Goal: Information Seeking & Learning: Learn about a topic

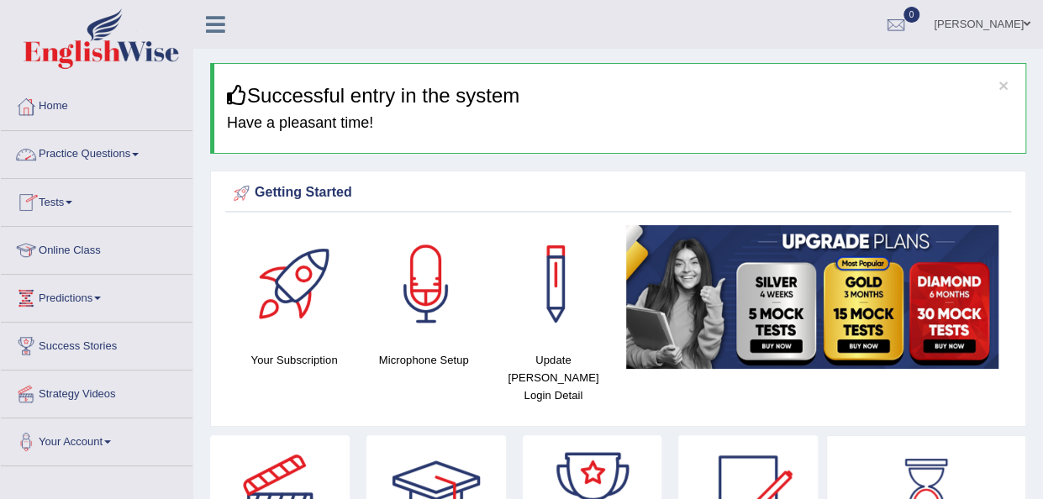
click at [135, 159] on link "Practice Questions" at bounding box center [97, 152] width 192 height 42
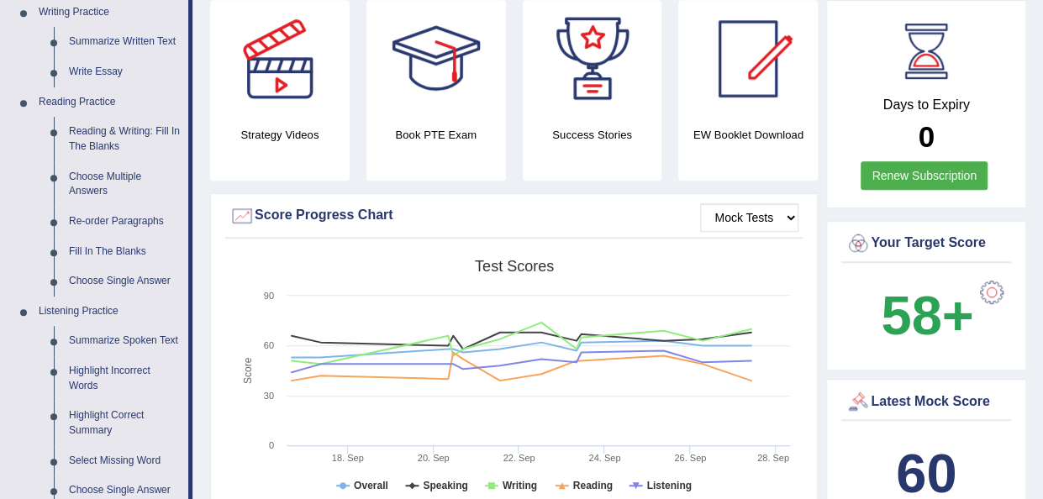
scroll to position [437, 0]
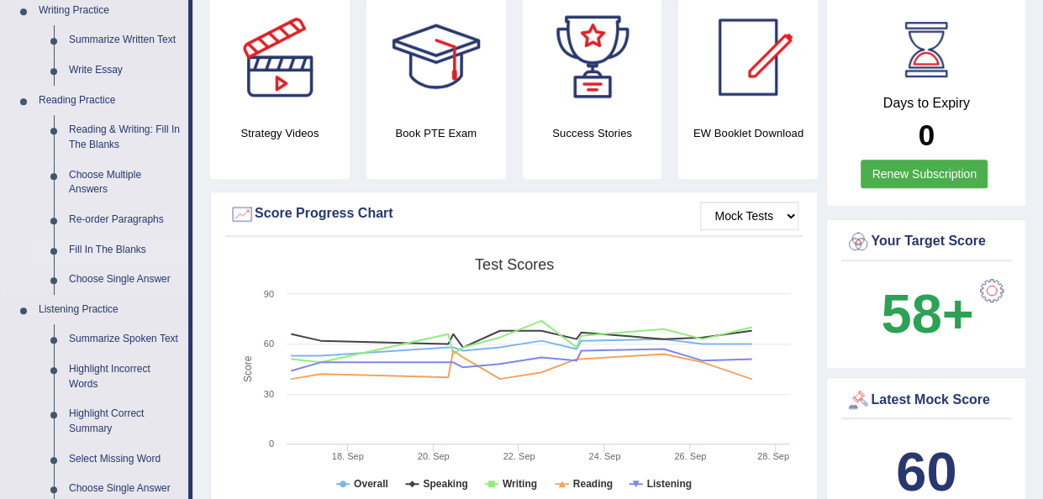
click at [94, 250] on link "Fill In The Blanks" at bounding box center [124, 250] width 127 height 30
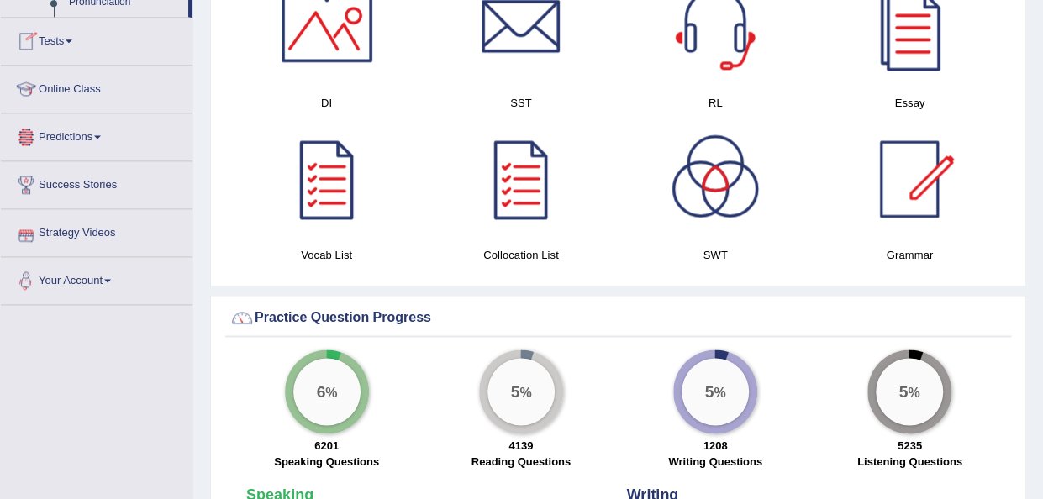
scroll to position [1077, 0]
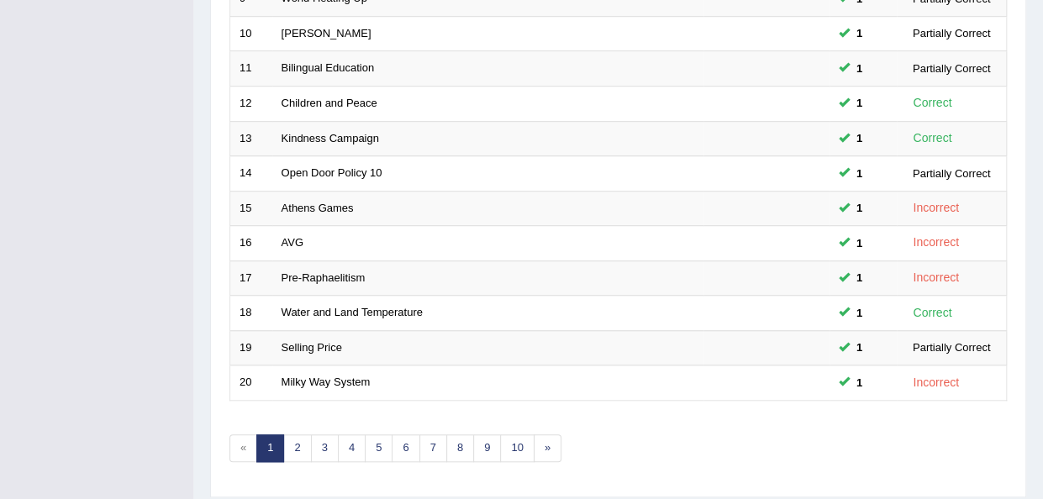
scroll to position [605, 0]
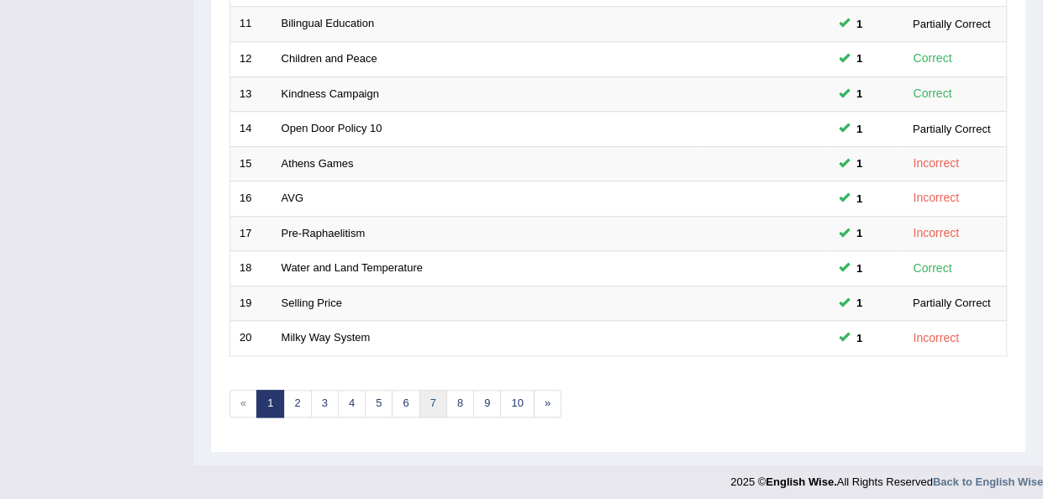
click at [421, 396] on link "7" at bounding box center [433, 404] width 28 height 28
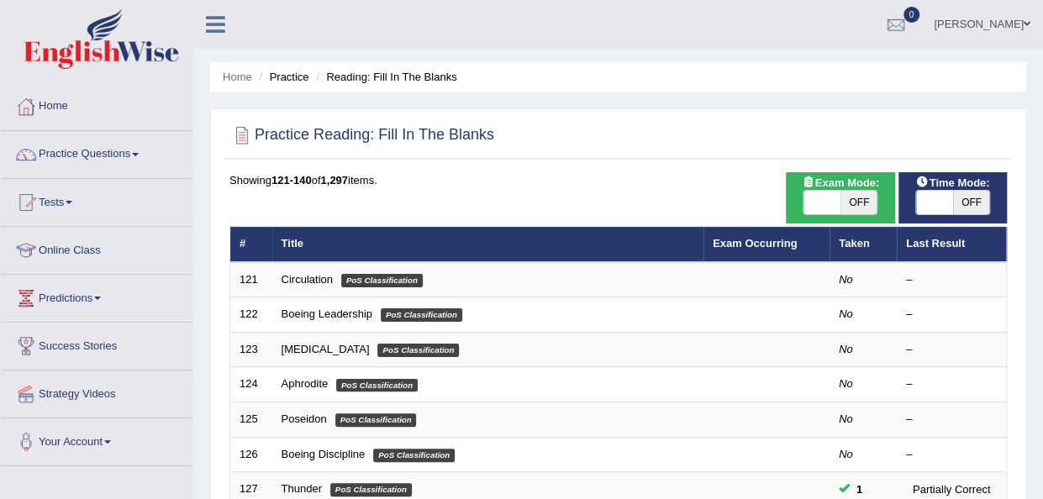
click at [298, 272] on td "Circulation PoS Classification" at bounding box center [487, 279] width 431 height 35
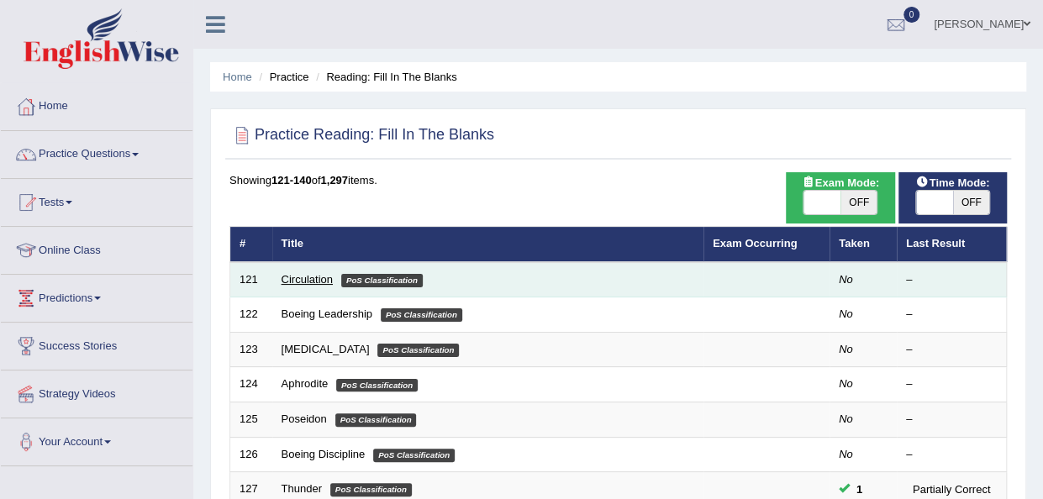
click at [295, 282] on link "Circulation" at bounding box center [307, 279] width 51 height 13
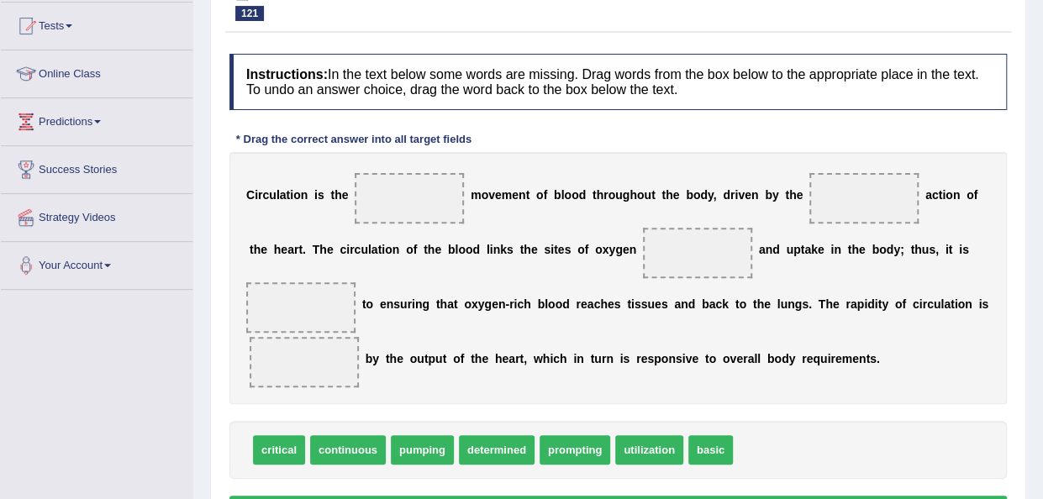
scroll to position [202, 0]
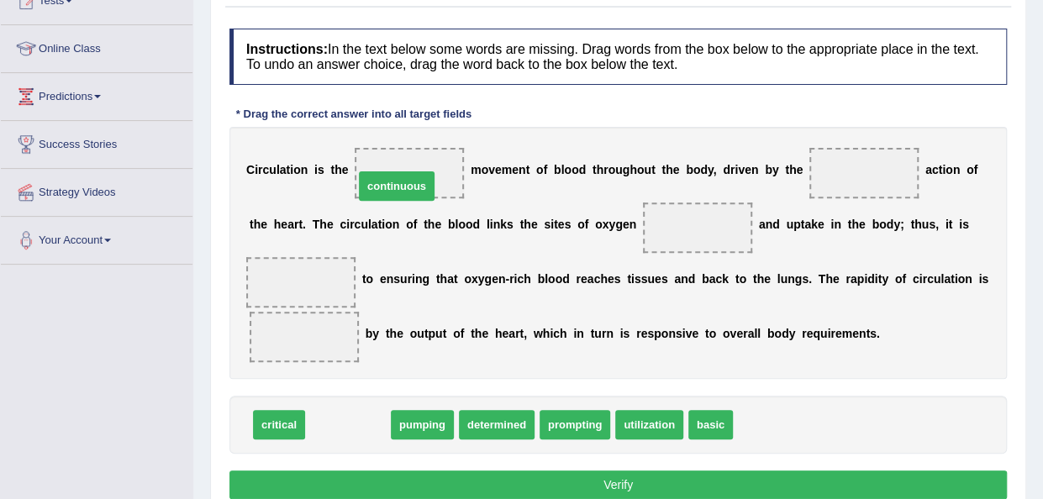
drag, startPoint x: 361, startPoint y: 419, endPoint x: 410, endPoint y: 181, distance: 243.6
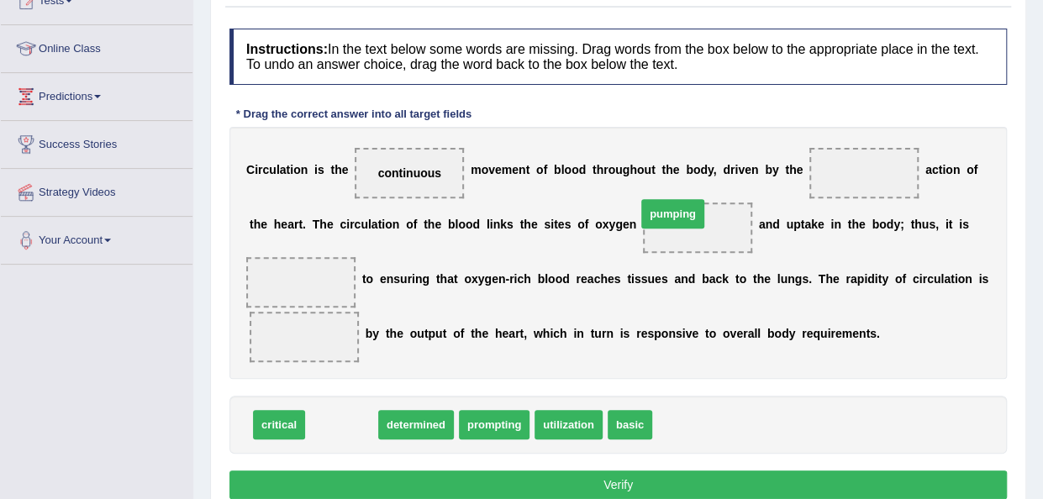
drag, startPoint x: 336, startPoint y: 430, endPoint x: 684, endPoint y: 224, distance: 403.9
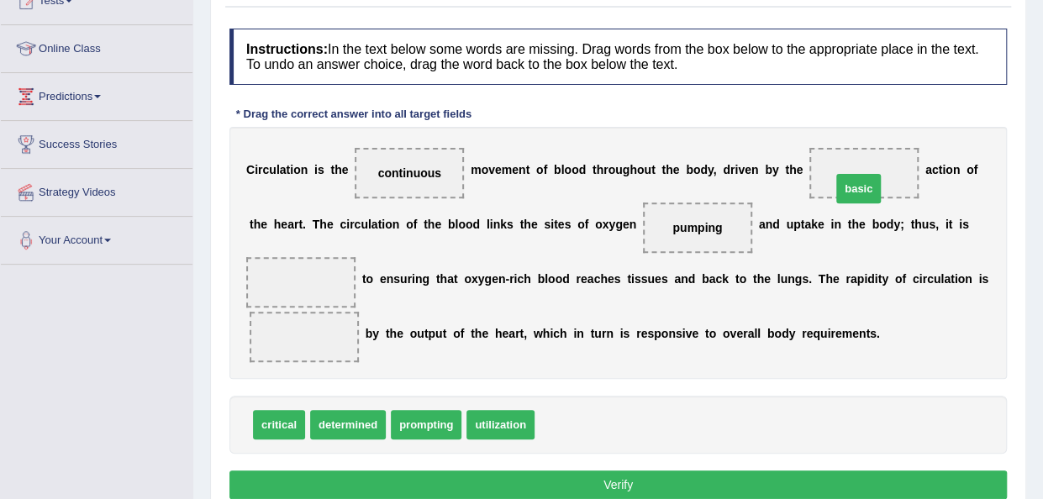
drag, startPoint x: 567, startPoint y: 424, endPoint x: 863, endPoint y: 188, distance: 379.3
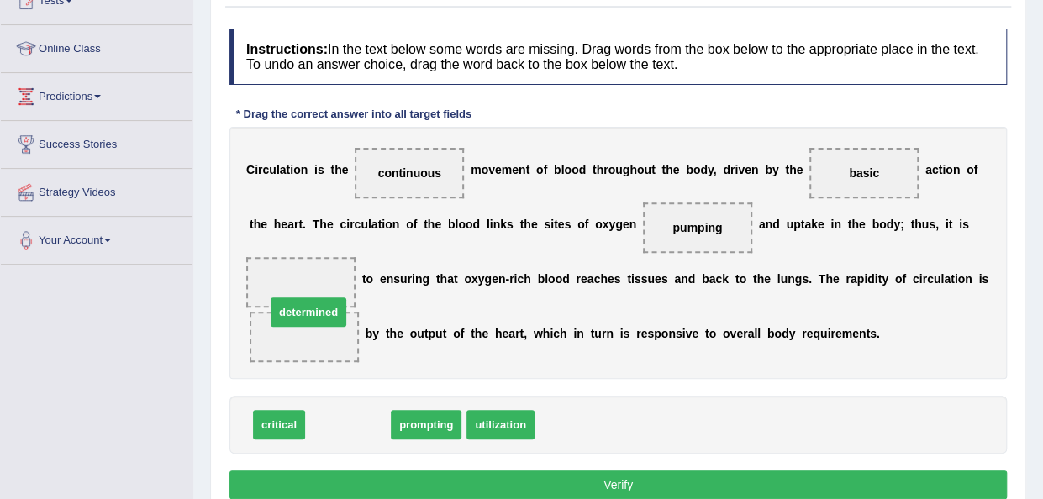
drag, startPoint x: 356, startPoint y: 414, endPoint x: 314, endPoint y: 288, distance: 132.9
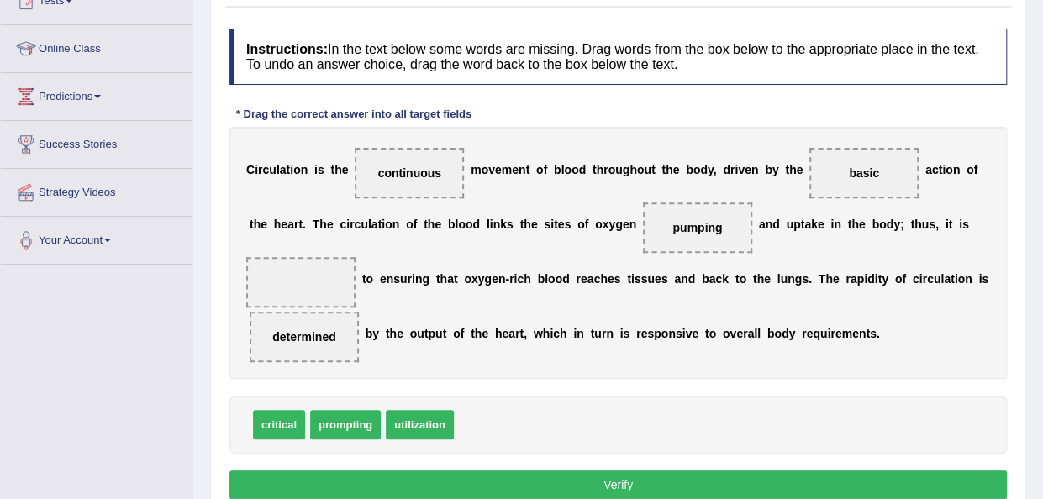
drag, startPoint x: 302, startPoint y: 345, endPoint x: 314, endPoint y: 322, distance: 25.6
click at [315, 308] on div "C i r c u l a t i o n i s t h e continuous m o v e m e n t o f b l o o d t h r …" at bounding box center [618, 253] width 778 height 252
drag, startPoint x: 304, startPoint y: 328, endPoint x: 303, endPoint y: 347, distance: 19.4
click at [313, 280] on div "C i r c u l a t i o n i s t h e continuous m o v e m e n t o f b l o o d t h r …" at bounding box center [618, 253] width 778 height 252
drag, startPoint x: 318, startPoint y: 335, endPoint x: 497, endPoint y: 419, distance: 198.1
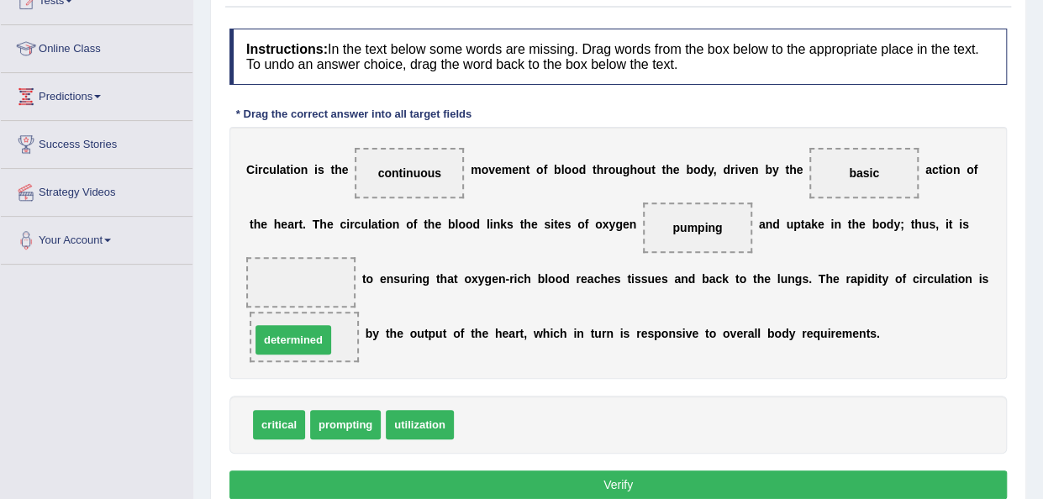
drag, startPoint x: 505, startPoint y: 419, endPoint x: 302, endPoint y: 333, distance: 221.1
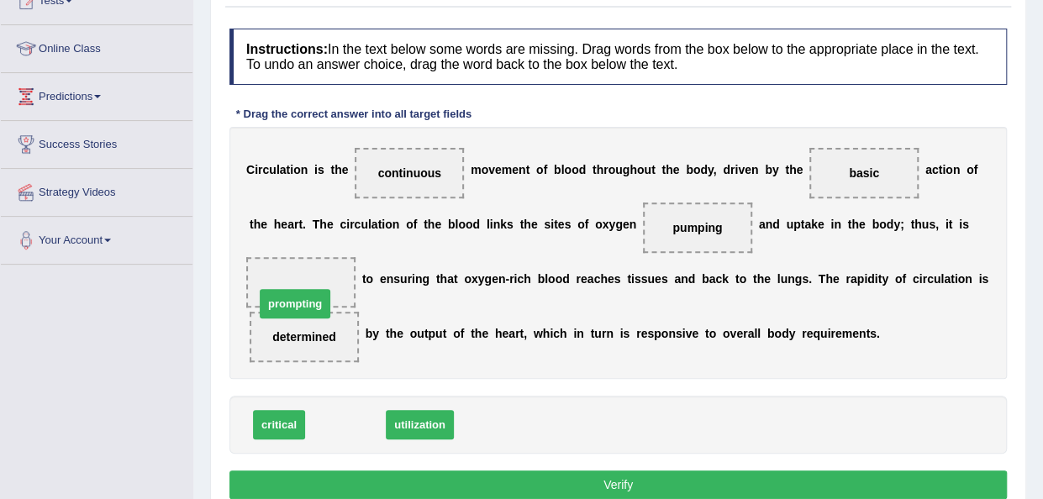
drag, startPoint x: 341, startPoint y: 431, endPoint x: 297, endPoint y: 292, distance: 146.5
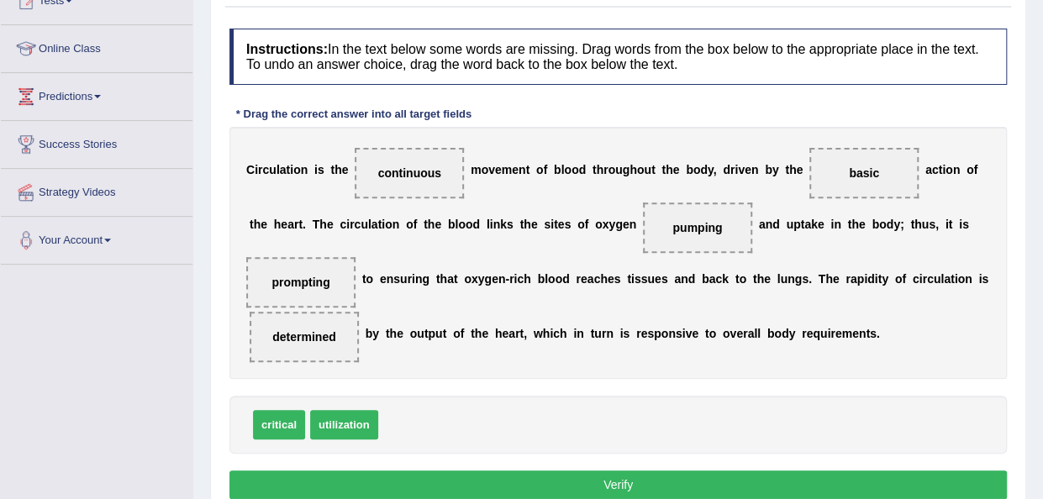
click at [563, 477] on button "Verify" at bounding box center [618, 485] width 778 height 29
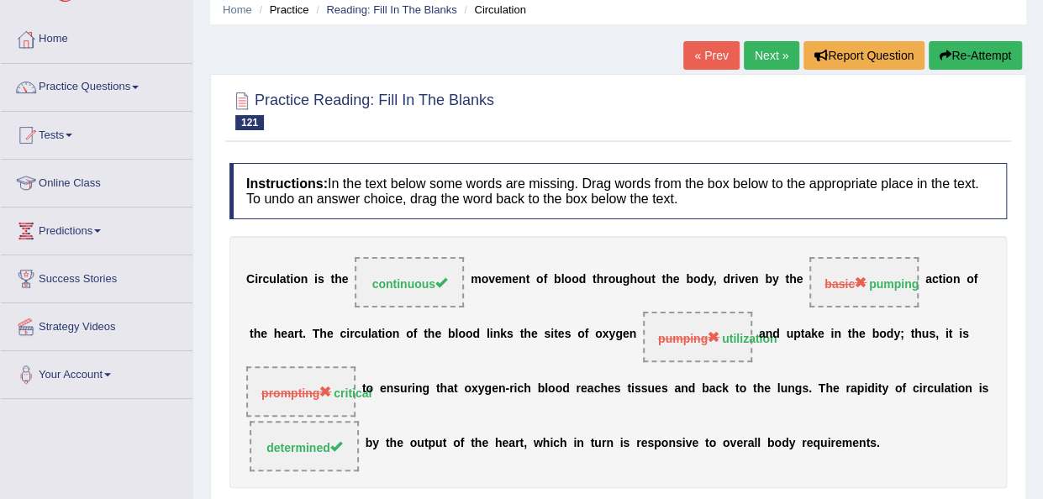
scroll to position [67, 0]
click at [762, 65] on link "Next »" at bounding box center [771, 55] width 55 height 29
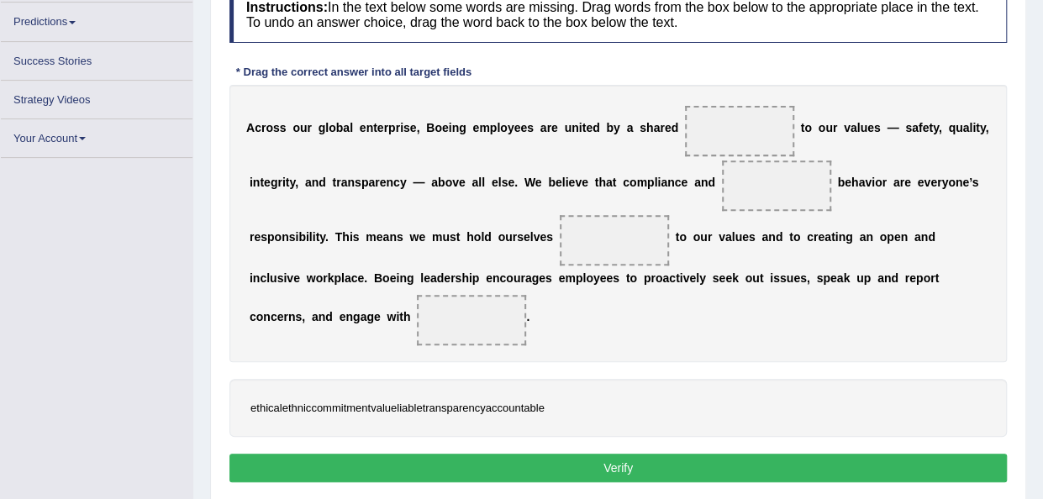
scroll to position [262, 0]
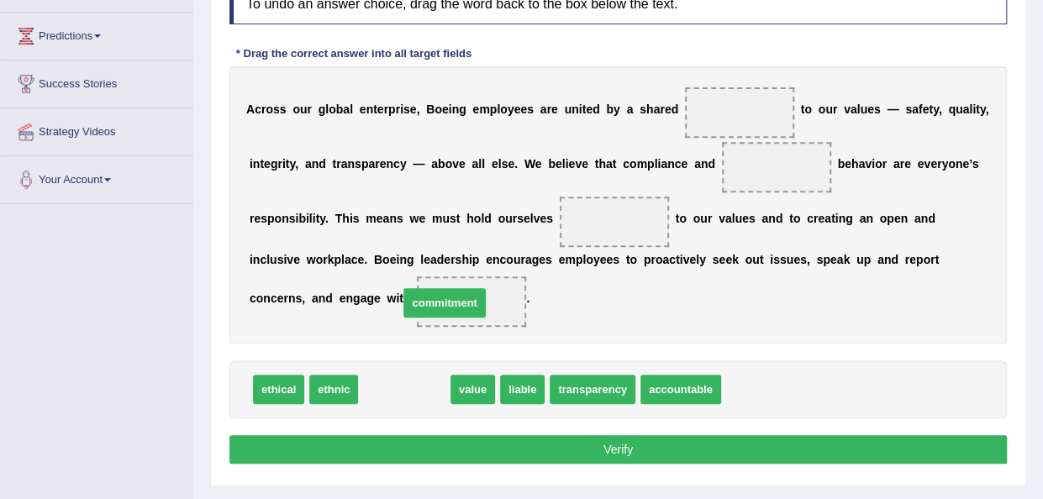
drag, startPoint x: 420, startPoint y: 389, endPoint x: 464, endPoint y: 298, distance: 100.8
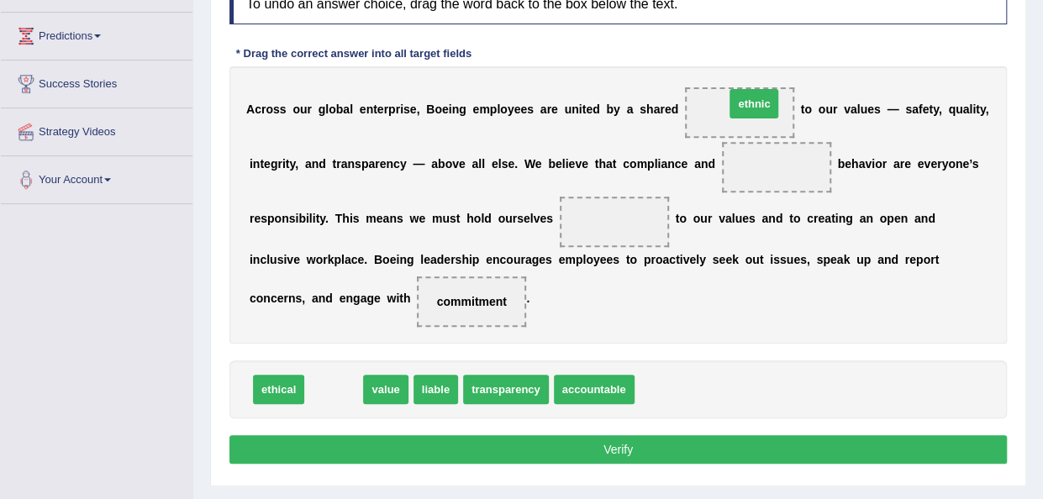
drag, startPoint x: 342, startPoint y: 391, endPoint x: 762, endPoint y: 105, distance: 507.6
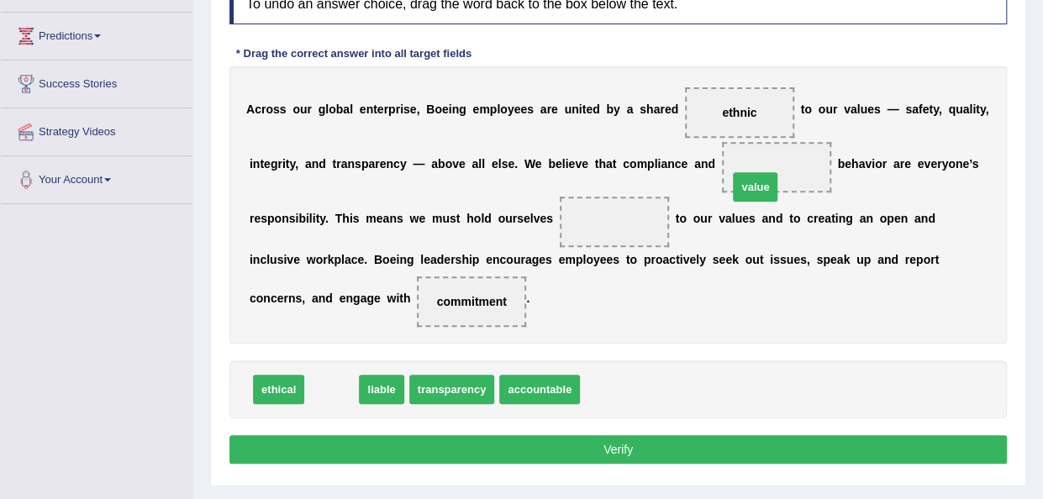
drag, startPoint x: 326, startPoint y: 391, endPoint x: 757, endPoint y: 184, distance: 478.2
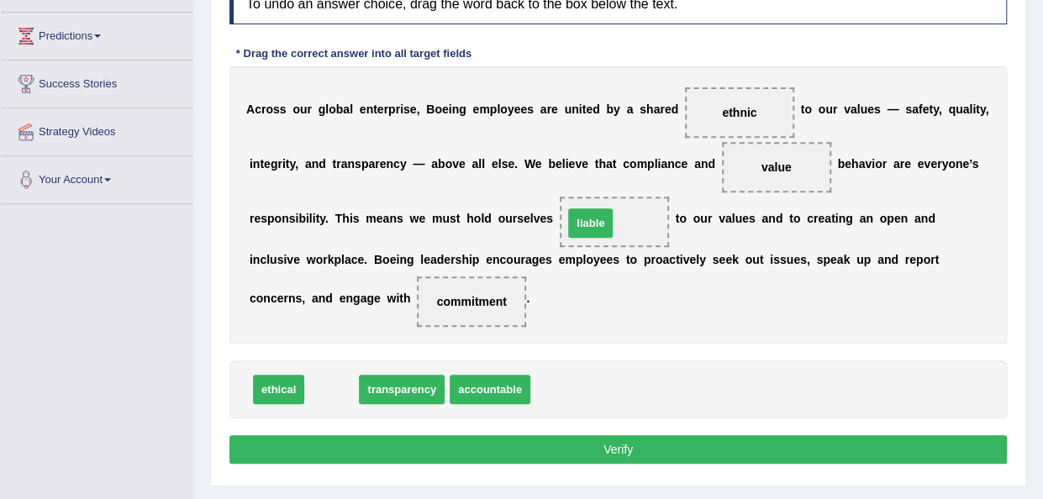
drag, startPoint x: 333, startPoint y: 383, endPoint x: 592, endPoint y: 217, distance: 307.8
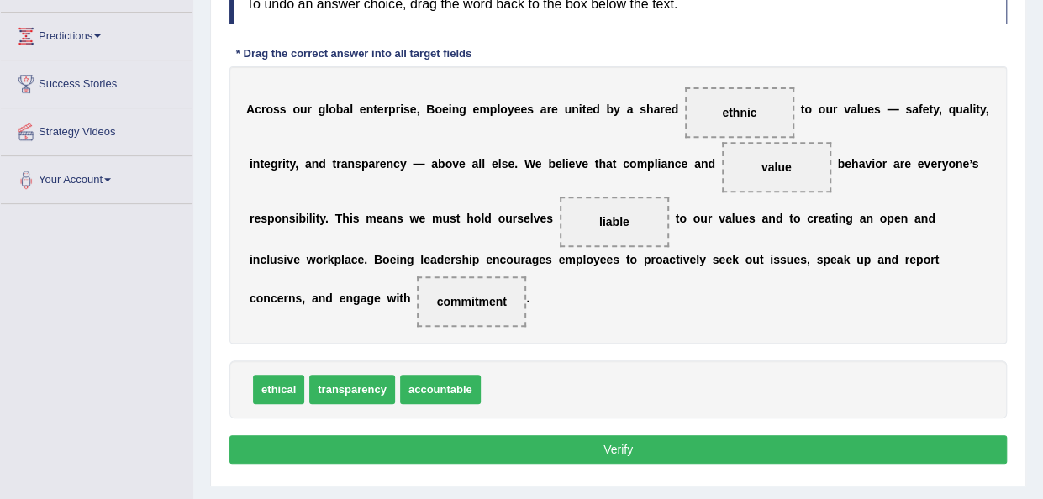
click at [560, 443] on button "Verify" at bounding box center [618, 449] width 778 height 29
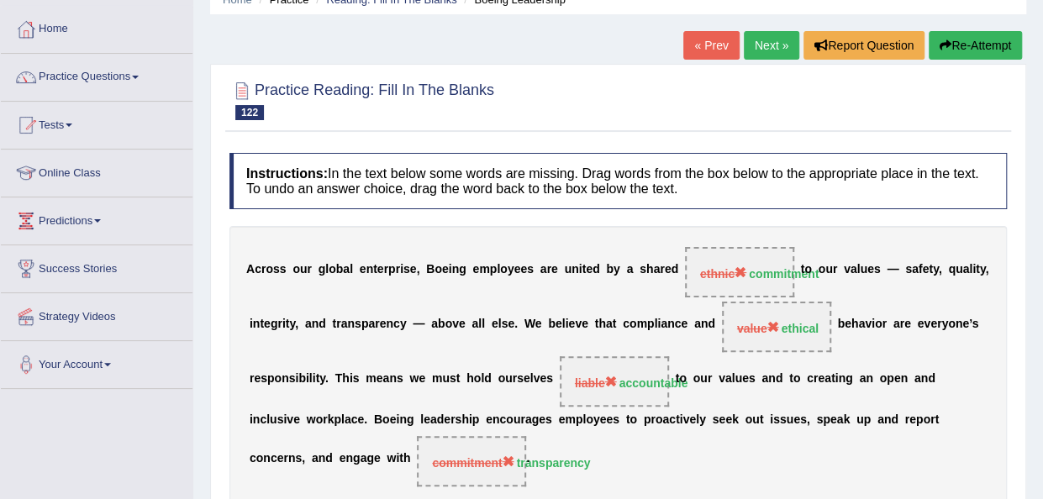
scroll to position [61, 0]
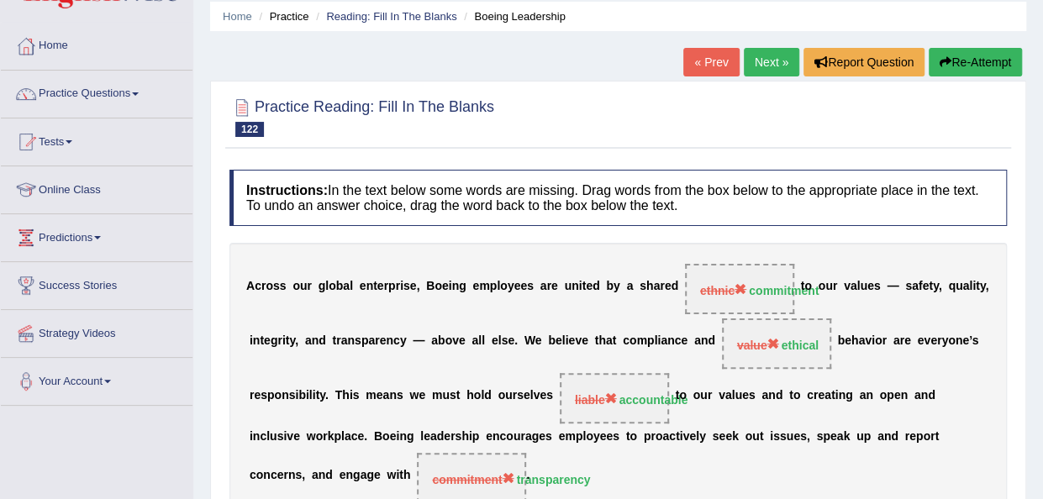
click at [773, 57] on link "Next »" at bounding box center [771, 62] width 55 height 29
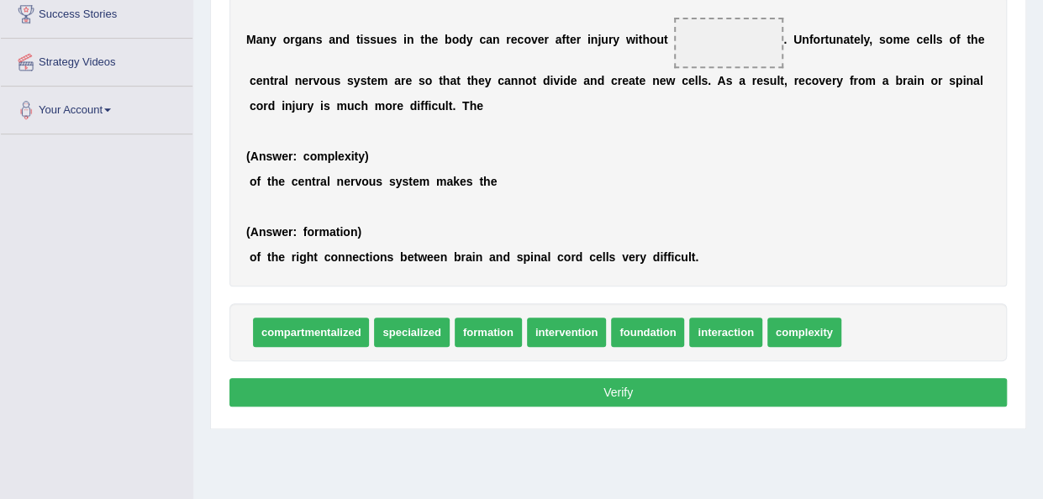
scroll to position [333, 0]
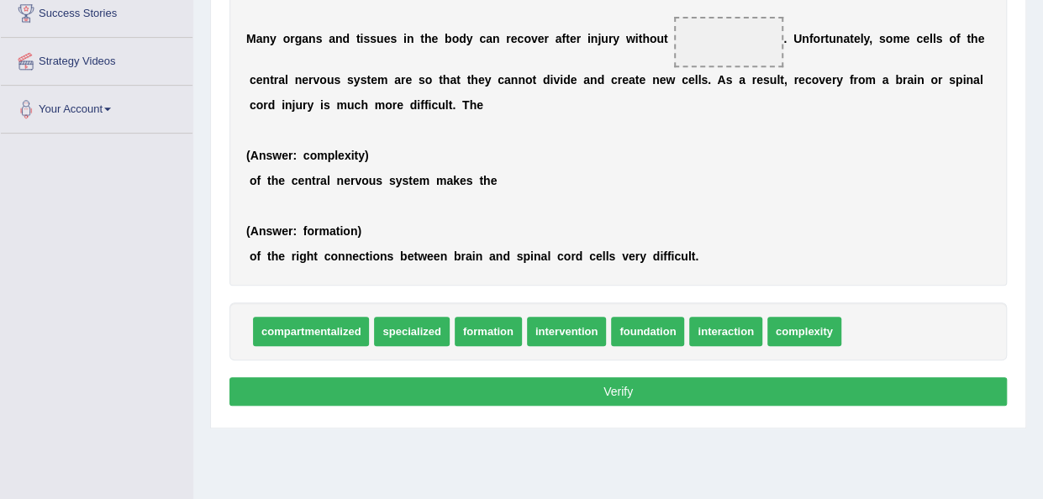
click at [773, 57] on span at bounding box center [728, 42] width 109 height 50
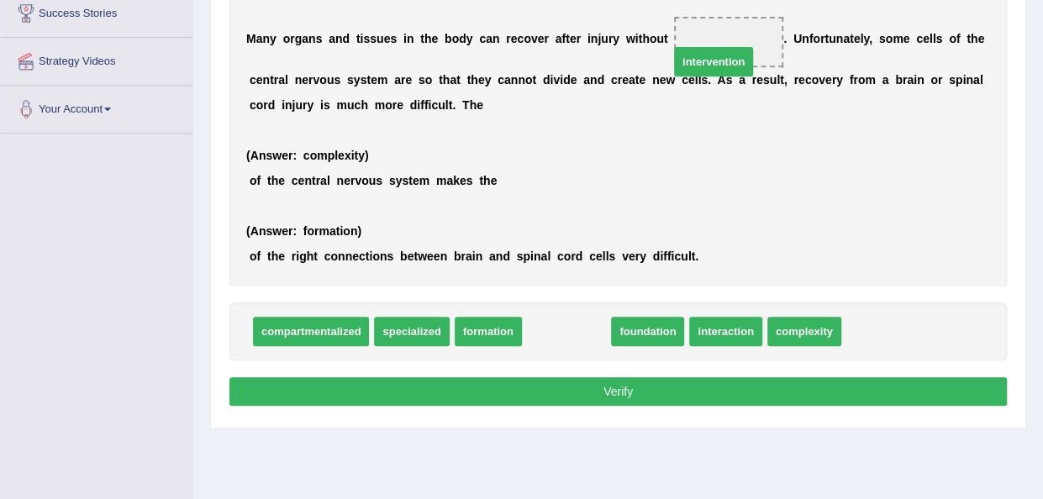
drag, startPoint x: 574, startPoint y: 332, endPoint x: 725, endPoint y: 44, distance: 325.2
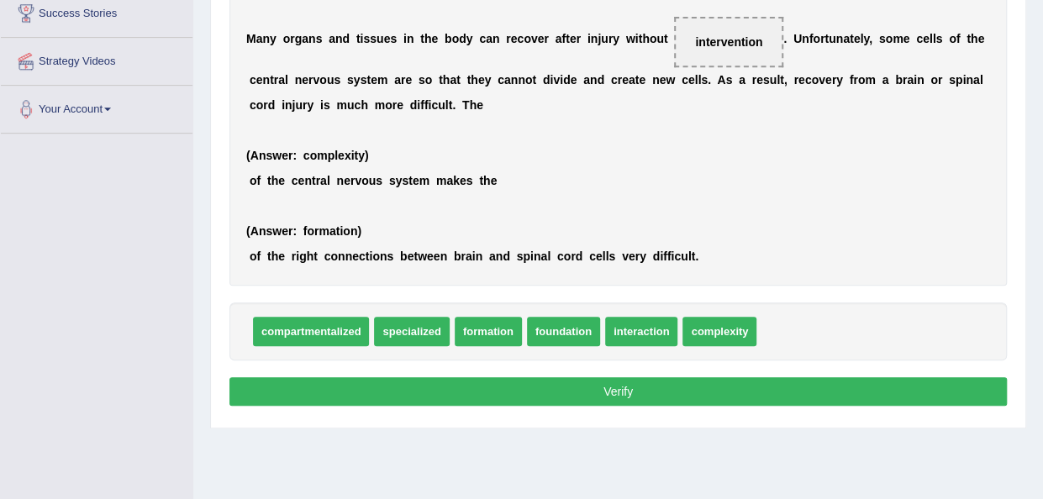
click at [604, 379] on button "Verify" at bounding box center [618, 391] width 778 height 29
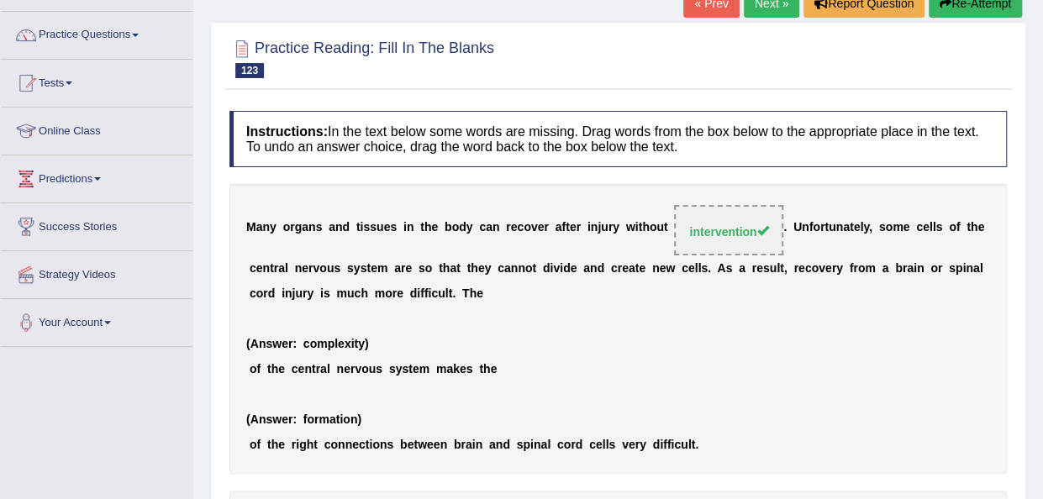
scroll to position [64, 0]
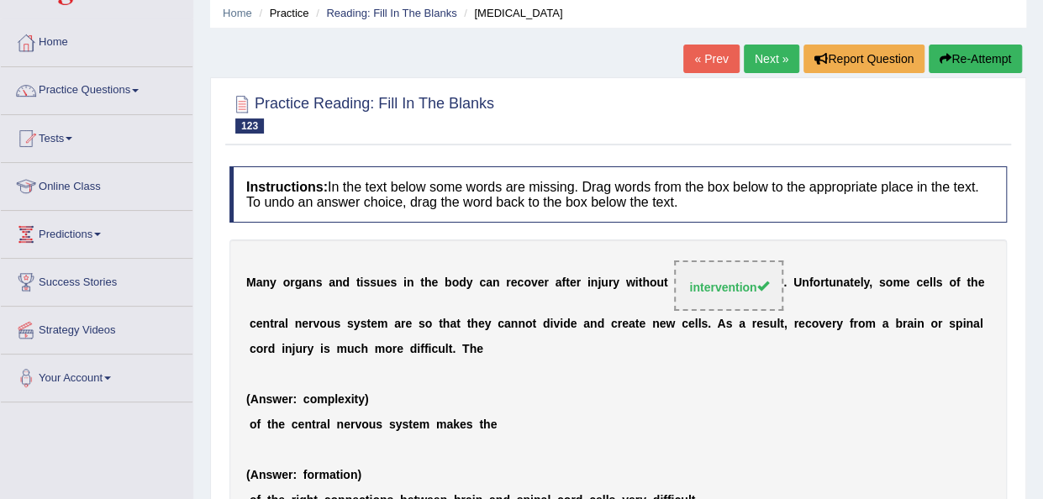
click at [762, 65] on link "Next »" at bounding box center [771, 59] width 55 height 29
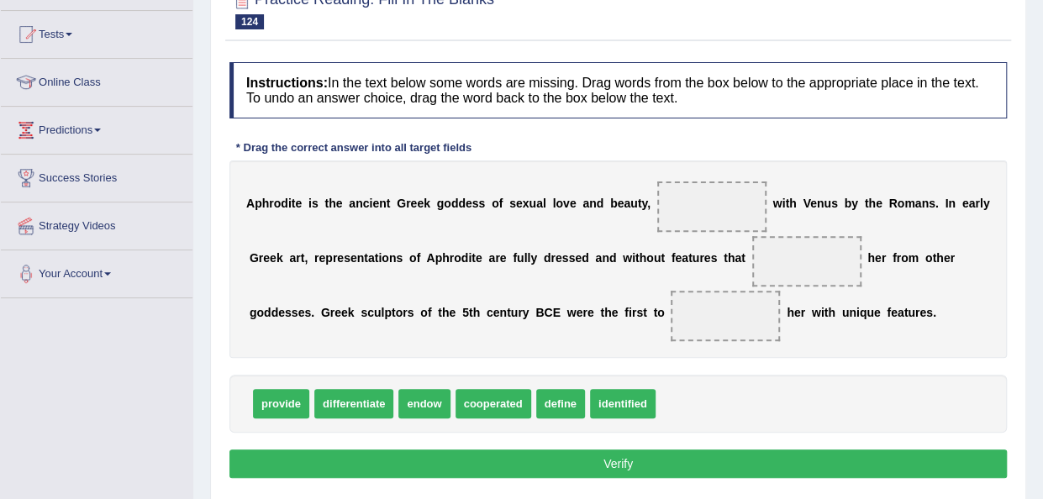
scroll to position [190, 0]
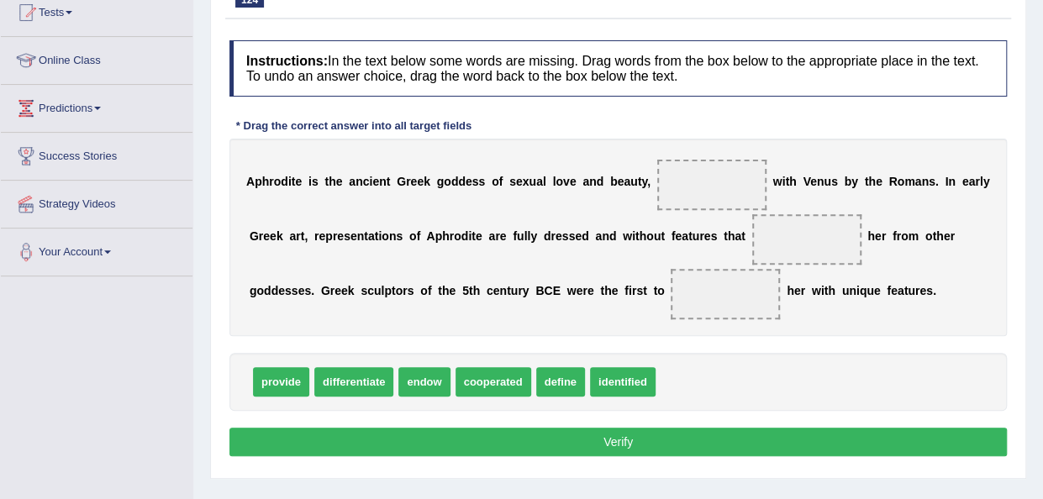
click at [684, 235] on b "a" at bounding box center [685, 235] width 7 height 13
drag, startPoint x: 420, startPoint y: 381, endPoint x: 800, endPoint y: 246, distance: 403.0
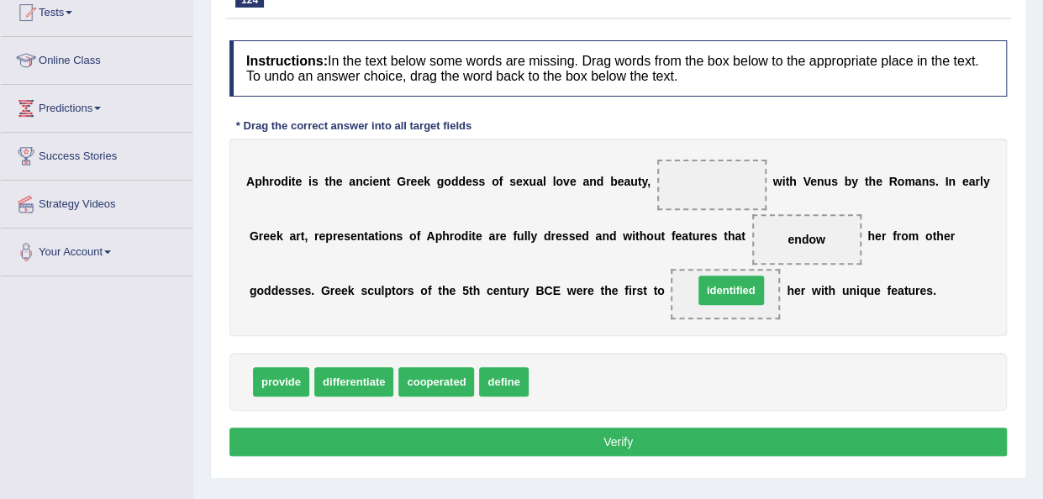
drag, startPoint x: 565, startPoint y: 386, endPoint x: 730, endPoint y: 295, distance: 188.1
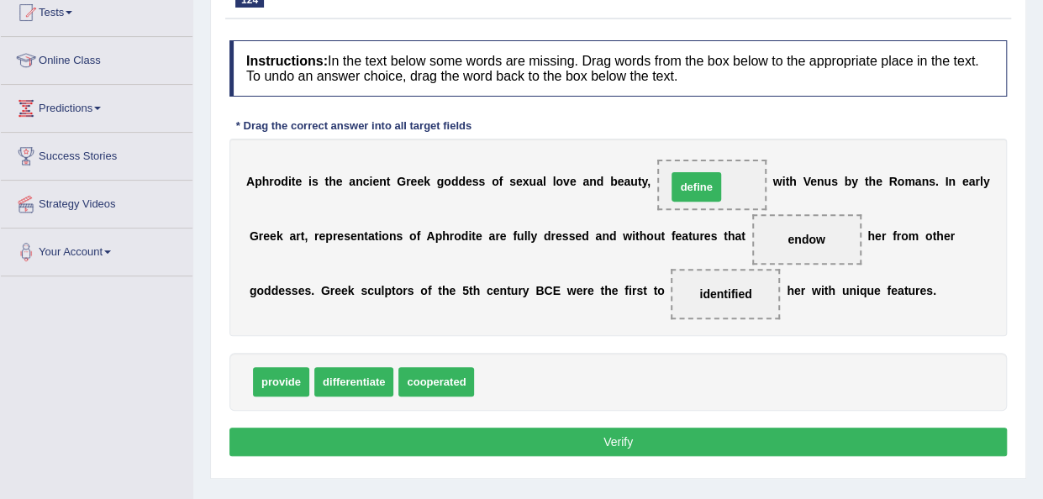
drag, startPoint x: 489, startPoint y: 377, endPoint x: 682, endPoint y: 182, distance: 274.6
click at [597, 436] on button "Verify" at bounding box center [618, 442] width 778 height 29
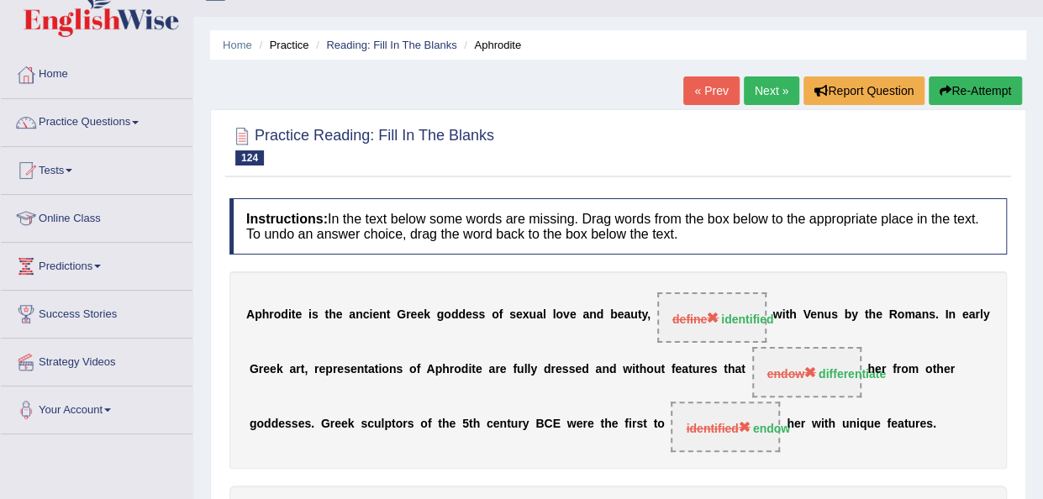
scroll to position [22, 0]
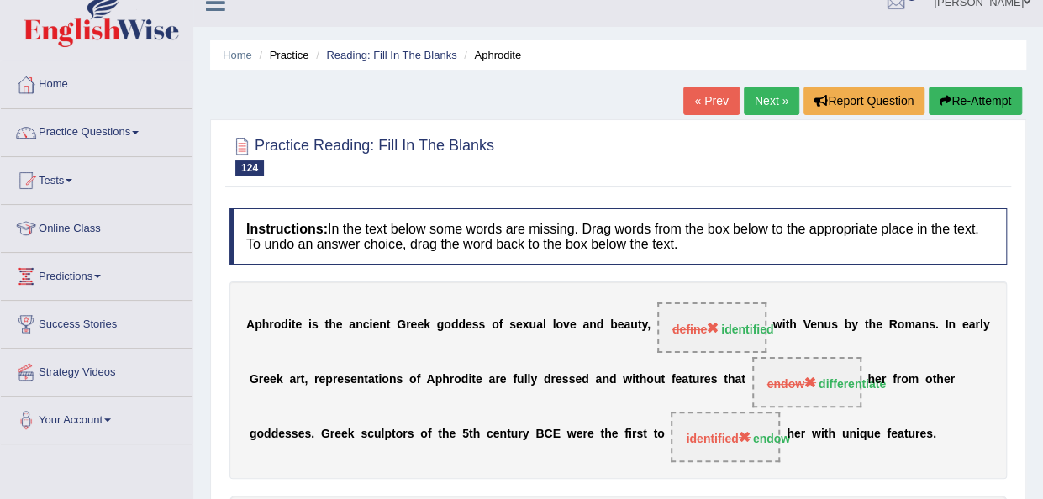
click at [753, 106] on link "Next »" at bounding box center [771, 101] width 55 height 29
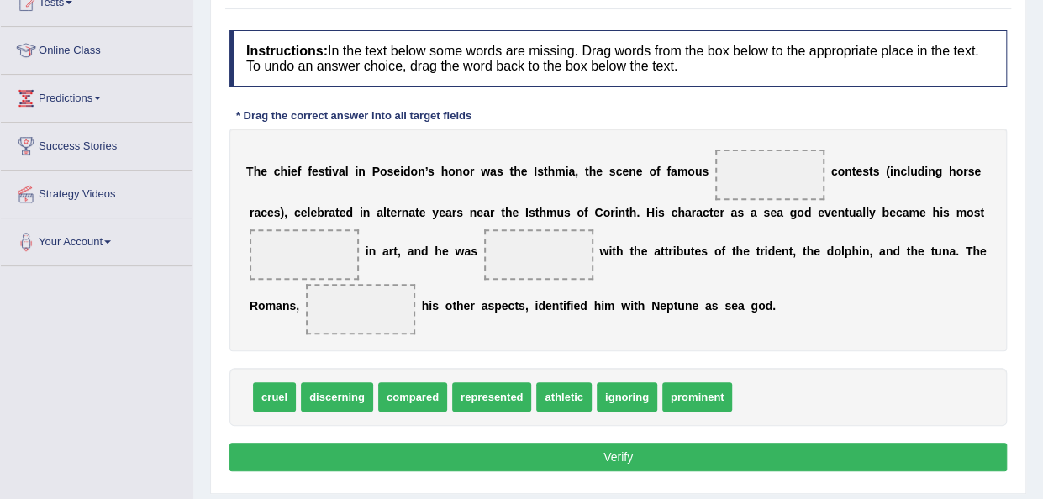
scroll to position [202, 0]
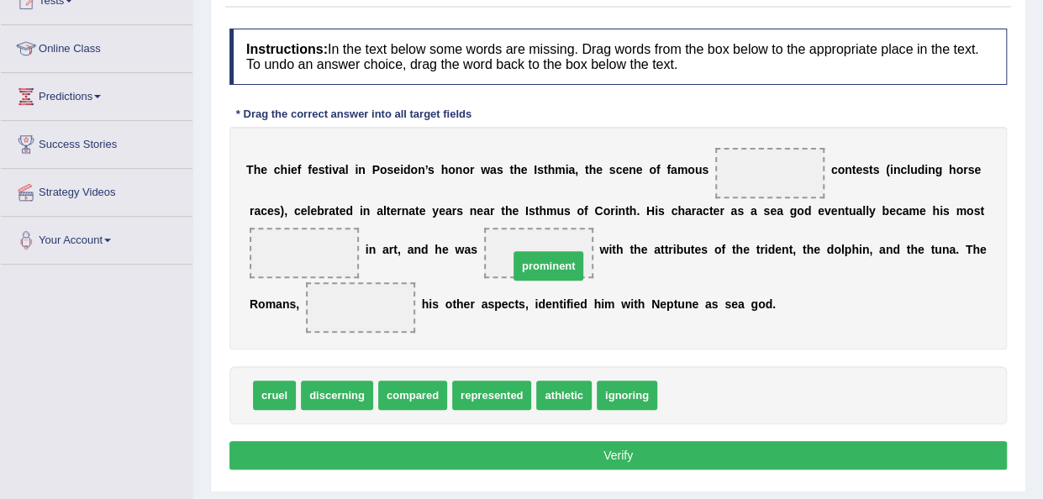
drag, startPoint x: 688, startPoint y: 392, endPoint x: 539, endPoint y: 262, distance: 197.2
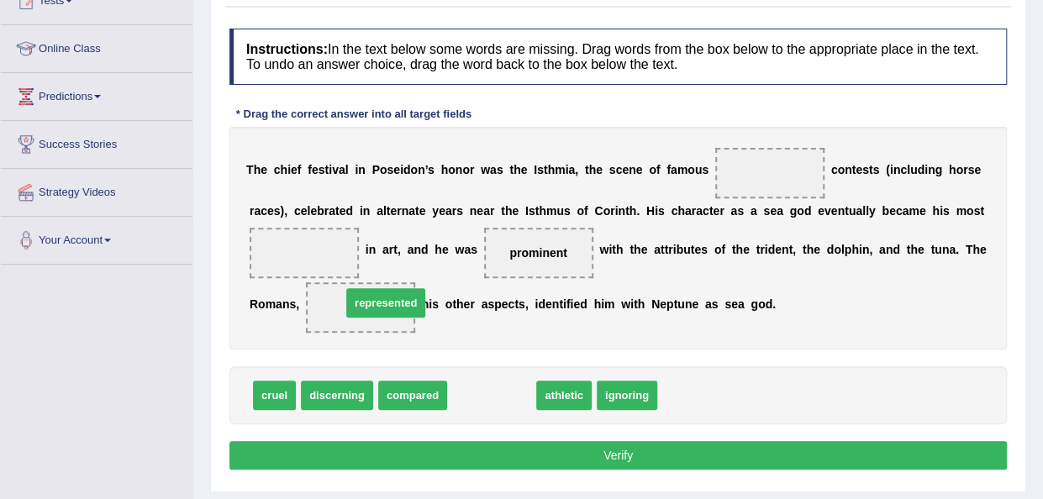
drag, startPoint x: 488, startPoint y: 389, endPoint x: 382, endPoint y: 297, distance: 140.6
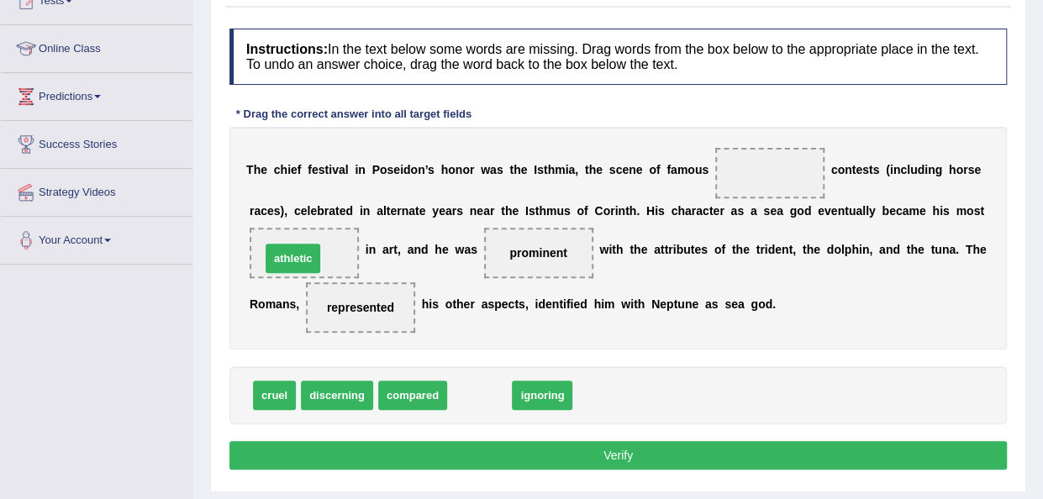
drag, startPoint x: 488, startPoint y: 398, endPoint x: 302, endPoint y: 261, distance: 231.5
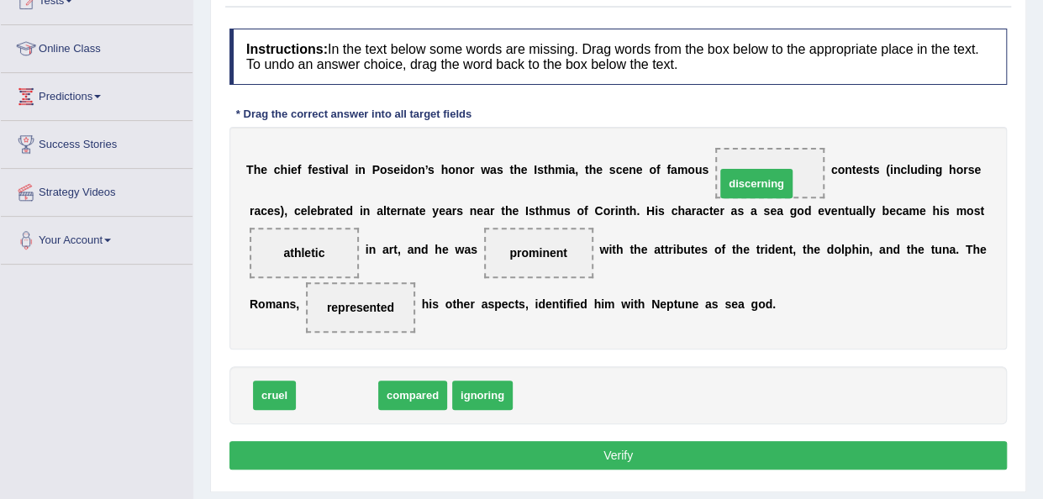
drag, startPoint x: 340, startPoint y: 389, endPoint x: 759, endPoint y: 177, distance: 470.3
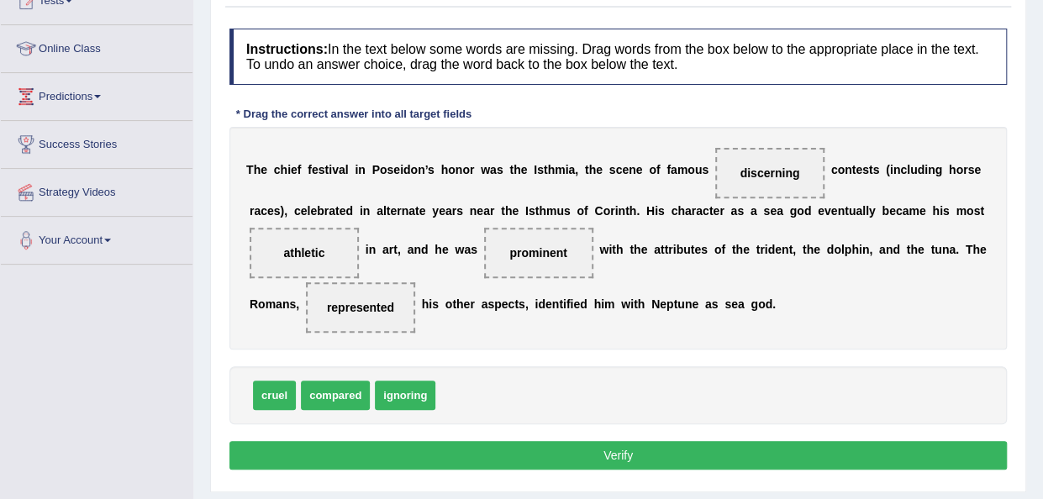
click at [630, 435] on div "Instructions: In the text below some words are missing. Drag words from the box…" at bounding box center [618, 251] width 786 height 463
click at [625, 453] on button "Verify" at bounding box center [618, 455] width 778 height 29
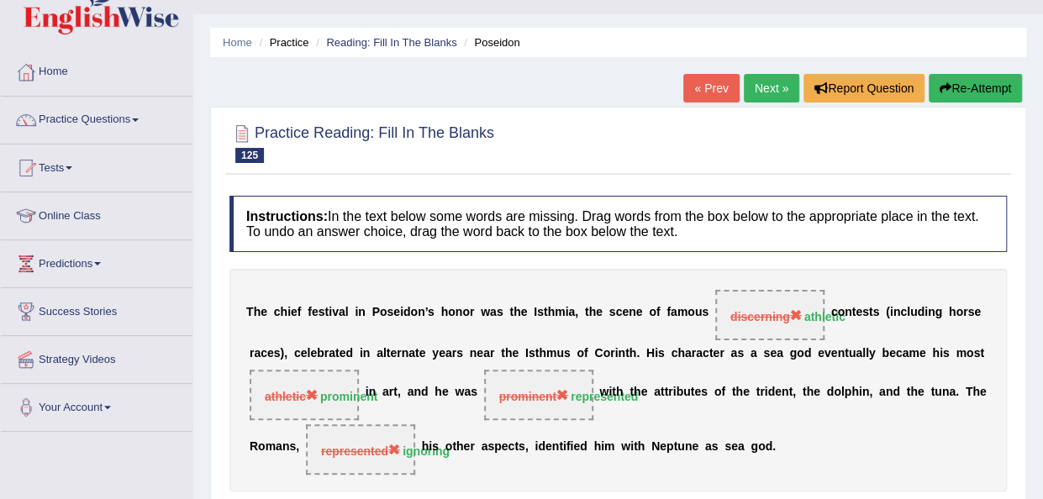
scroll to position [34, 0]
click at [777, 92] on link "Next »" at bounding box center [771, 89] width 55 height 29
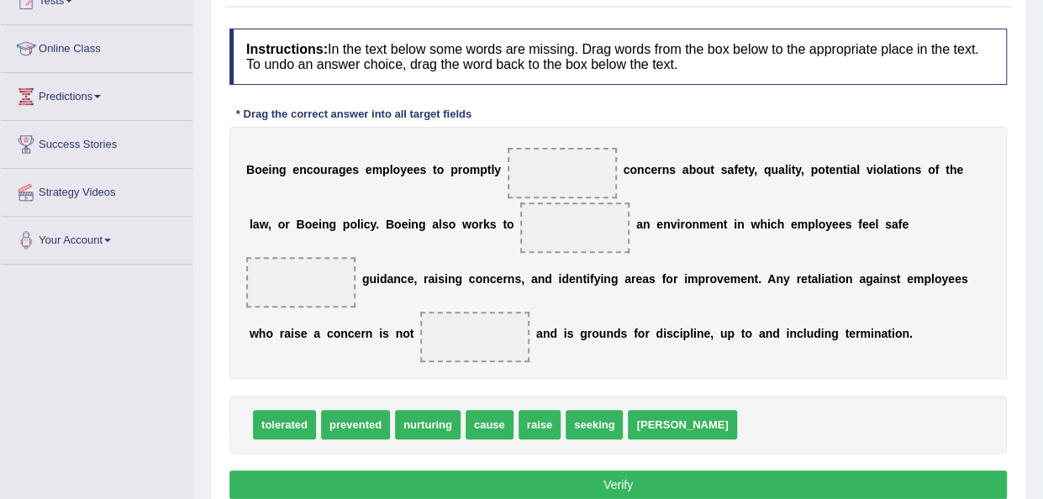
scroll to position [232, 0]
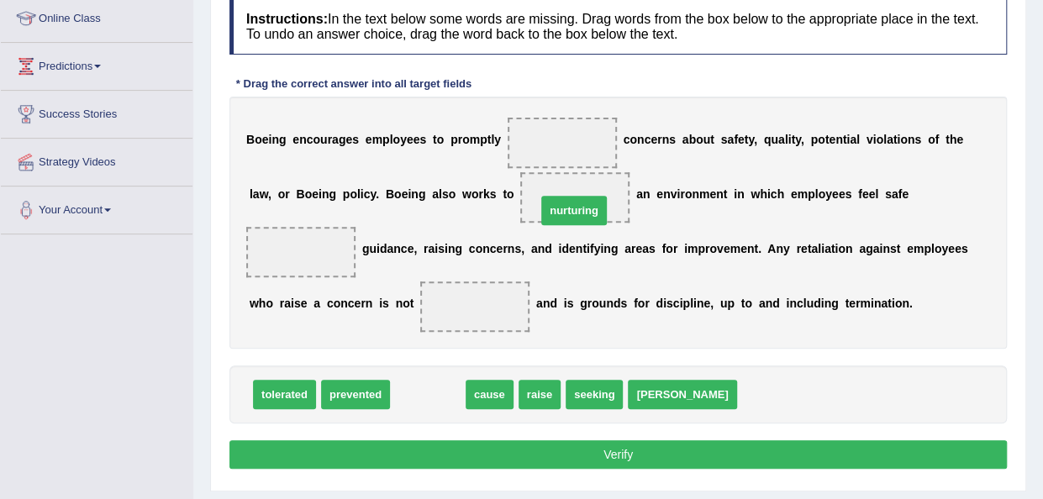
drag, startPoint x: 414, startPoint y: 404, endPoint x: 561, endPoint y: 218, distance: 237.1
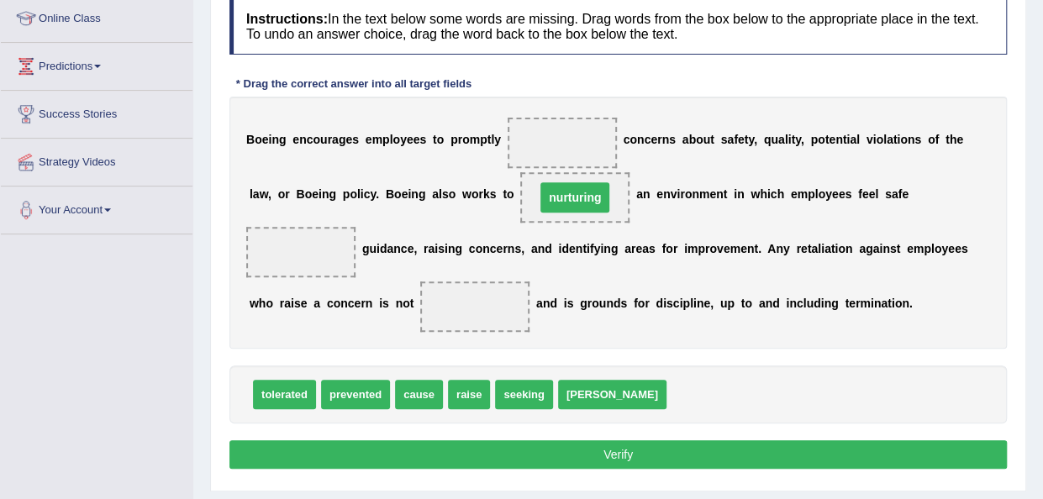
click at [561, 218] on span "nurturing" at bounding box center [574, 197] width 109 height 50
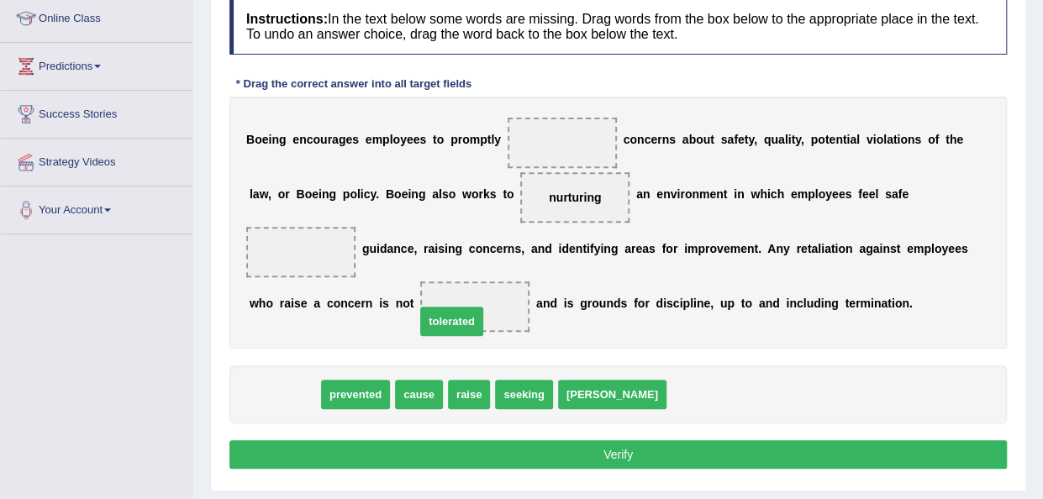
drag, startPoint x: 277, startPoint y: 391, endPoint x: 452, endPoint y: 312, distance: 192.6
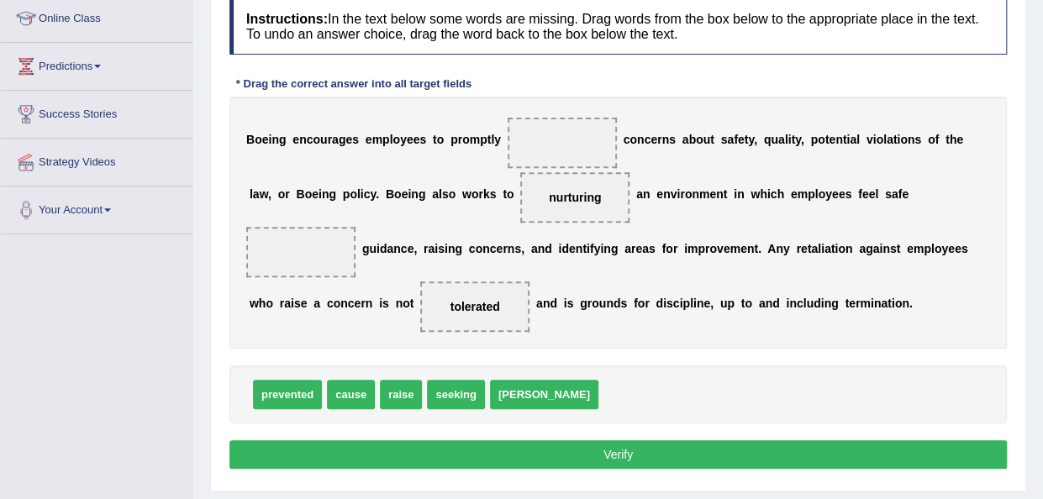
click at [456, 389] on span "seeking" at bounding box center [455, 394] width 57 height 29
drag, startPoint x: 456, startPoint y: 389, endPoint x: 303, endPoint y: 259, distance: 200.9
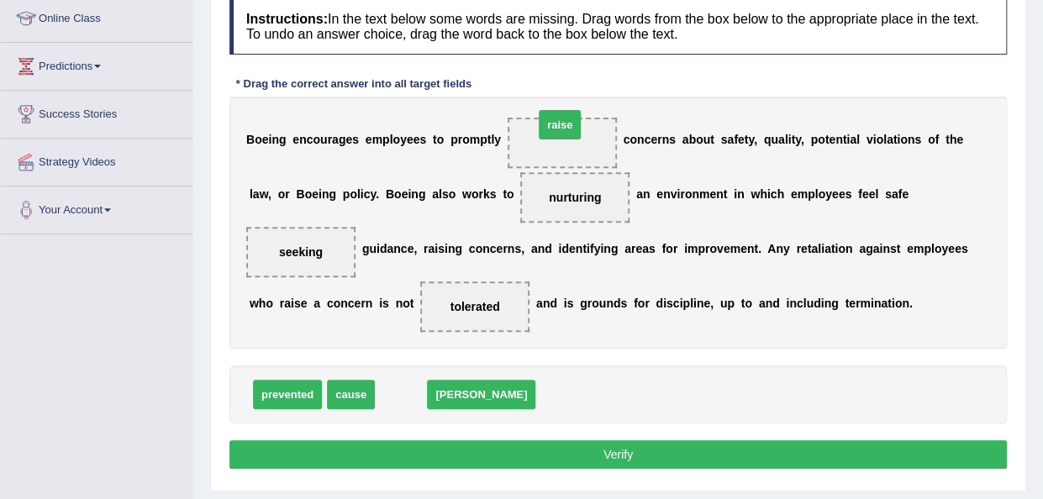
drag, startPoint x: 393, startPoint y: 393, endPoint x: 552, endPoint y: 124, distance: 312.4
click at [573, 453] on button "Verify" at bounding box center [618, 454] width 778 height 29
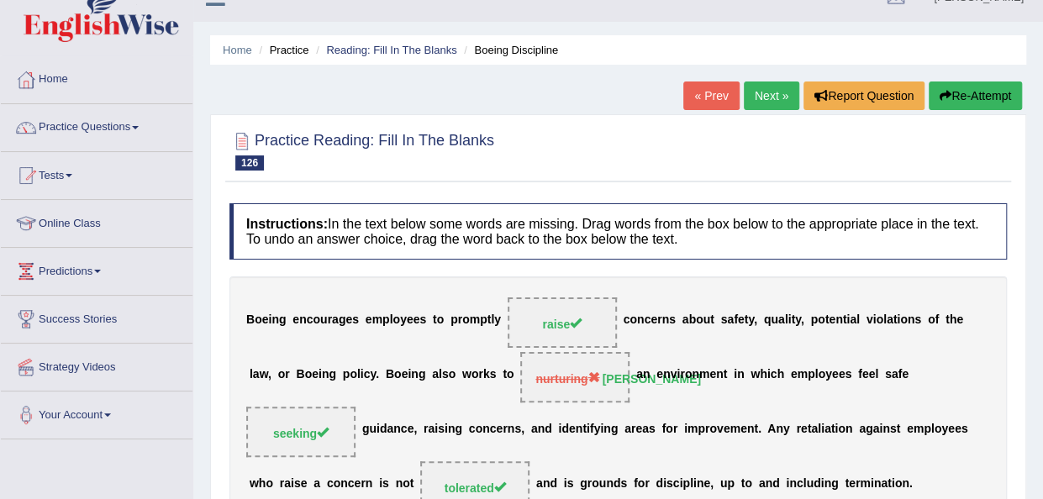
scroll to position [0, 0]
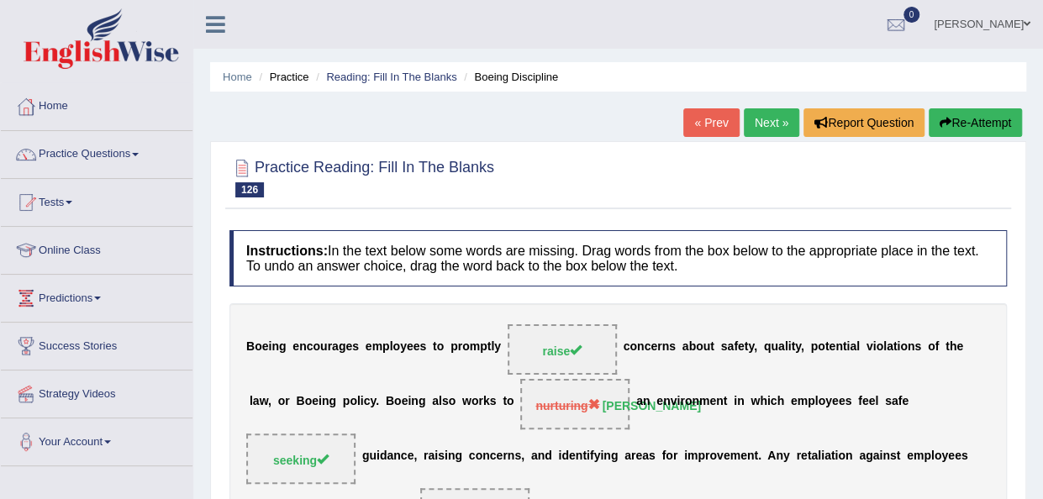
click at [767, 123] on link "Next »" at bounding box center [771, 122] width 55 height 29
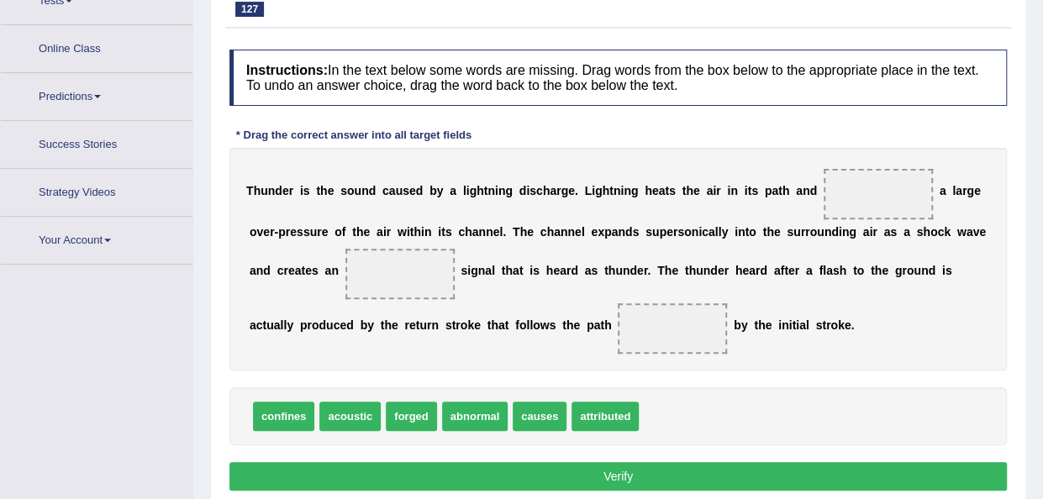
scroll to position [232, 0]
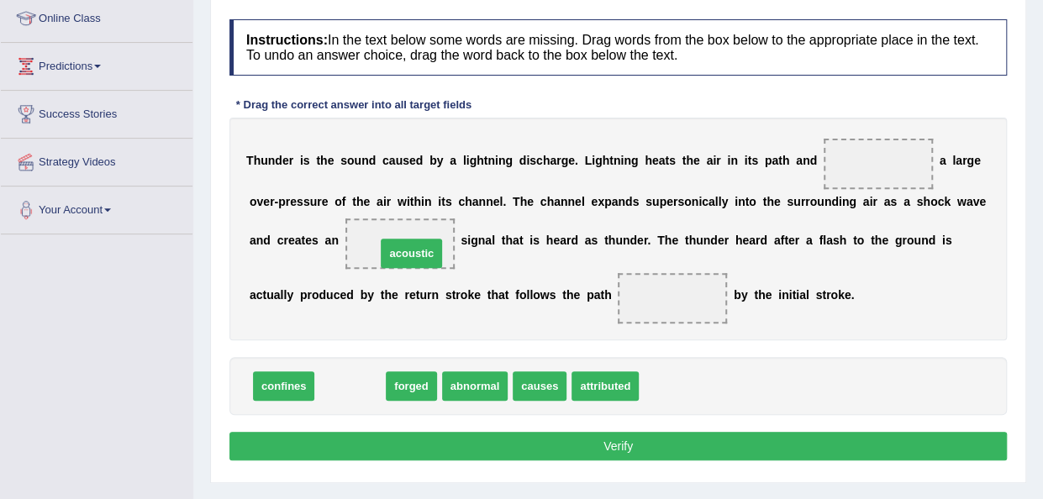
drag, startPoint x: 351, startPoint y: 388, endPoint x: 412, endPoint y: 240, distance: 159.4
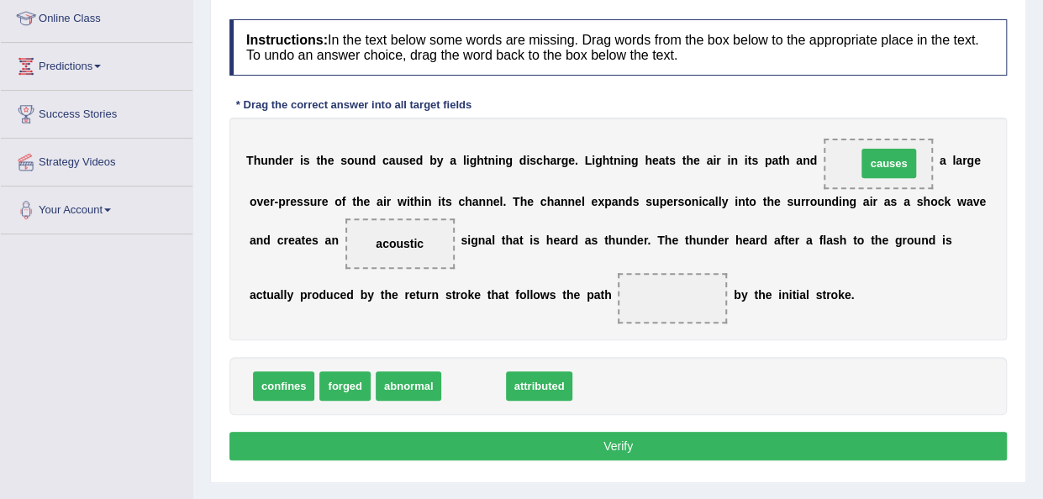
drag, startPoint x: 486, startPoint y: 377, endPoint x: 901, endPoint y: 155, distance: 471.2
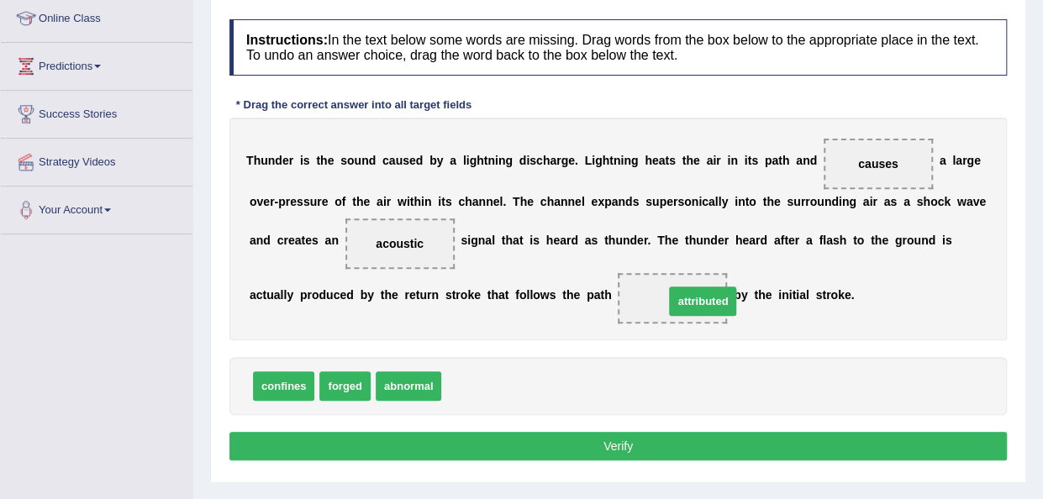
drag, startPoint x: 485, startPoint y: 378, endPoint x: 708, endPoint y: 293, distance: 238.4
click at [606, 457] on div "Instructions: In the text below some words are missing. Drag words from the box…" at bounding box center [618, 242] width 786 height 463
click at [607, 451] on button "Verify" at bounding box center [618, 446] width 778 height 29
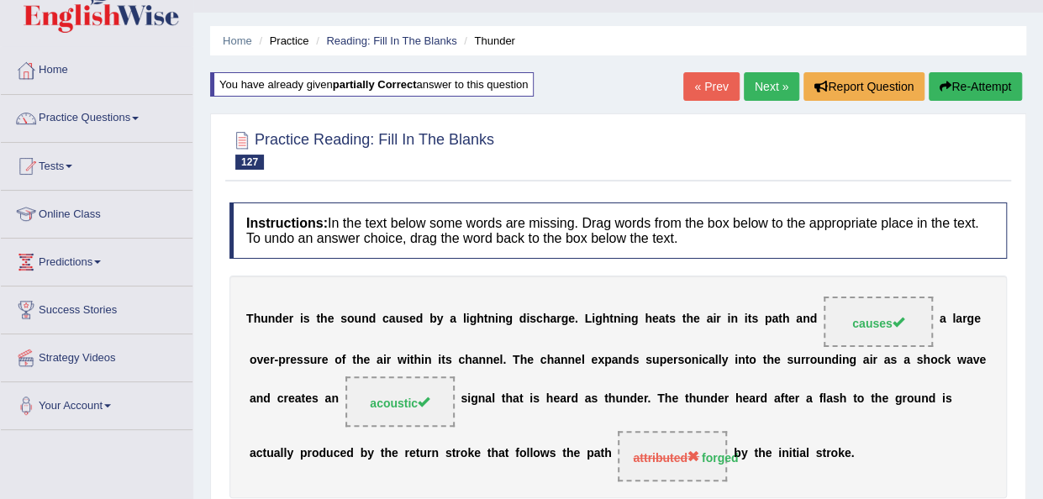
scroll to position [30, 0]
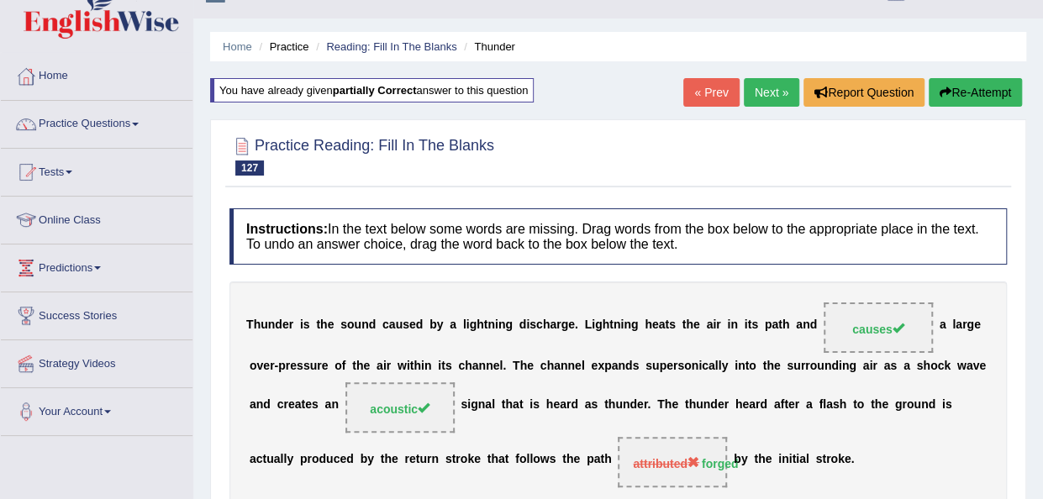
drag, startPoint x: 762, startPoint y: 123, endPoint x: 761, endPoint y: 95, distance: 27.8
click at [761, 95] on div "Home Practice Reading: Fill In The Blanks Thunder You have already given partia…" at bounding box center [618, 390] width 850 height 841
click at [761, 95] on link "Next »" at bounding box center [771, 92] width 55 height 29
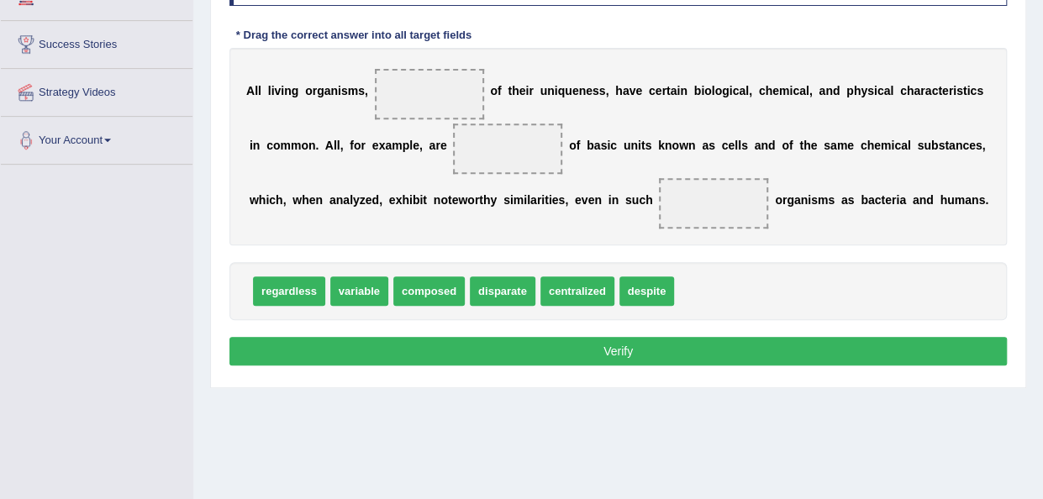
scroll to position [303, 0]
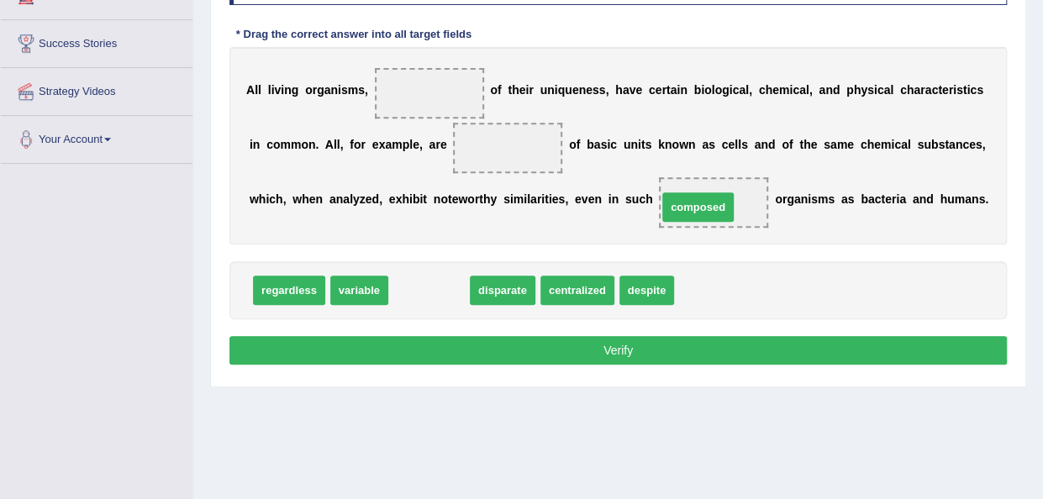
drag, startPoint x: 431, startPoint y: 288, endPoint x: 702, endPoint y: 203, distance: 283.7
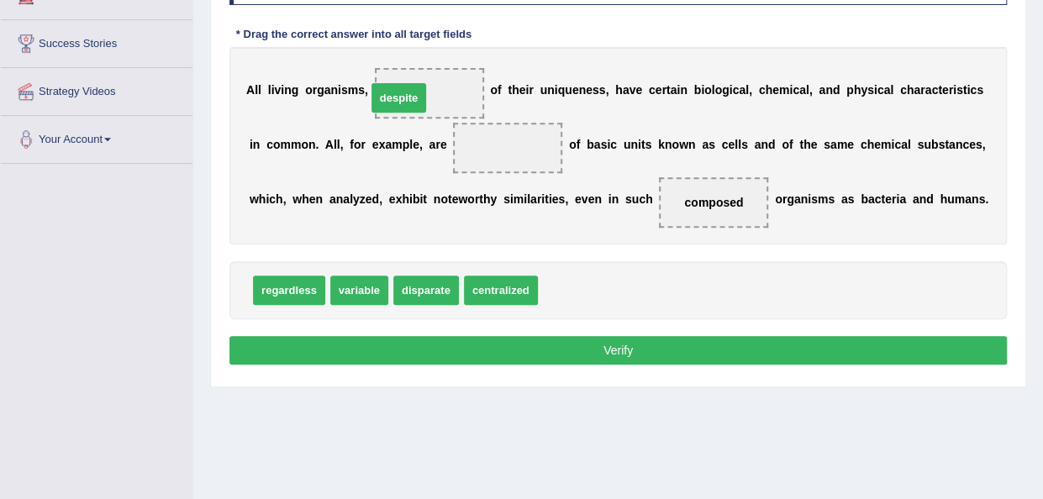
drag, startPoint x: 561, startPoint y: 289, endPoint x: 389, endPoint y: 93, distance: 260.3
click at [353, 277] on span "variable" at bounding box center [359, 290] width 58 height 29
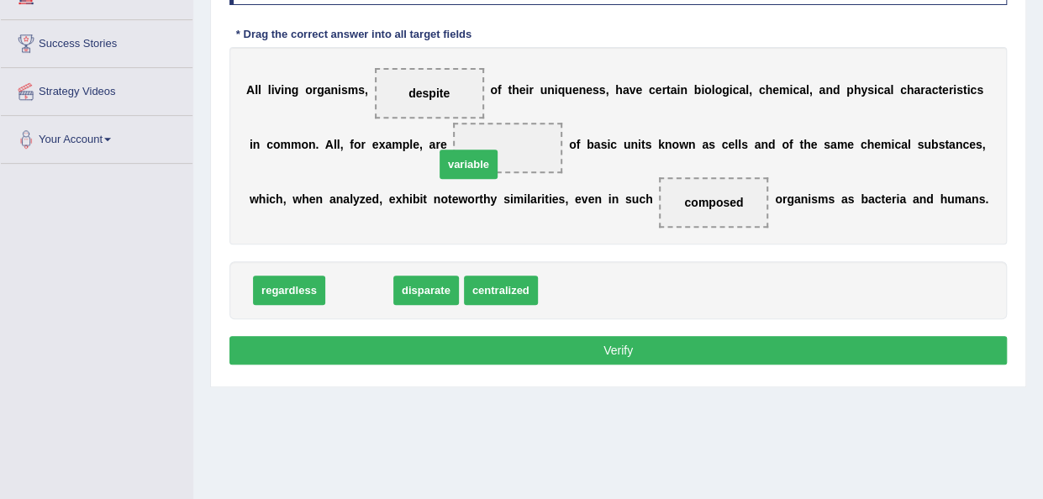
drag, startPoint x: 353, startPoint y: 287, endPoint x: 466, endPoint y: 154, distance: 174.8
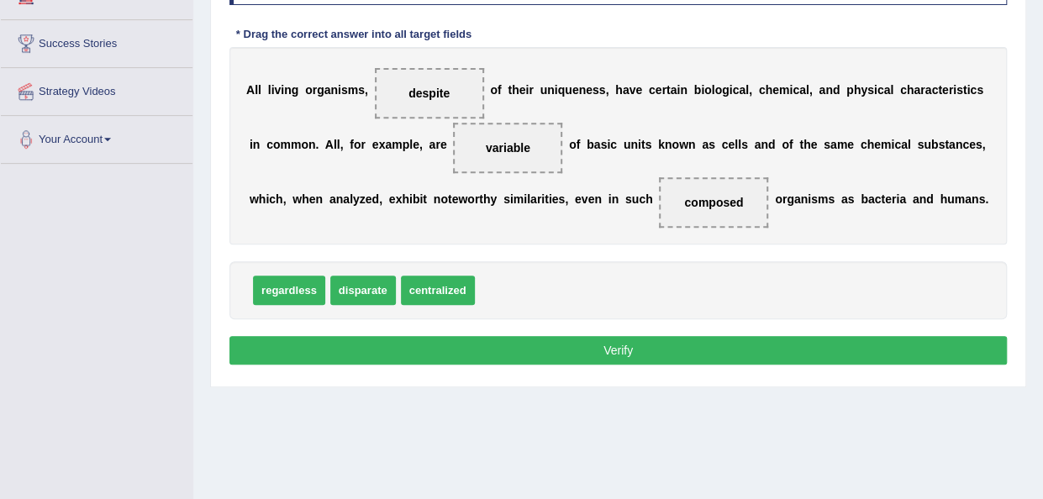
click at [540, 339] on button "Verify" at bounding box center [618, 350] width 778 height 29
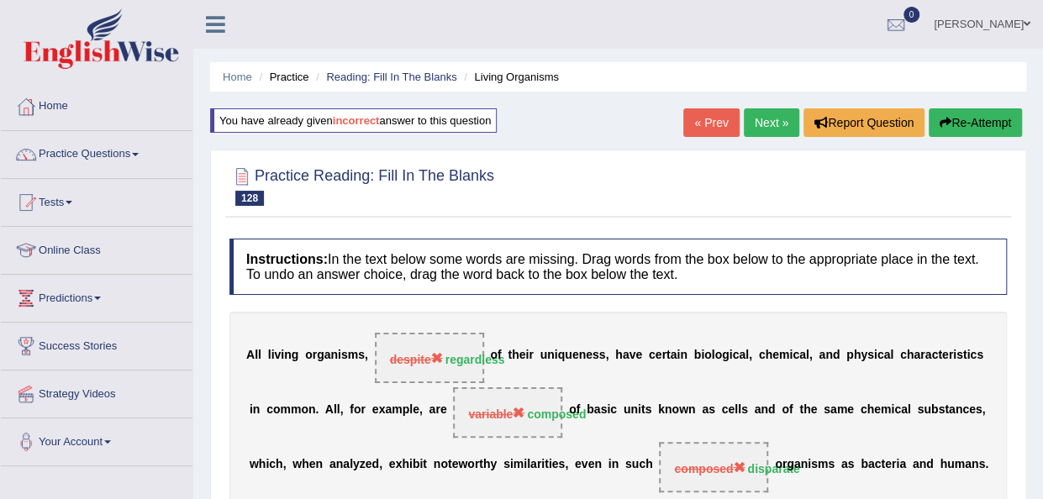
scroll to position [0, 0]
click at [760, 125] on link "Next »" at bounding box center [771, 122] width 55 height 29
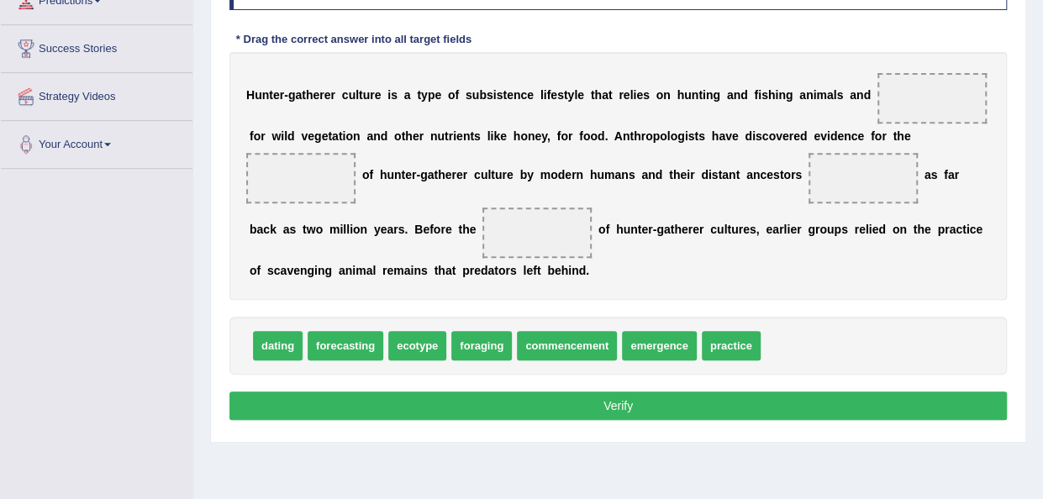
scroll to position [299, 0]
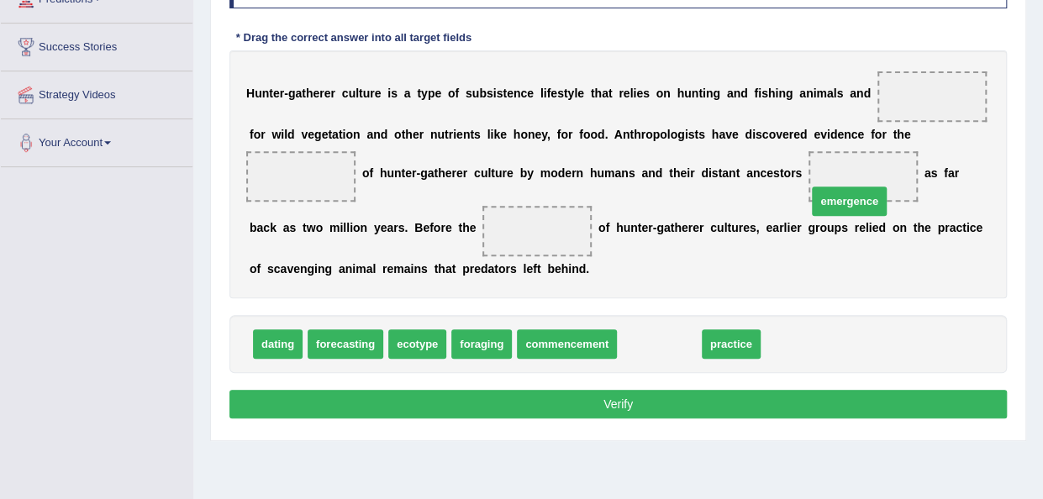
drag, startPoint x: 650, startPoint y: 330, endPoint x: 845, endPoint y: 181, distance: 245.8
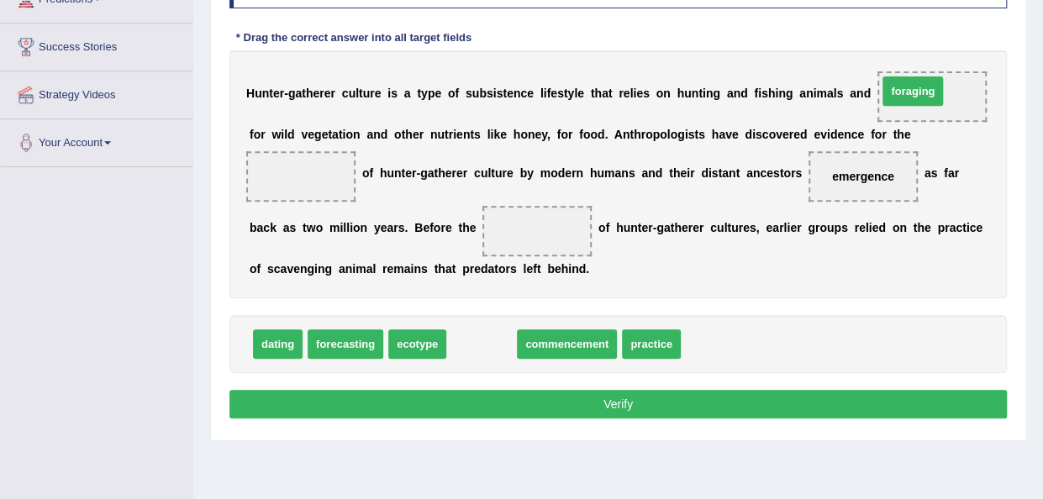
drag, startPoint x: 471, startPoint y: 344, endPoint x: 904, endPoint y: 92, distance: 500.6
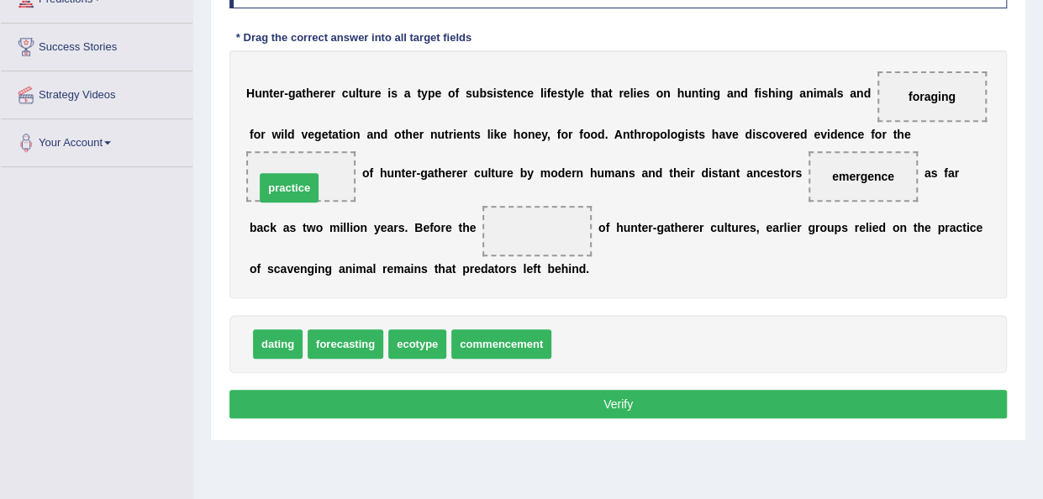
drag, startPoint x: 585, startPoint y: 340, endPoint x: 288, endPoint y: 183, distance: 335.8
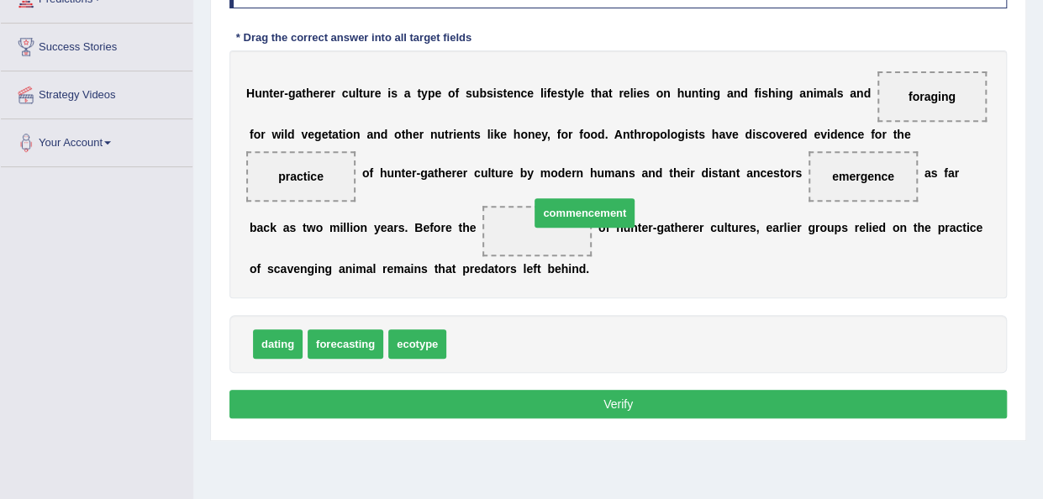
drag, startPoint x: 470, startPoint y: 346, endPoint x: 540, endPoint y: 228, distance: 138.0
click at [571, 399] on button "Verify" at bounding box center [618, 404] width 778 height 29
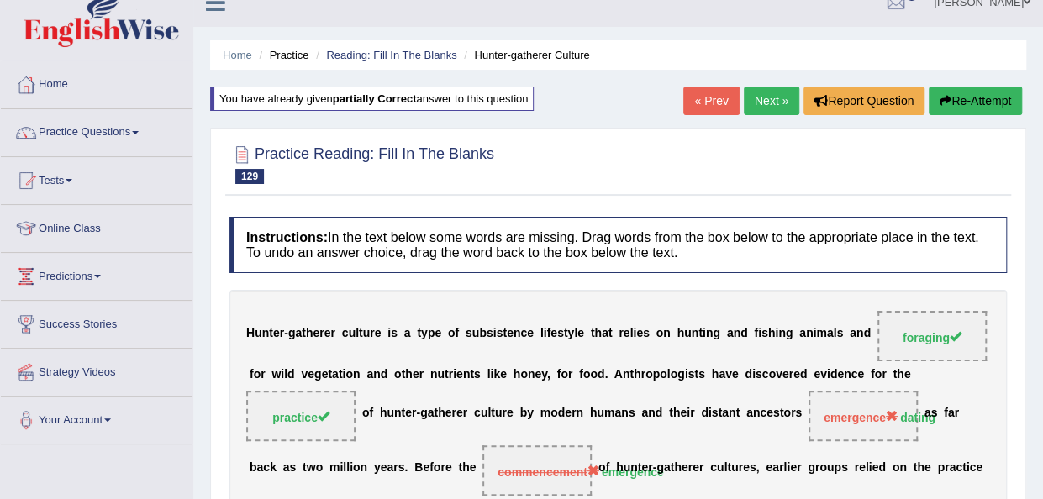
scroll to position [0, 0]
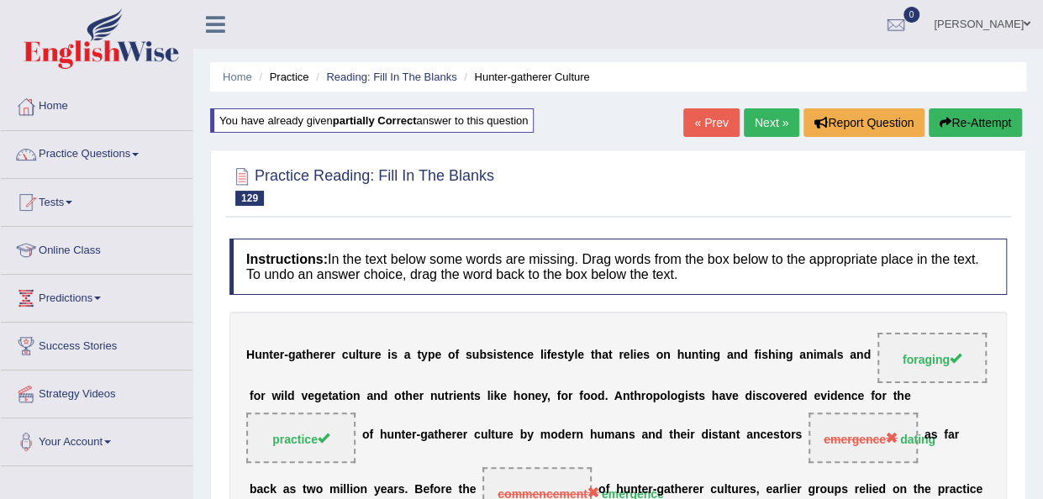
click at [772, 113] on link "Next »" at bounding box center [771, 122] width 55 height 29
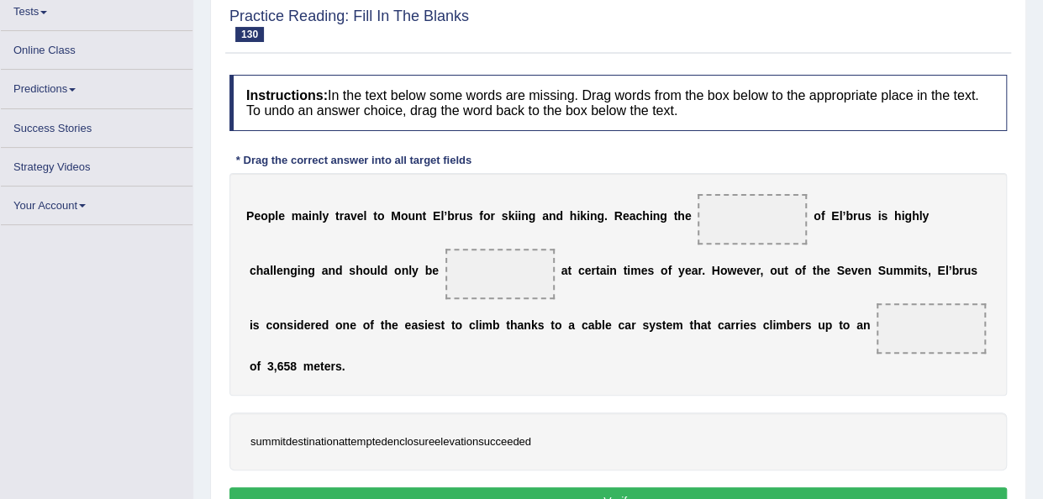
scroll to position [190, 0]
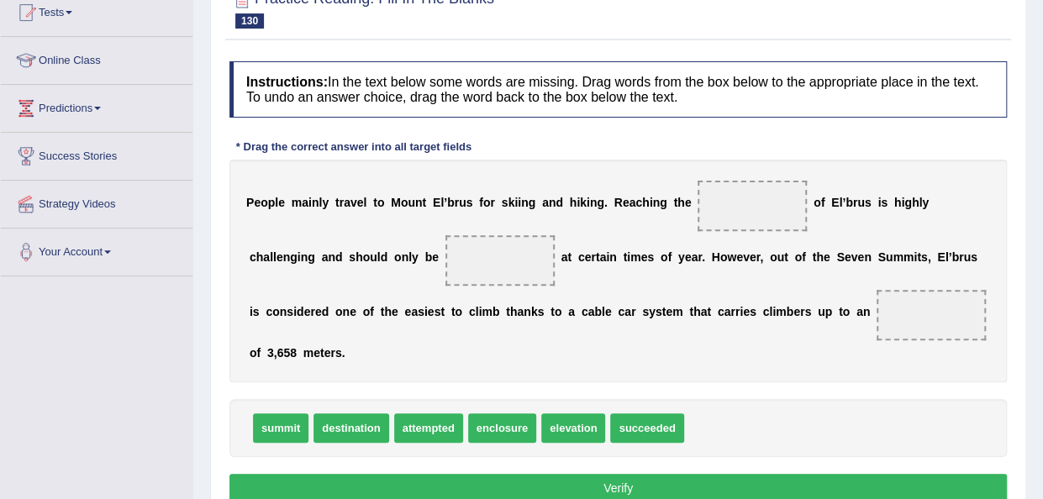
click at [772, 113] on h4 "Instructions: In the text below some words are missing. Drag words from the box…" at bounding box center [618, 89] width 778 height 56
drag, startPoint x: 423, startPoint y: 423, endPoint x: 512, endPoint y: 255, distance: 190.3
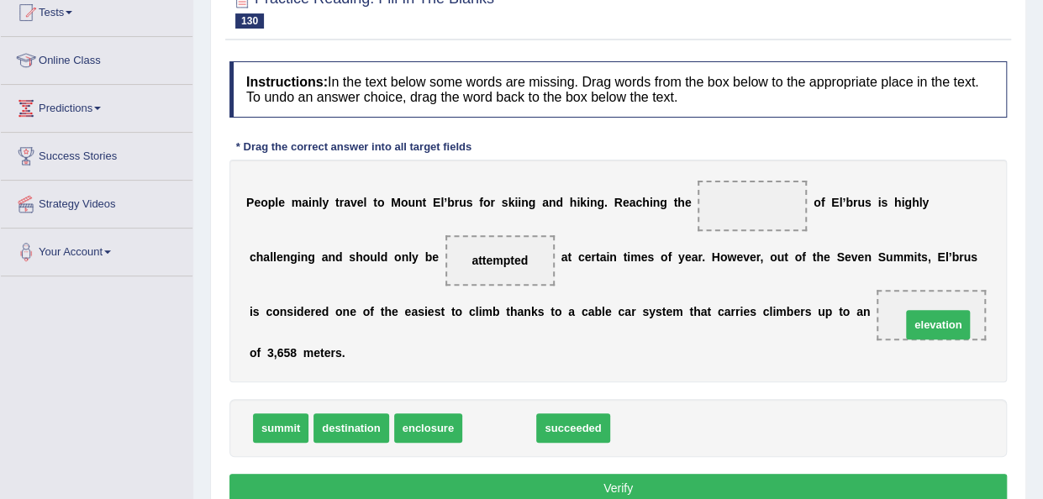
drag, startPoint x: 491, startPoint y: 417, endPoint x: 931, endPoint y: 309, distance: 452.6
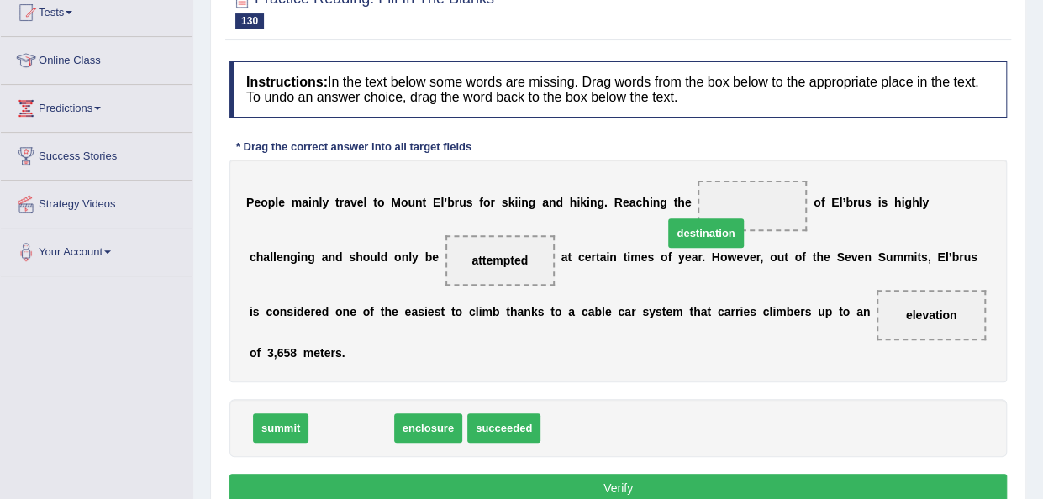
drag, startPoint x: 346, startPoint y: 424, endPoint x: 711, endPoint y: 219, distance: 418.1
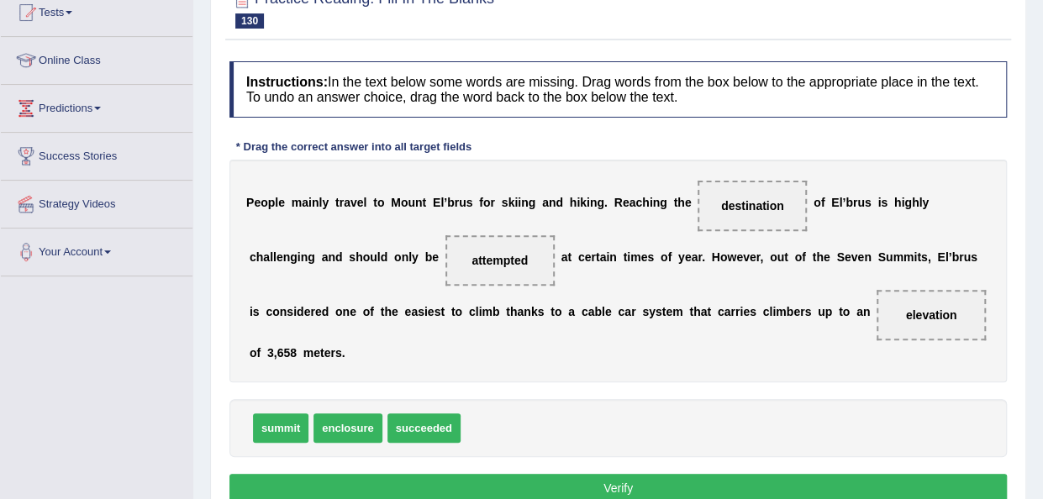
click at [572, 478] on button "Verify" at bounding box center [618, 488] width 778 height 29
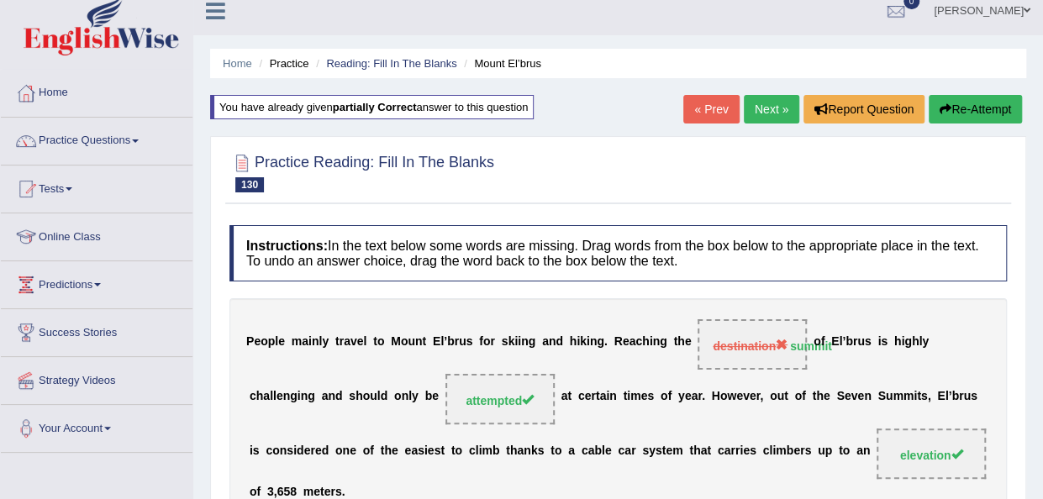
scroll to position [0, 0]
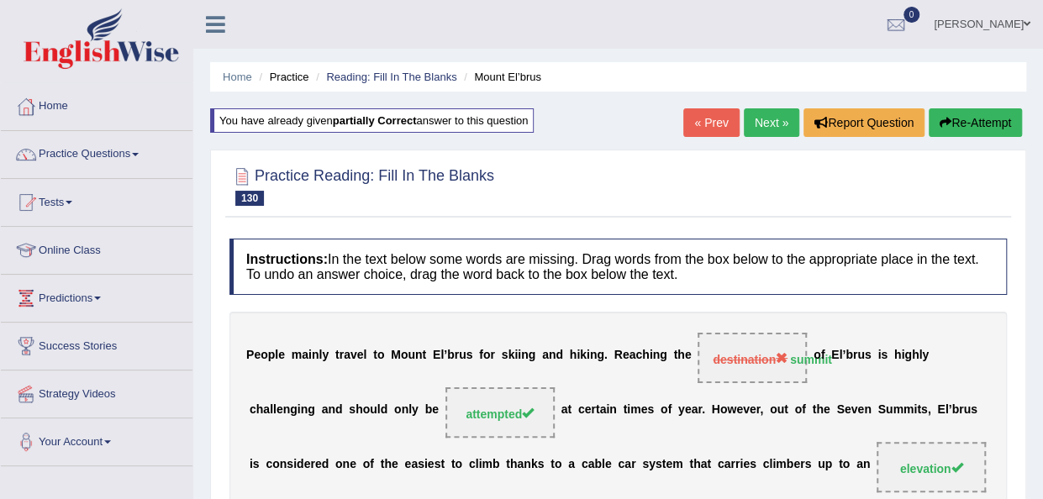
click at [768, 130] on link "Next »" at bounding box center [771, 122] width 55 height 29
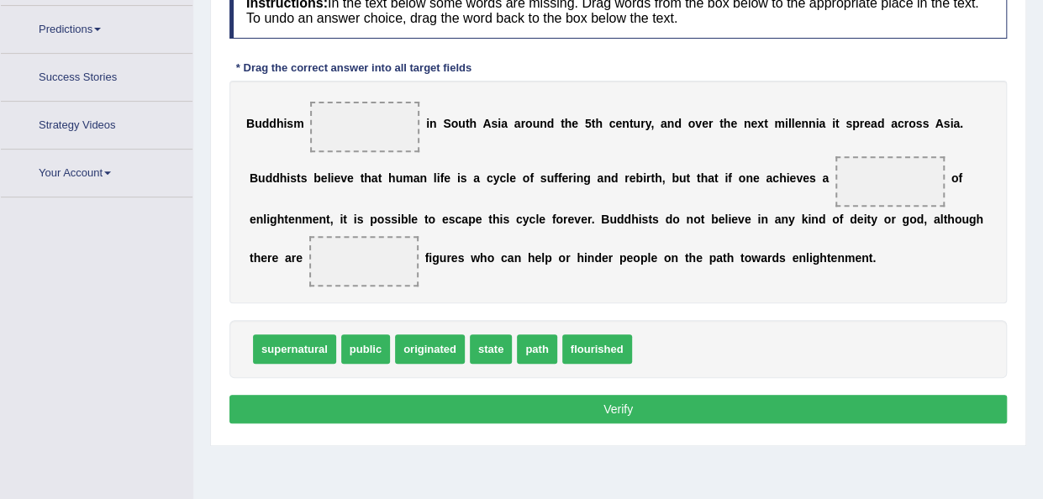
scroll to position [305, 0]
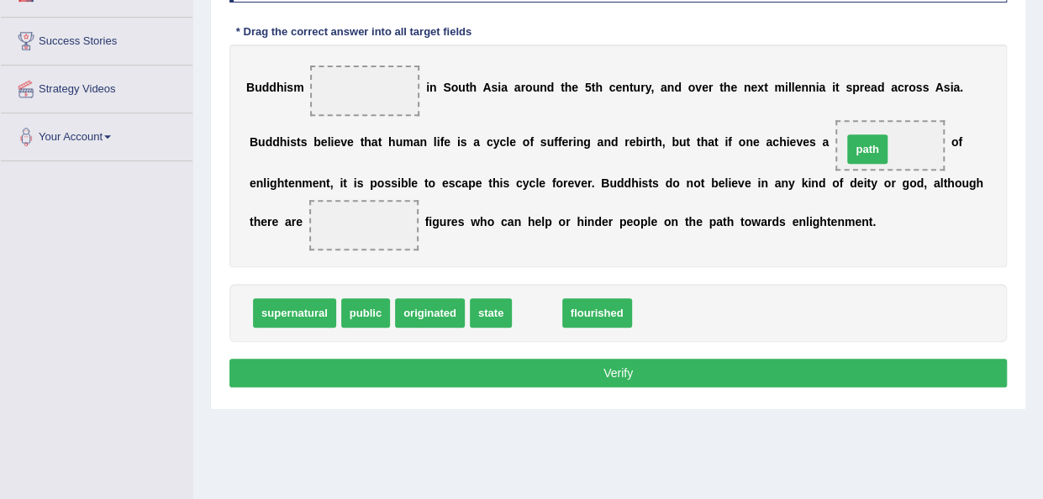
drag, startPoint x: 536, startPoint y: 317, endPoint x: 869, endPoint y: 152, distance: 371.4
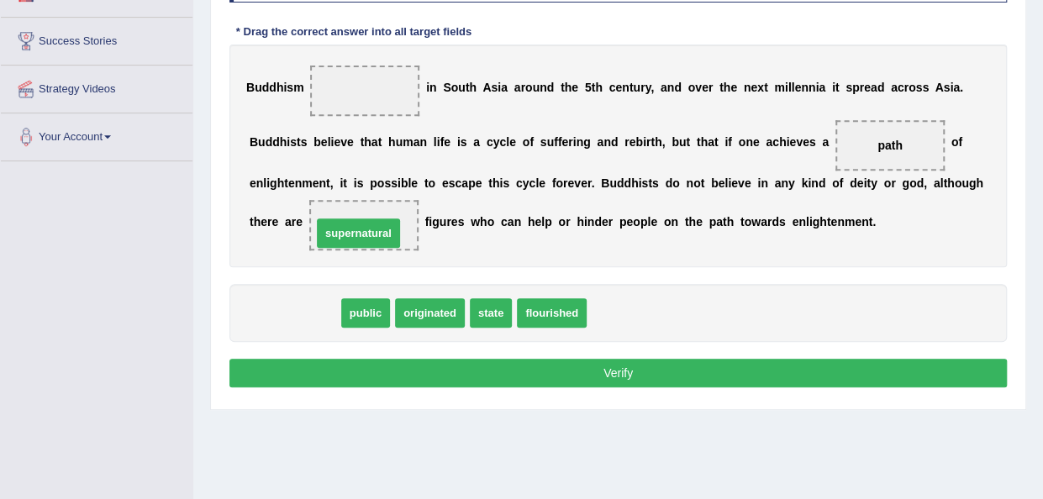
drag, startPoint x: 306, startPoint y: 308, endPoint x: 374, endPoint y: 216, distance: 114.1
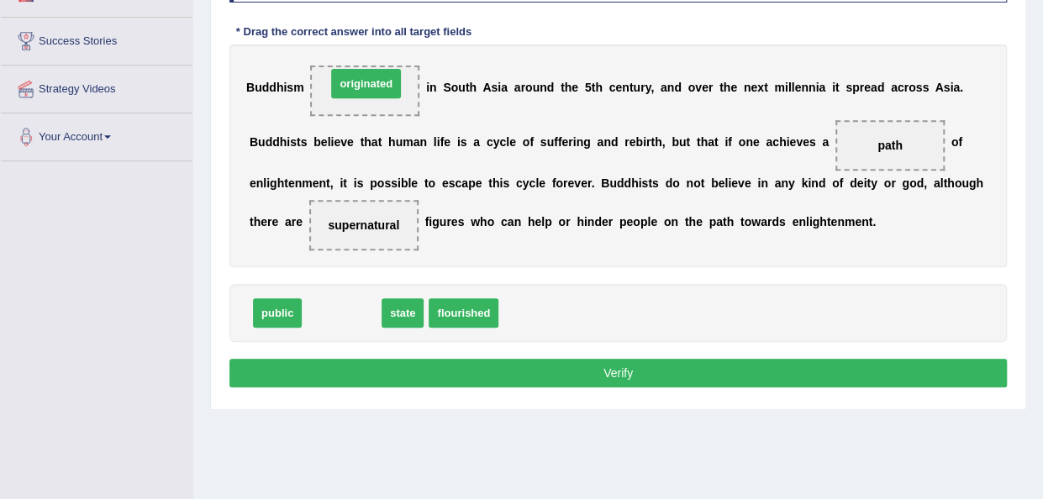
drag, startPoint x: 352, startPoint y: 308, endPoint x: 375, endPoint y: 89, distance: 220.6
click at [375, 89] on span "originated" at bounding box center [366, 83] width 70 height 29
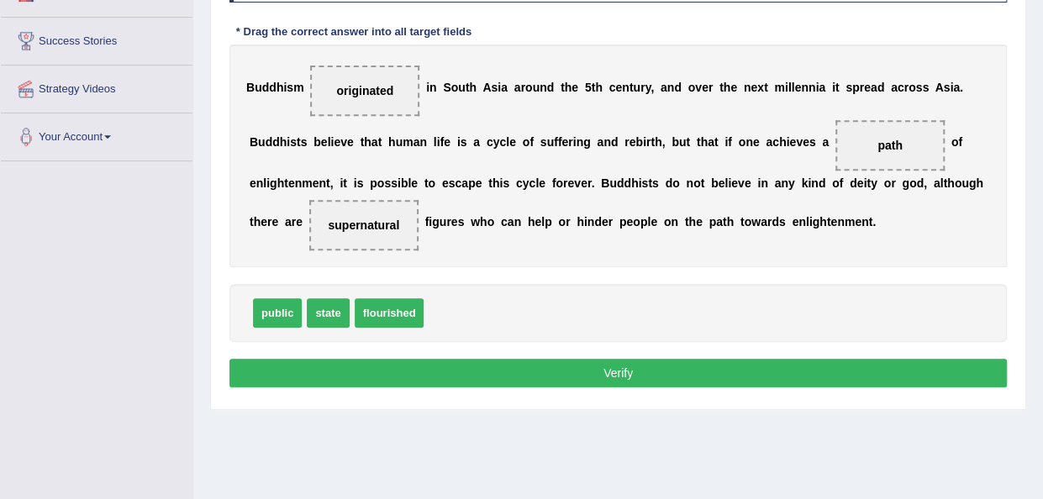
click at [476, 367] on button "Verify" at bounding box center [618, 373] width 778 height 29
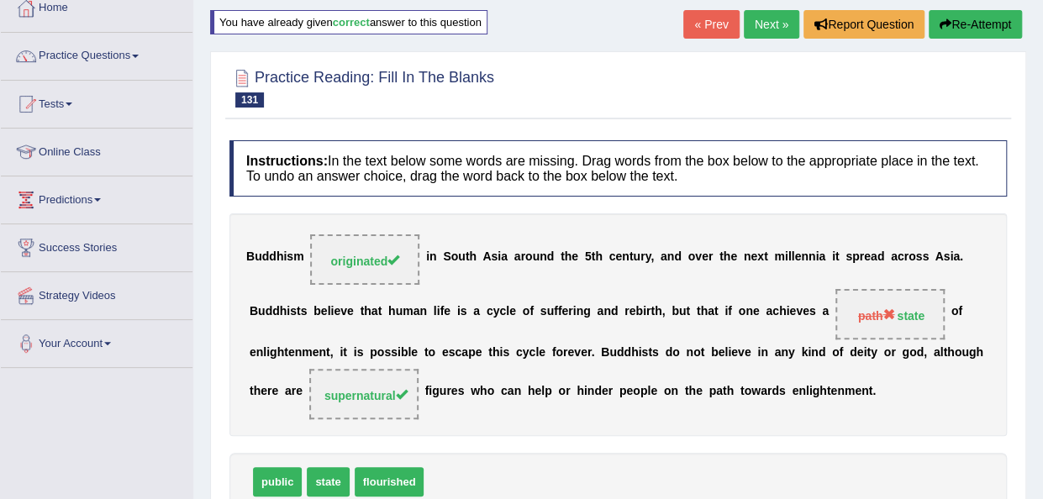
scroll to position [59, 0]
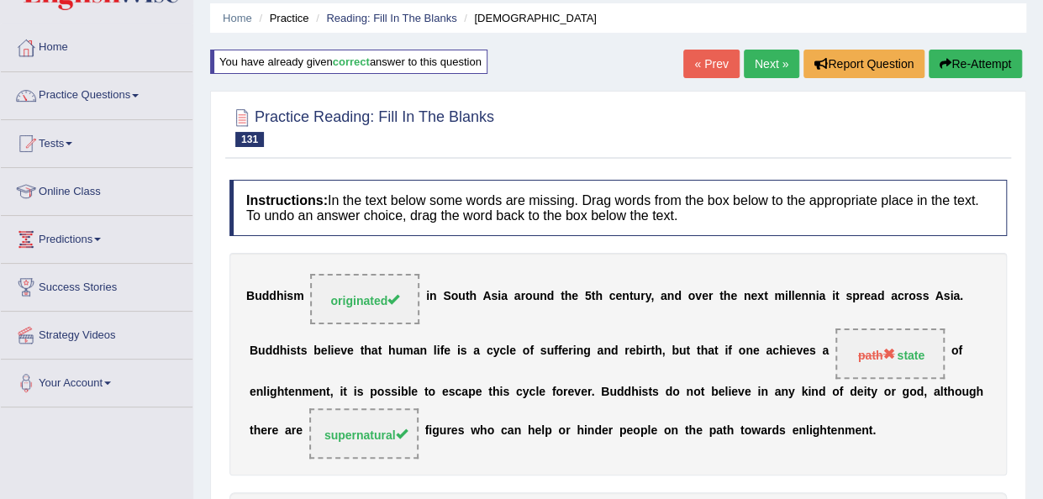
click at [764, 65] on link "Next »" at bounding box center [771, 64] width 55 height 29
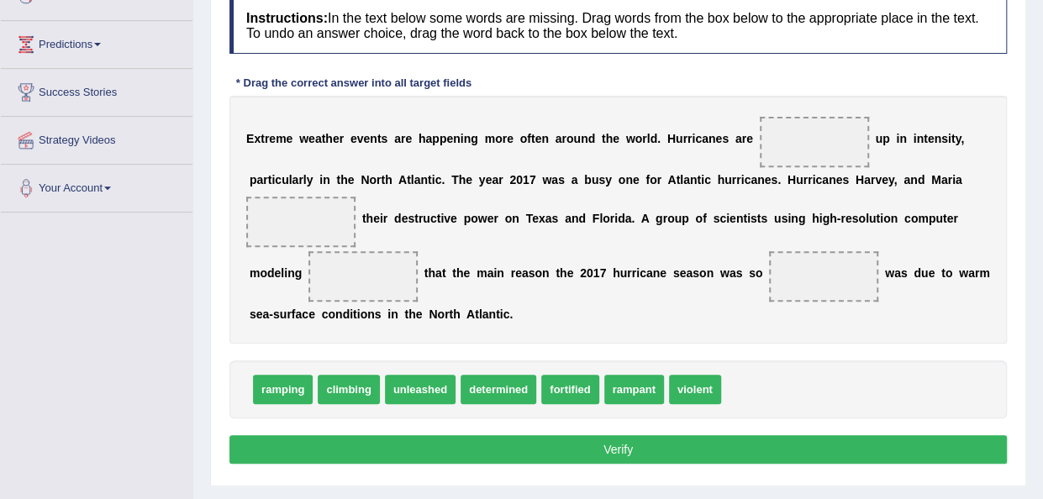
scroll to position [257, 0]
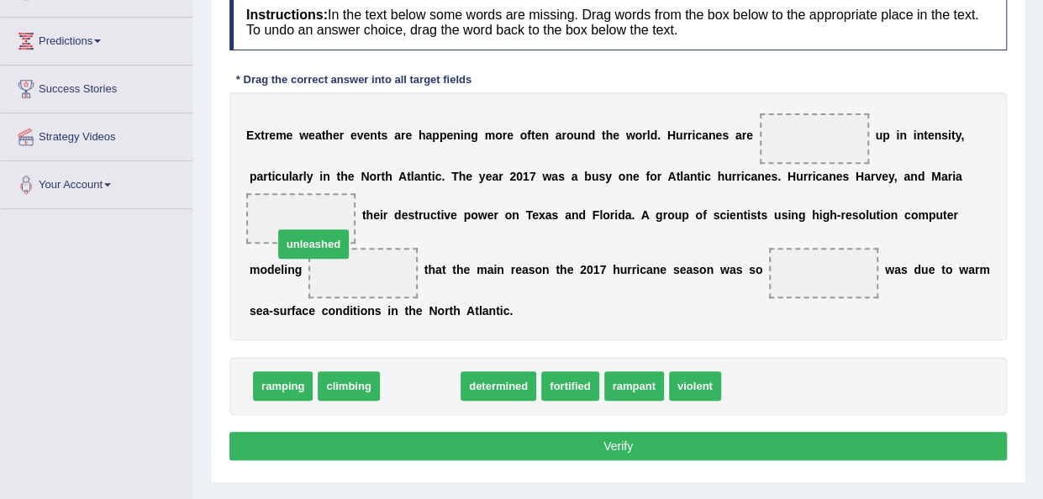
drag, startPoint x: 427, startPoint y: 388, endPoint x: 319, endPoint y: 237, distance: 185.0
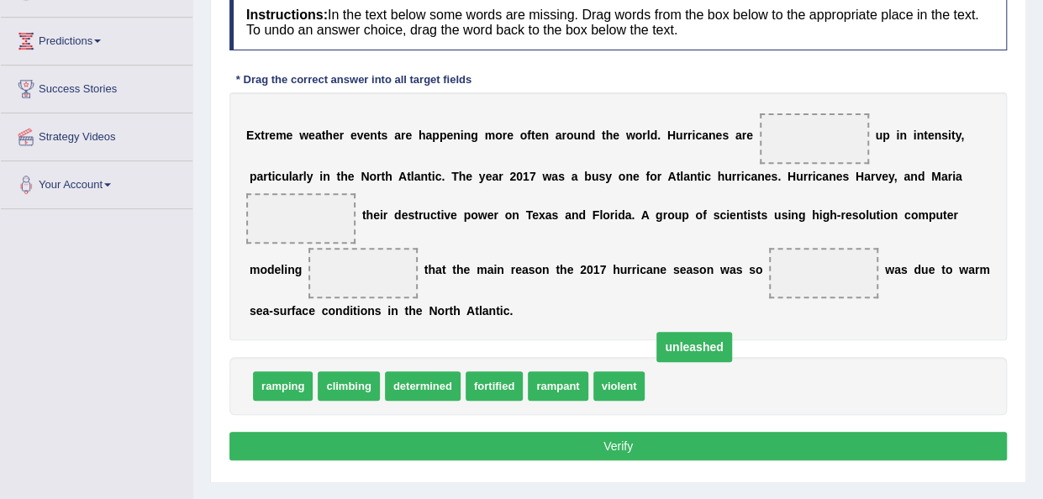
drag, startPoint x: 365, startPoint y: 265, endPoint x: 693, endPoint y: 360, distance: 342.1
drag, startPoint x: 696, startPoint y: 377, endPoint x: 331, endPoint y: 204, distance: 403.8
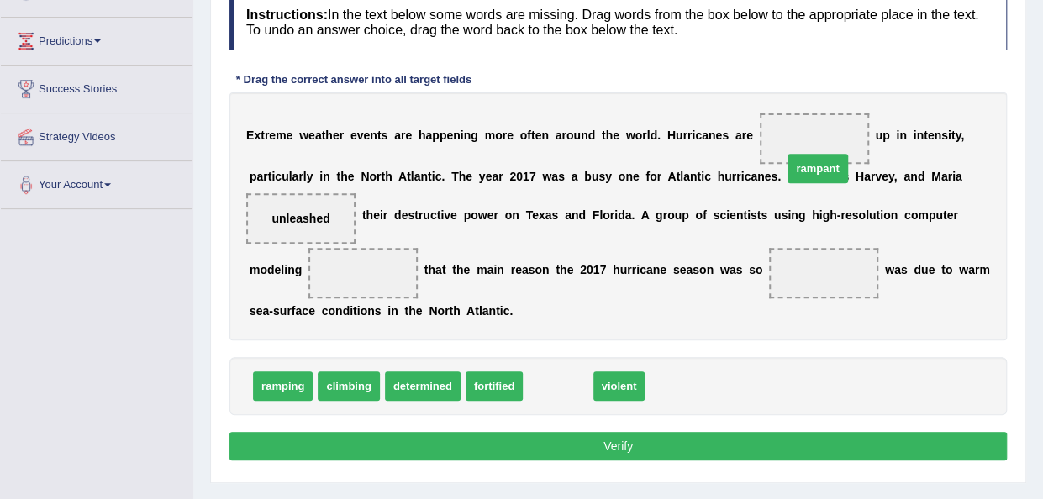
drag, startPoint x: 567, startPoint y: 388, endPoint x: 820, endPoint y: 149, distance: 349.0
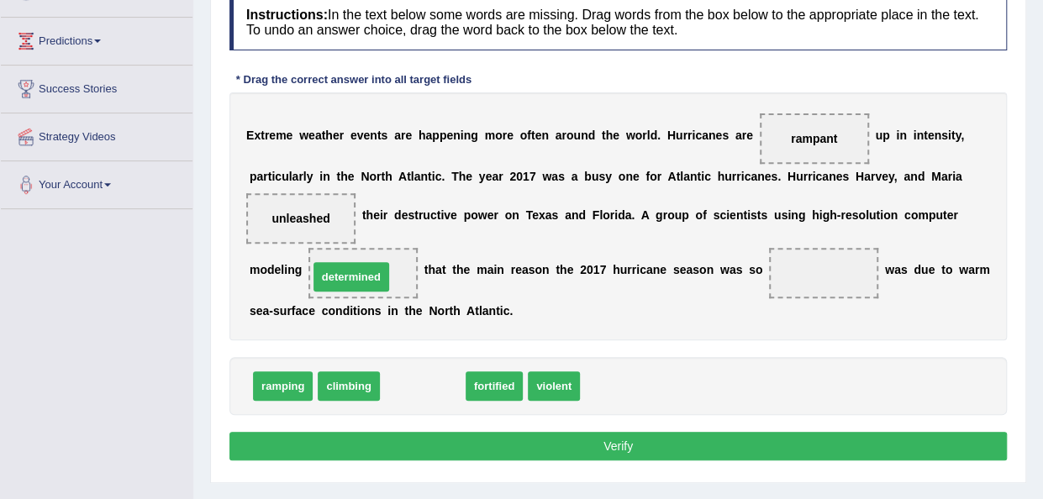
drag, startPoint x: 431, startPoint y: 386, endPoint x: 360, endPoint y: 277, distance: 130.6
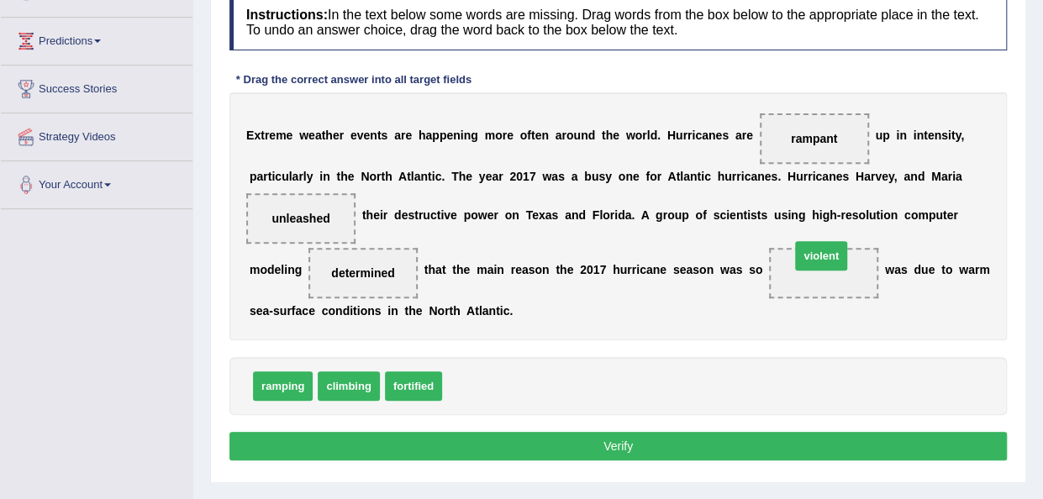
drag, startPoint x: 460, startPoint y: 377, endPoint x: 791, endPoint y: 265, distance: 349.8
click at [615, 435] on button "Verify" at bounding box center [618, 446] width 778 height 29
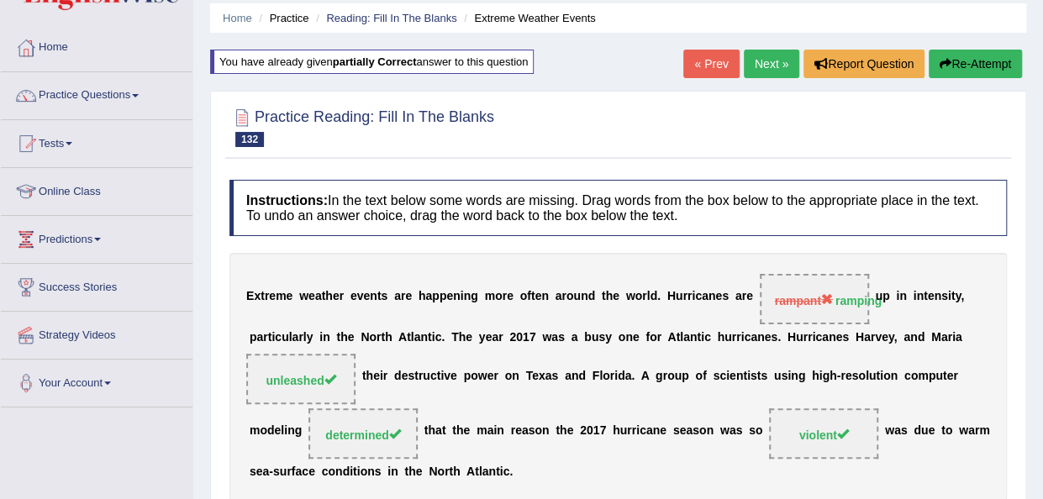
scroll to position [55, 0]
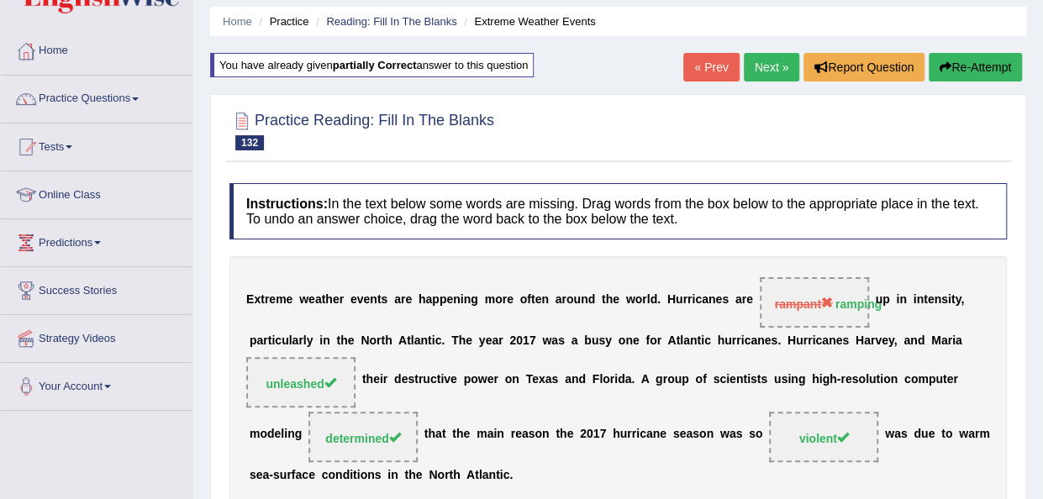
click at [758, 68] on link "Next »" at bounding box center [771, 67] width 55 height 29
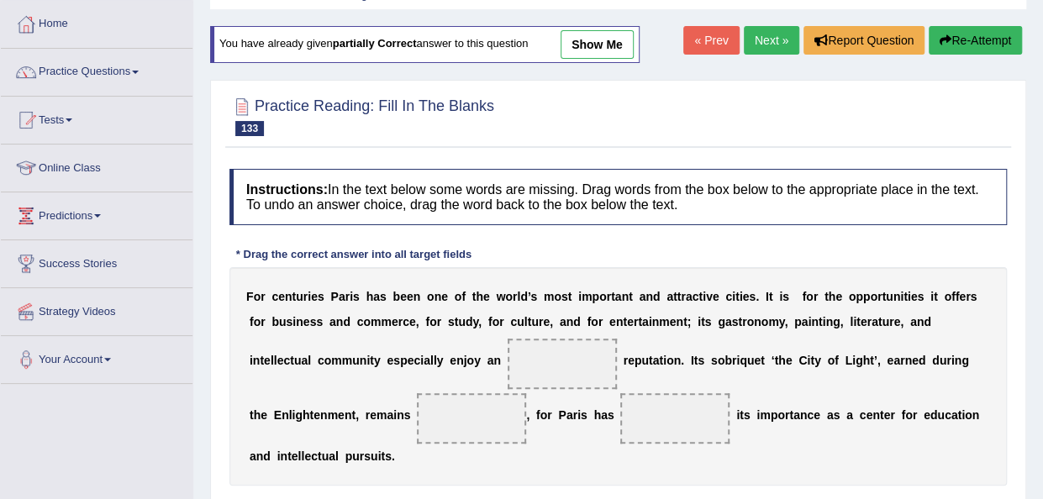
scroll to position [315, 0]
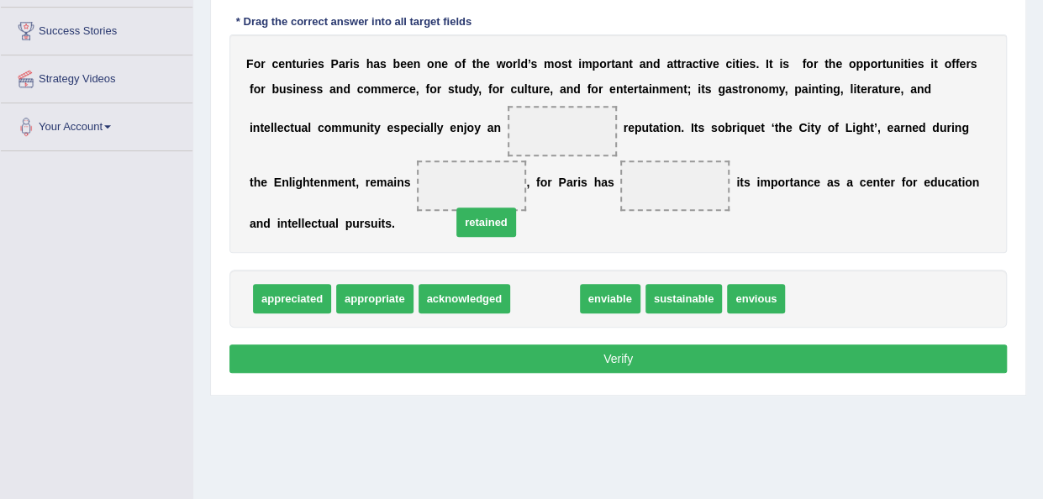
drag, startPoint x: 540, startPoint y: 301, endPoint x: 467, endPoint y: 205, distance: 120.5
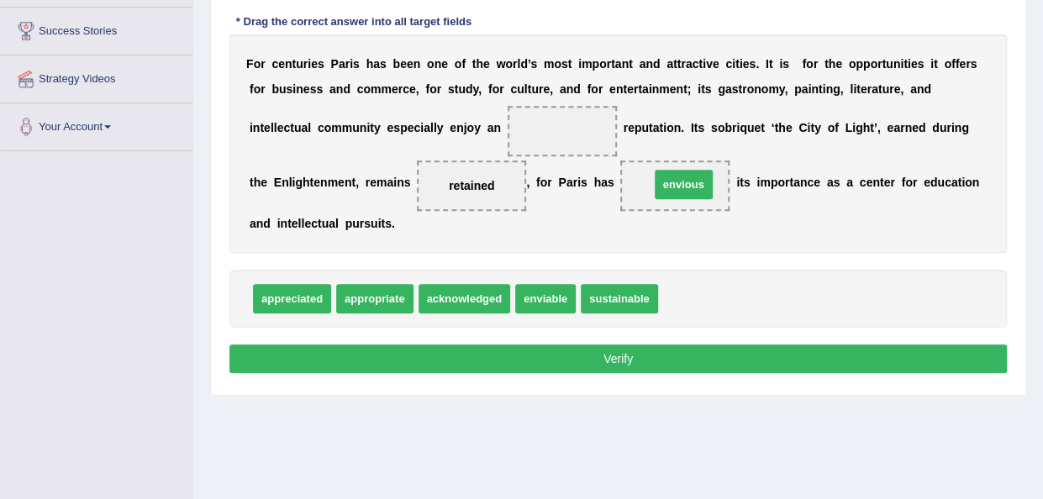
drag, startPoint x: 684, startPoint y: 297, endPoint x: 676, endPoint y: 182, distance: 114.6
drag, startPoint x: 676, startPoint y: 182, endPoint x: 718, endPoint y: 276, distance: 102.3
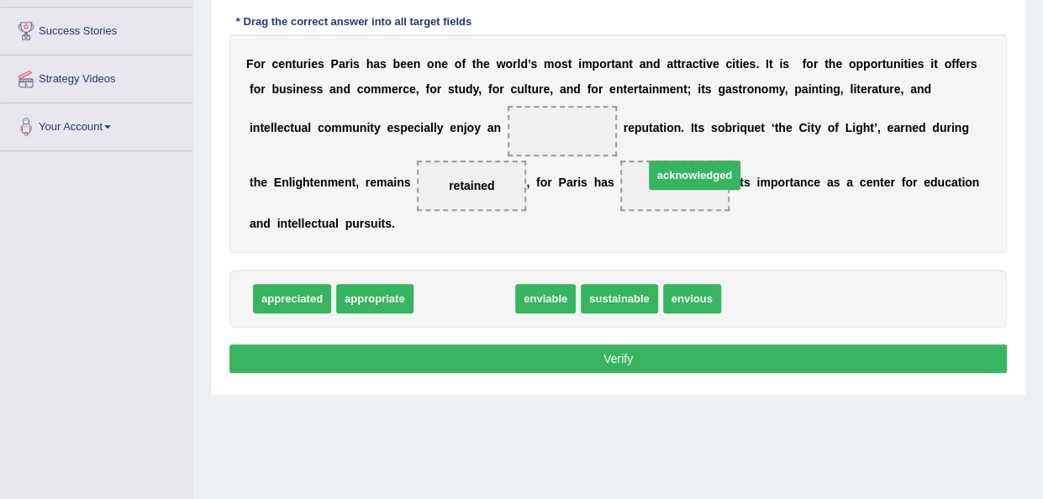
drag, startPoint x: 452, startPoint y: 298, endPoint x: 683, endPoint y: 182, distance: 258.6
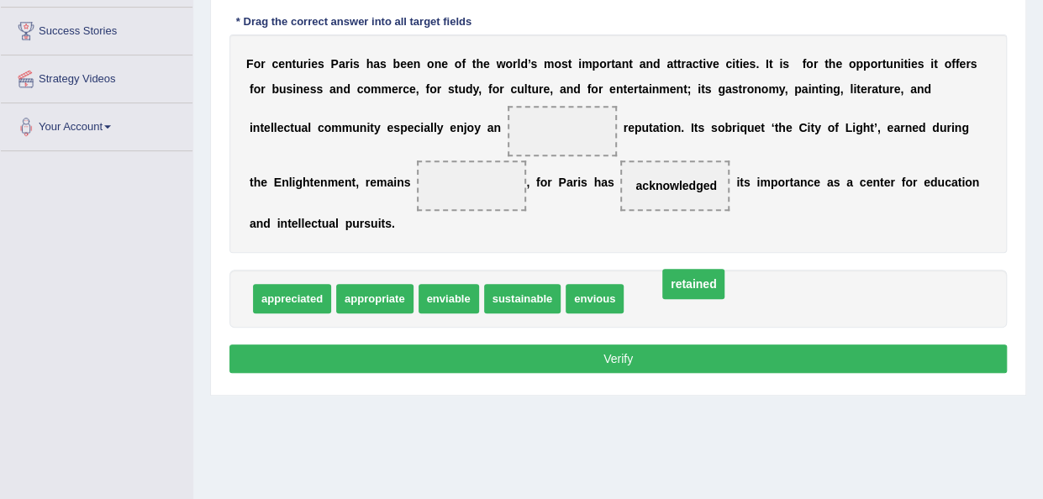
drag, startPoint x: 476, startPoint y: 181, endPoint x: 694, endPoint y: 292, distance: 245.1
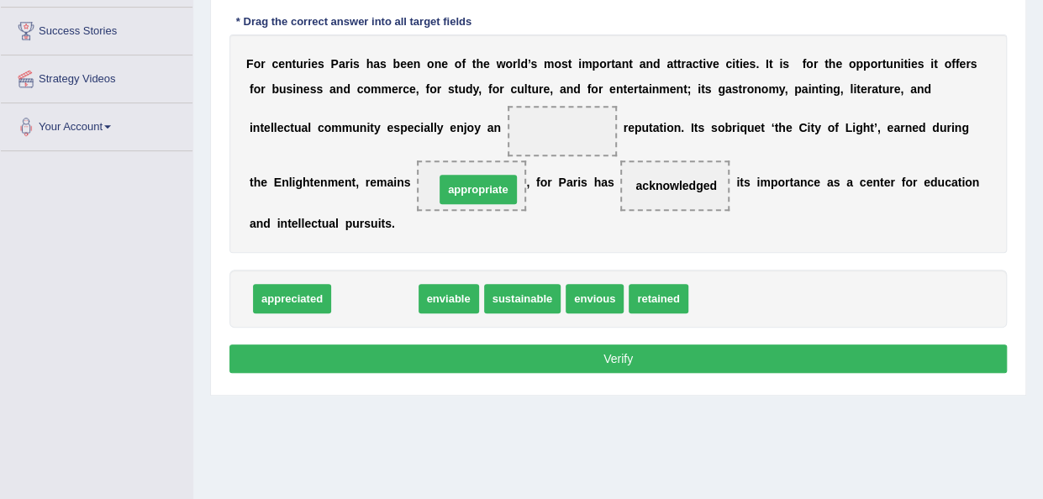
drag, startPoint x: 342, startPoint y: 296, endPoint x: 445, endPoint y: 187, distance: 150.4
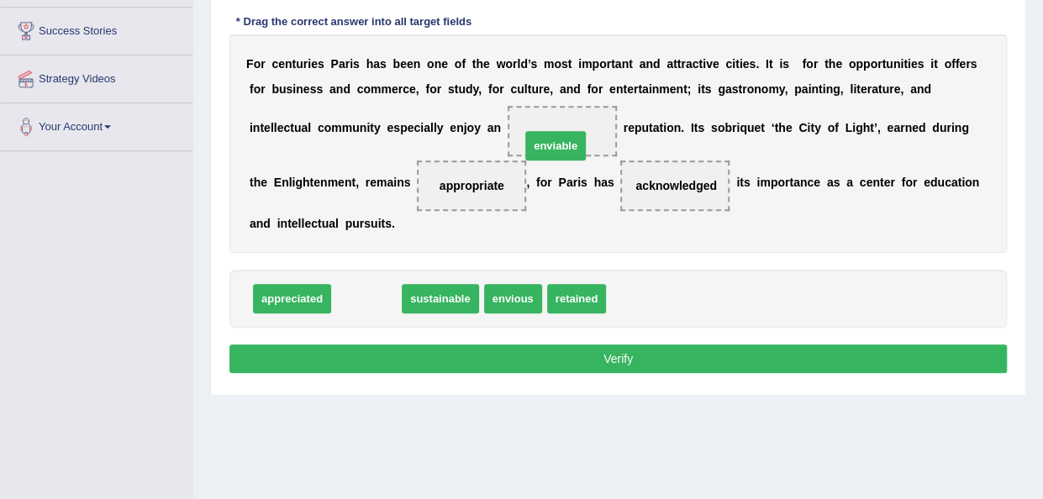
drag, startPoint x: 363, startPoint y: 288, endPoint x: 552, endPoint y: 135, distance: 243.3
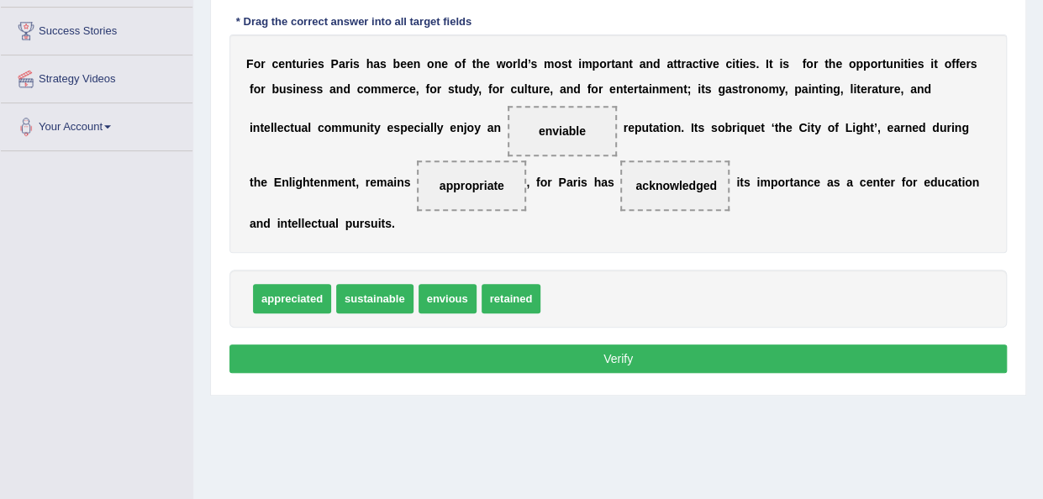
click at [579, 352] on button "Verify" at bounding box center [618, 359] width 778 height 29
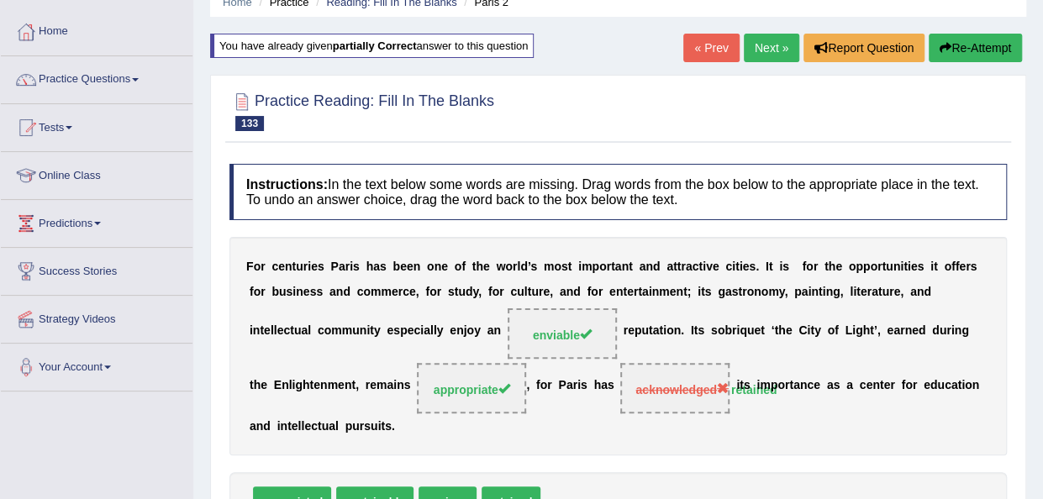
scroll to position [0, 0]
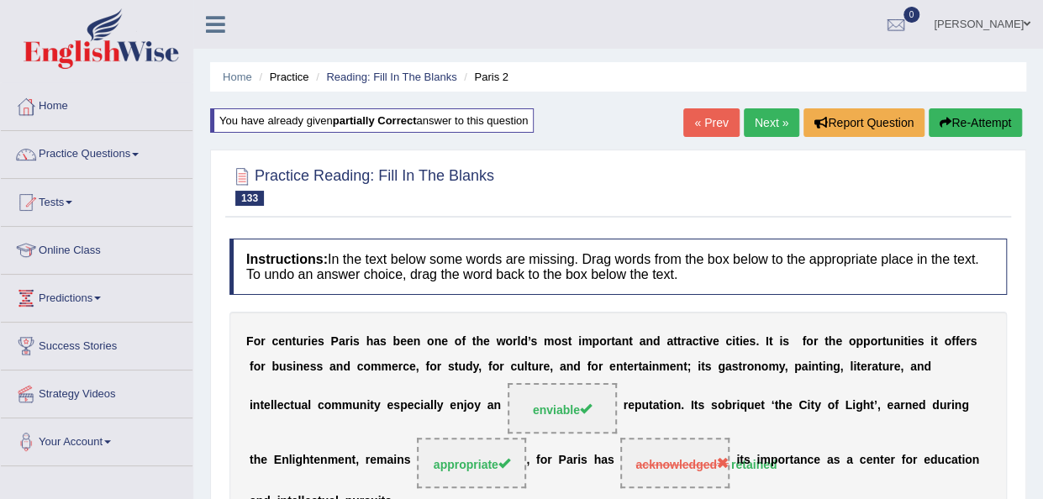
click at [766, 129] on link "Next »" at bounding box center [771, 122] width 55 height 29
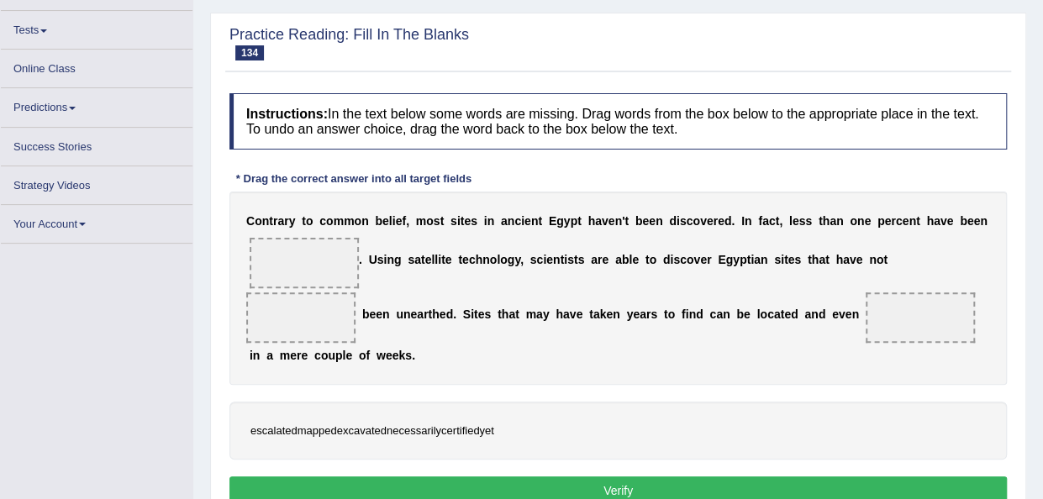
scroll to position [190, 0]
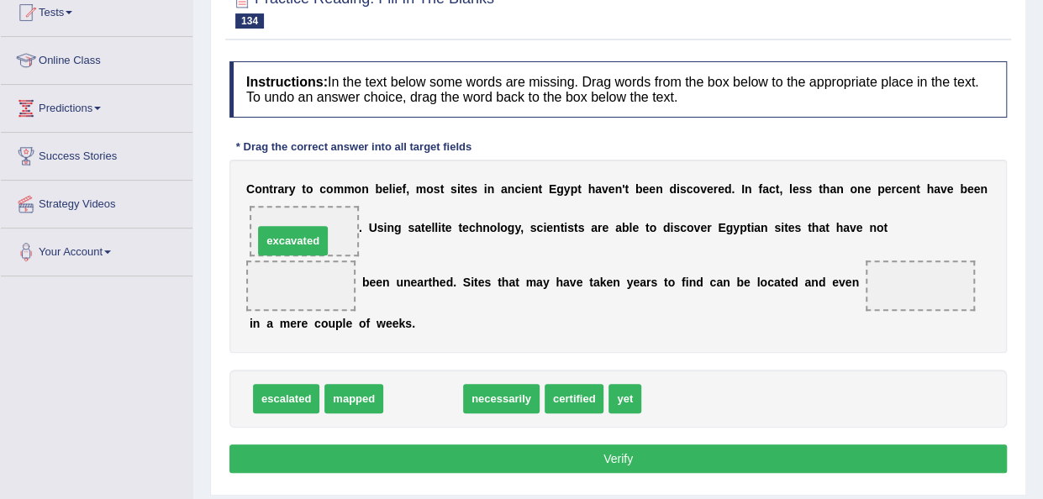
drag, startPoint x: 419, startPoint y: 396, endPoint x: 290, endPoint y: 236, distance: 205.1
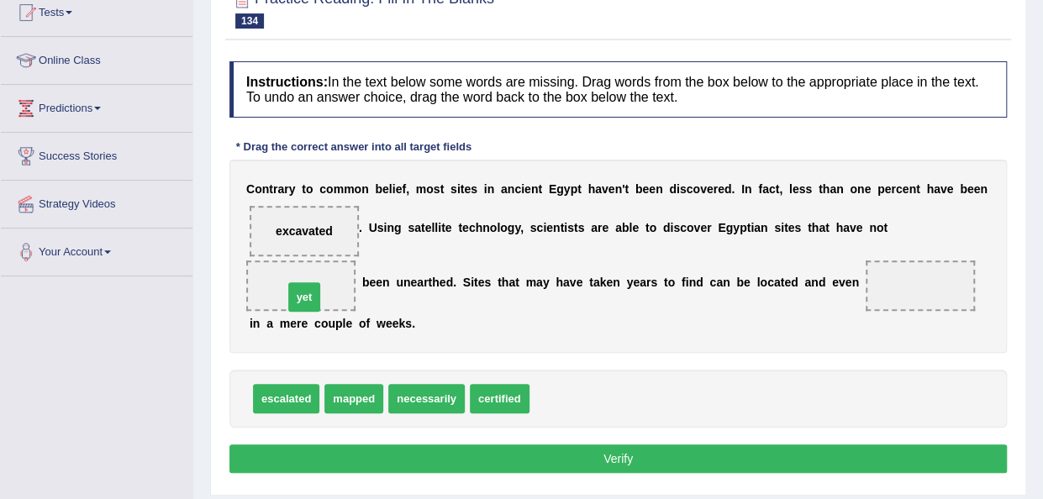
drag, startPoint x: 555, startPoint y: 401, endPoint x: 309, endPoint y: 299, distance: 265.7
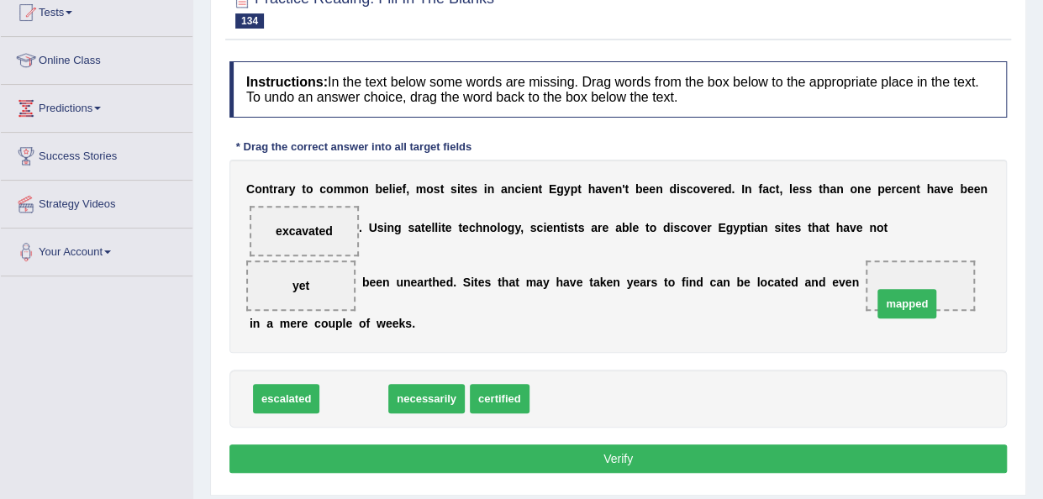
drag, startPoint x: 361, startPoint y: 395, endPoint x: 915, endPoint y: 297, distance: 562.6
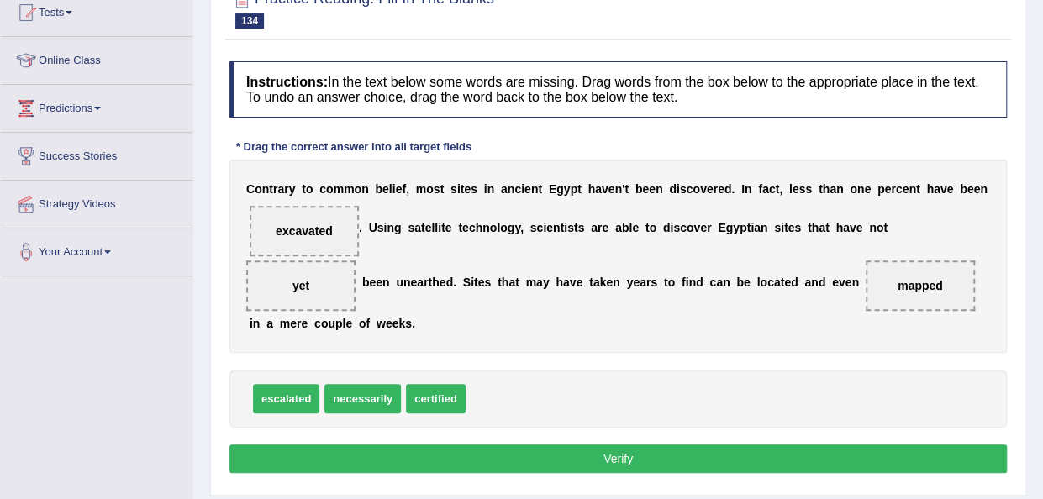
click at [644, 458] on button "Verify" at bounding box center [618, 459] width 778 height 29
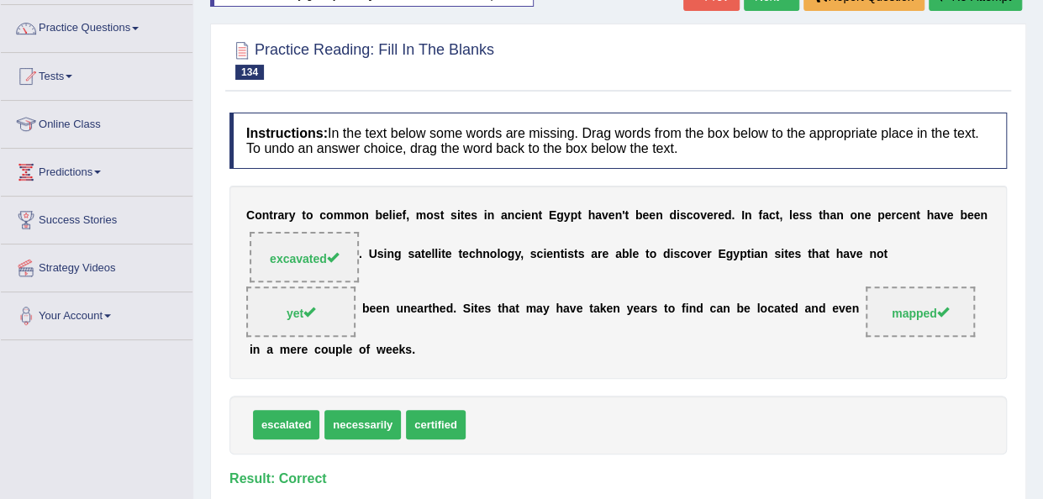
scroll to position [123, 0]
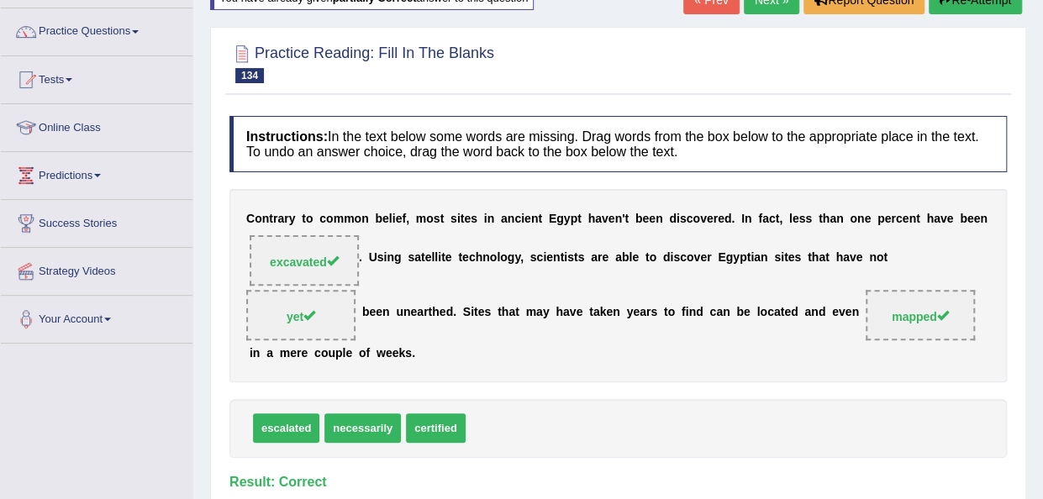
click at [754, 6] on link "Next »" at bounding box center [771, 0] width 55 height 29
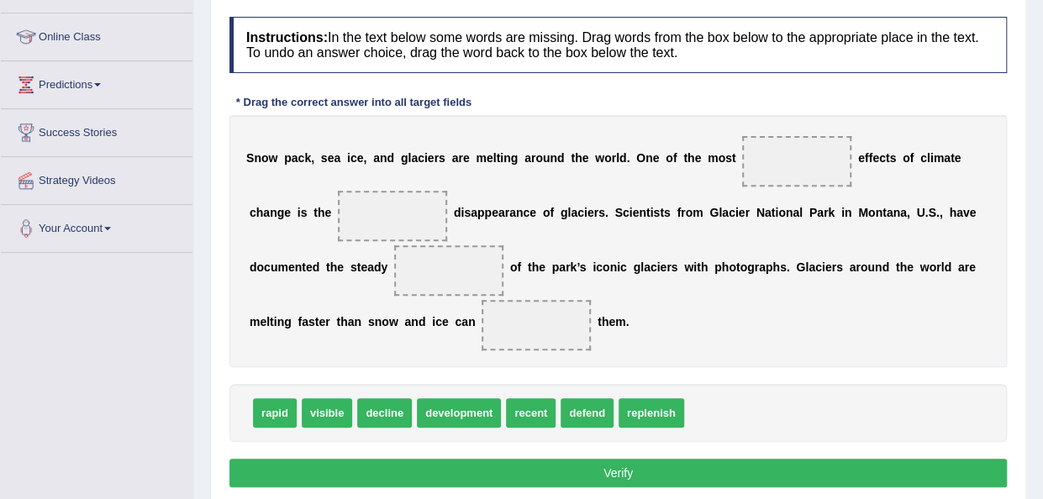
scroll to position [214, 0]
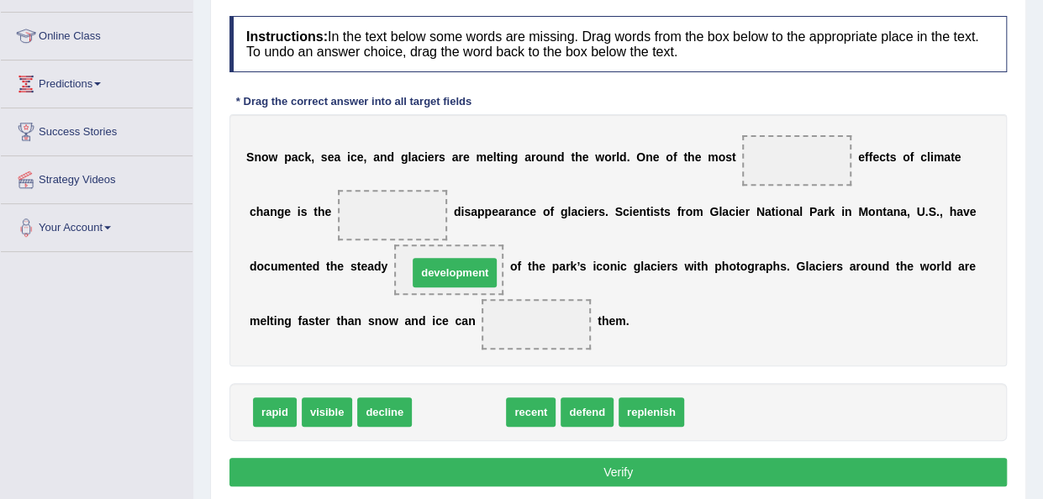
drag, startPoint x: 459, startPoint y: 411, endPoint x: 455, endPoint y: 264, distance: 147.2
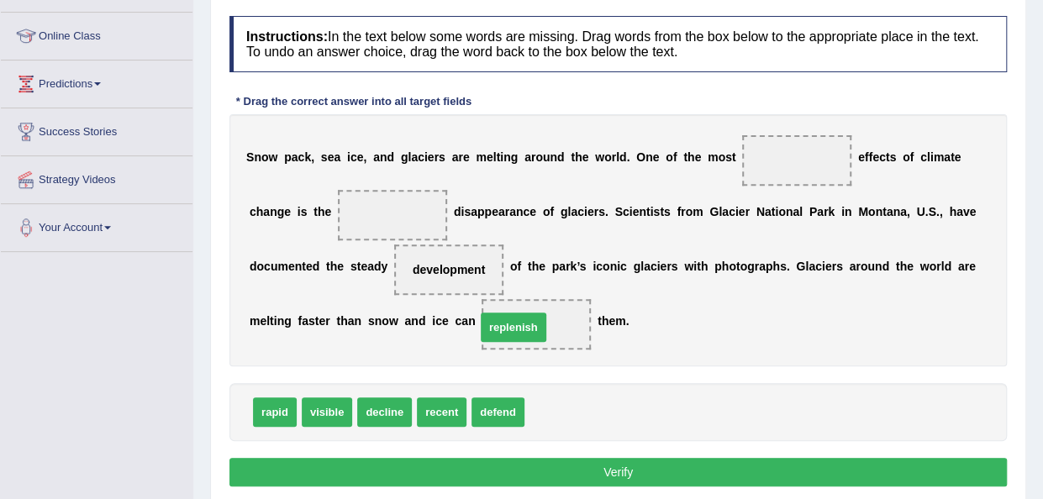
drag, startPoint x: 546, startPoint y: 413, endPoint x: 497, endPoint y: 328, distance: 97.9
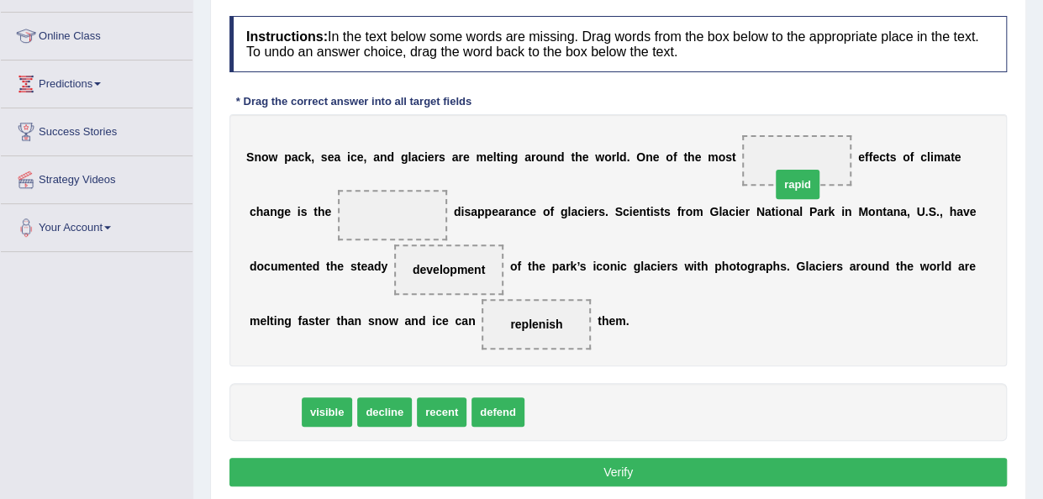
drag, startPoint x: 277, startPoint y: 411, endPoint x: 800, endPoint y: 183, distance: 570.3
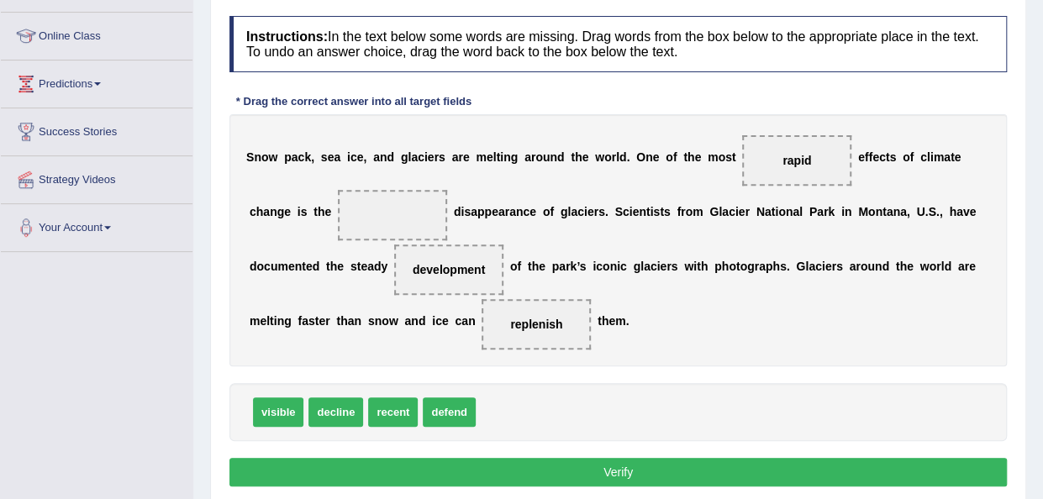
drag, startPoint x: 787, startPoint y: 166, endPoint x: 688, endPoint y: 313, distance: 177.4
click at [688, 313] on div "S n o w p a c k , s e a i c e , a n d g l a c i e r s a r e m e l t i n g a r o…" at bounding box center [618, 240] width 778 height 252
drag, startPoint x: 799, startPoint y: 156, endPoint x: 551, endPoint y: 424, distance: 364.6
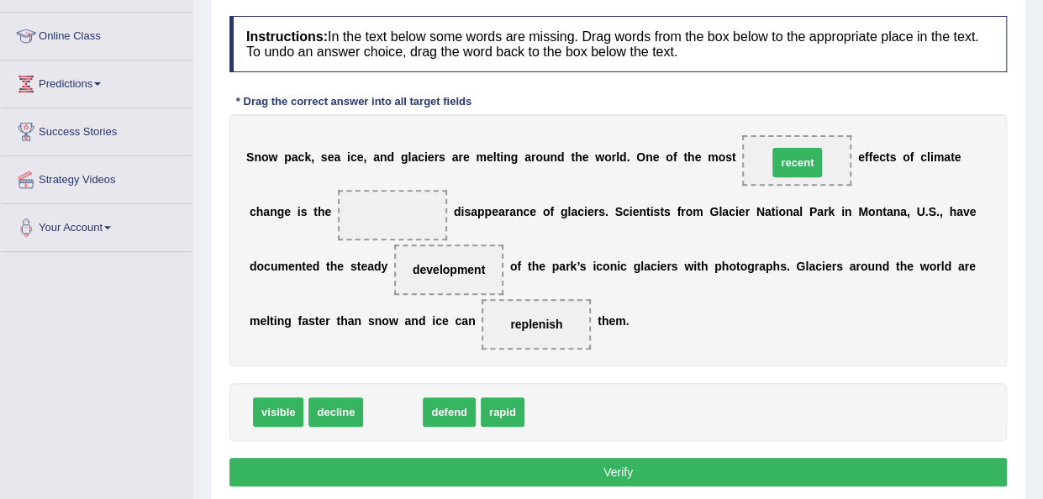
drag, startPoint x: 393, startPoint y: 411, endPoint x: 798, endPoint y: 162, distance: 474.7
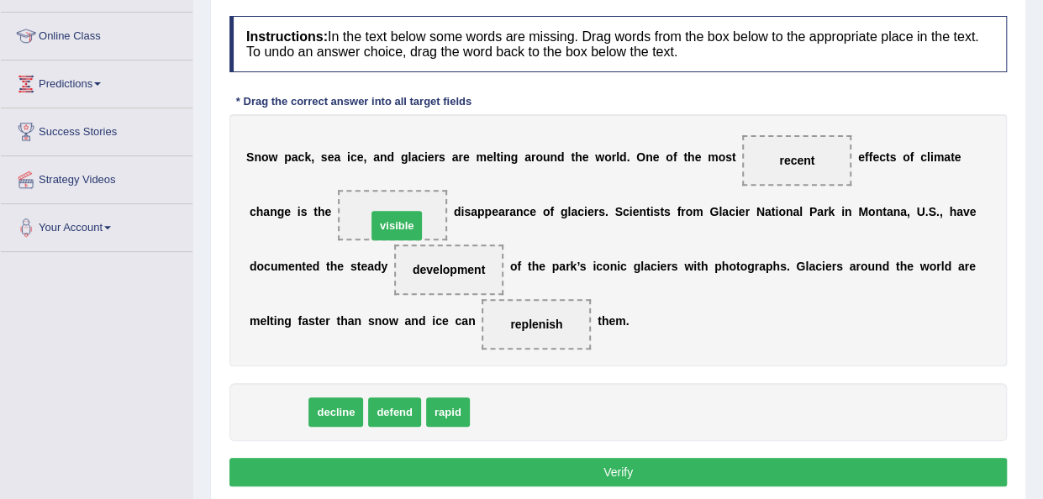
drag, startPoint x: 263, startPoint y: 419, endPoint x: 383, endPoint y: 225, distance: 227.7
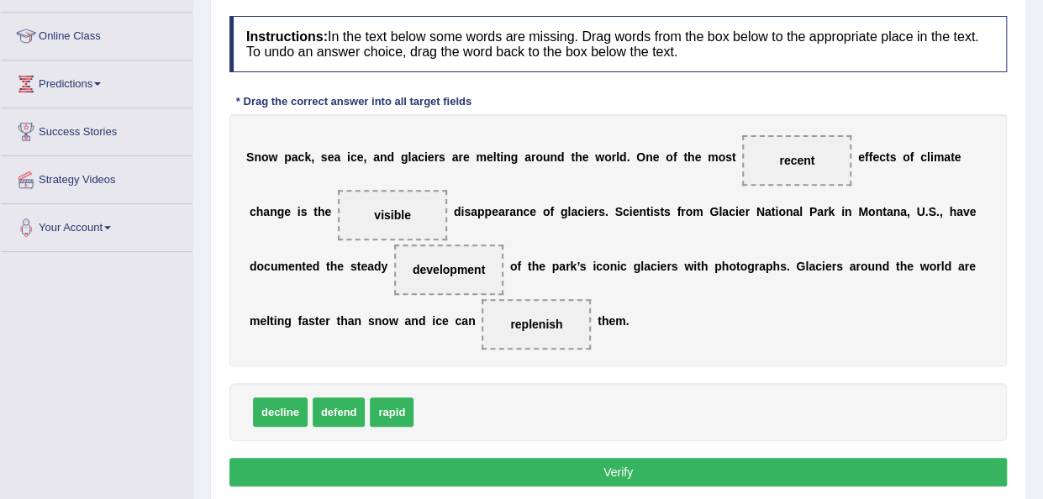
click at [525, 455] on div "Instructions: In the text below some words are missing. Drag words from the box…" at bounding box center [618, 254] width 786 height 493
click at [525, 463] on button "Verify" at bounding box center [618, 472] width 778 height 29
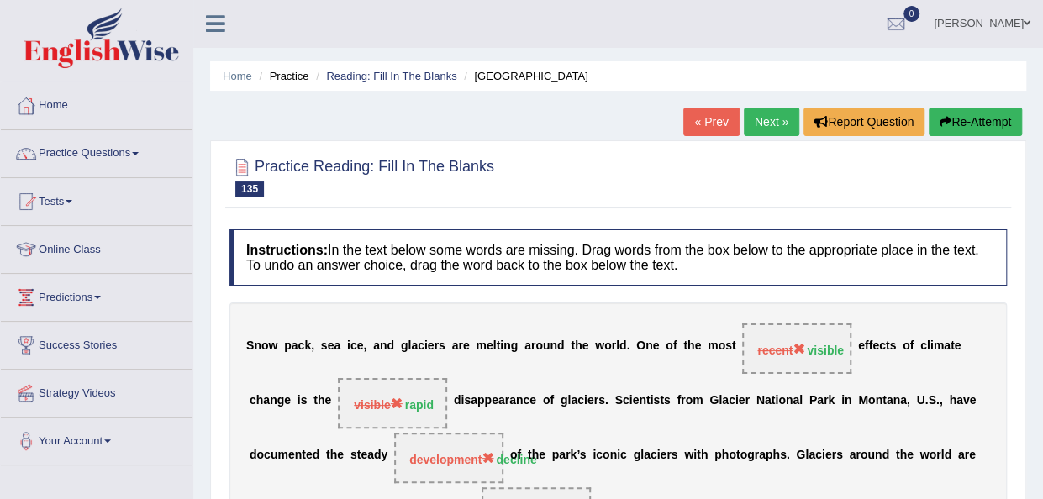
scroll to position [0, 0]
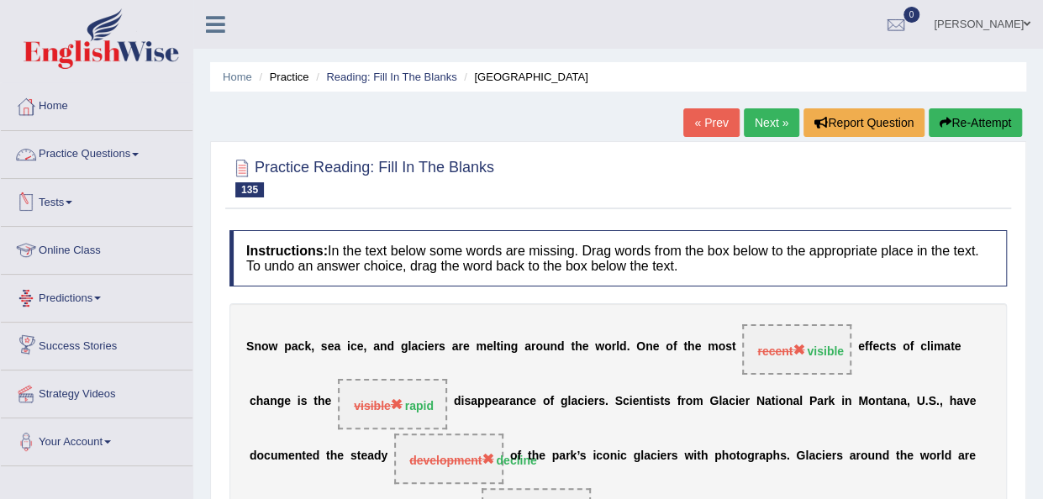
click at [139, 156] on span at bounding box center [135, 154] width 7 height 3
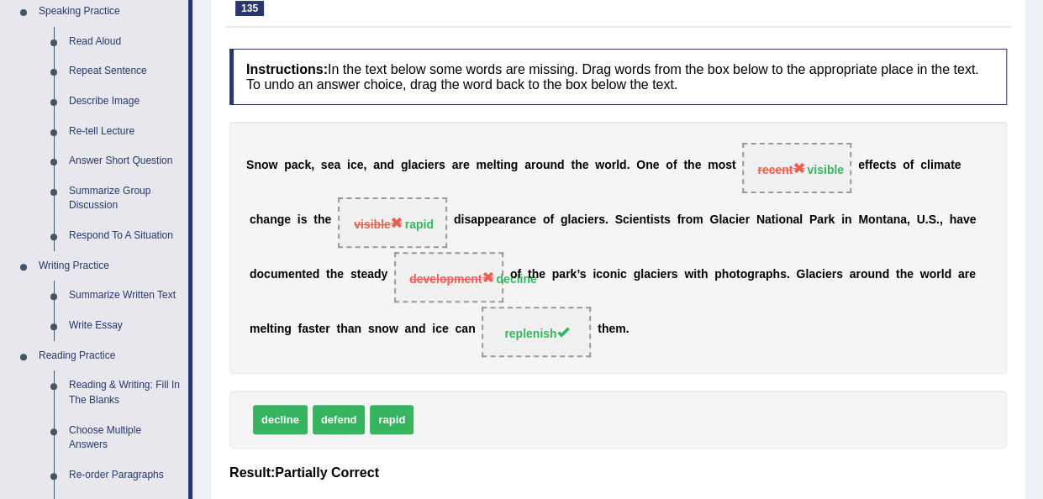
scroll to position [202, 0]
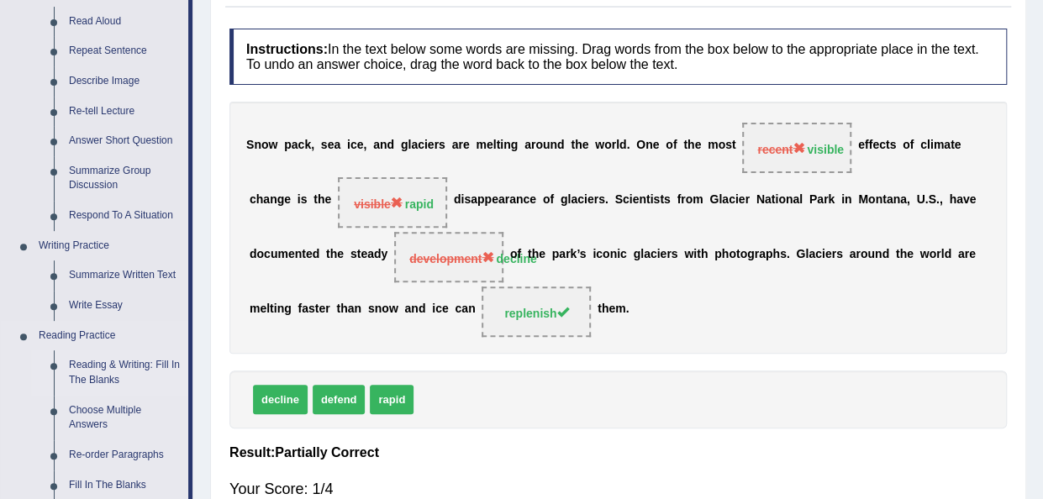
click at [107, 374] on link "Reading & Writing: Fill In The Blanks" at bounding box center [124, 373] width 127 height 45
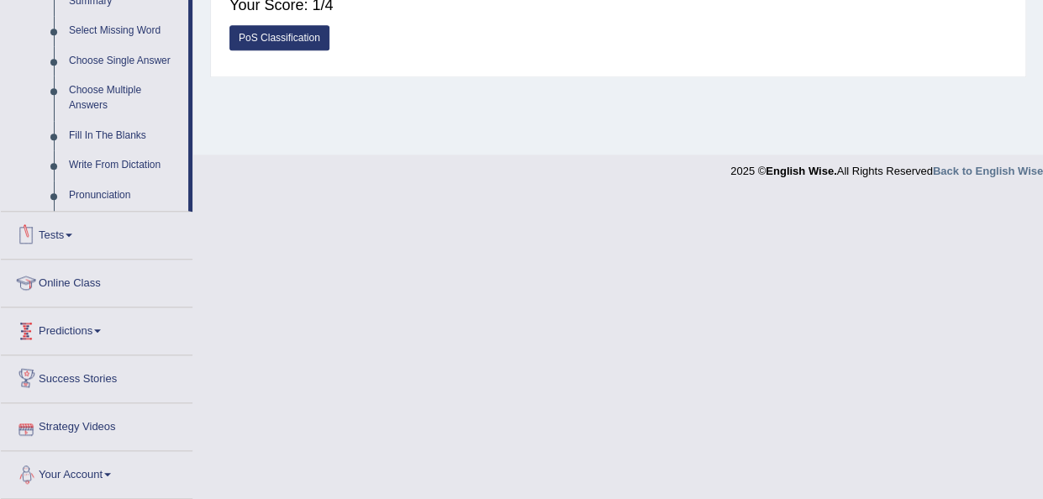
scroll to position [733, 0]
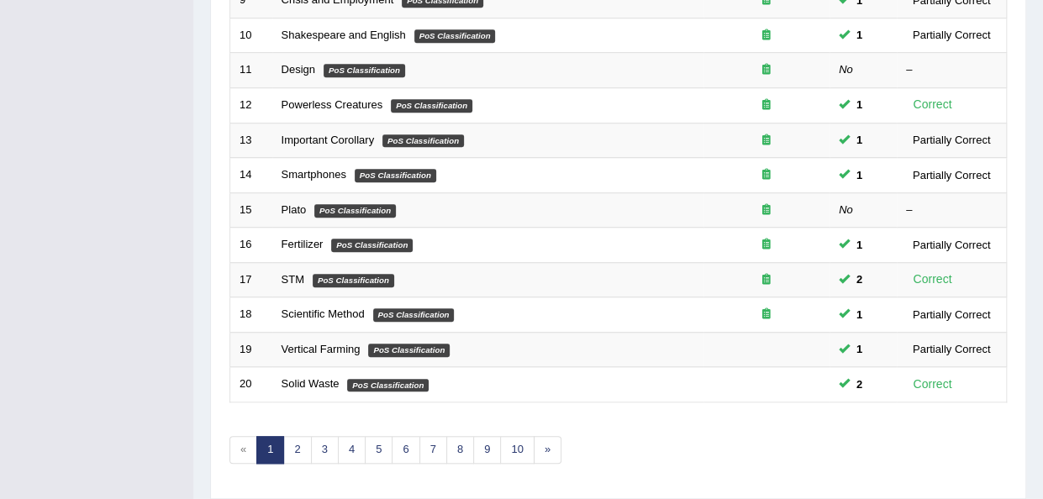
scroll to position [605, 0]
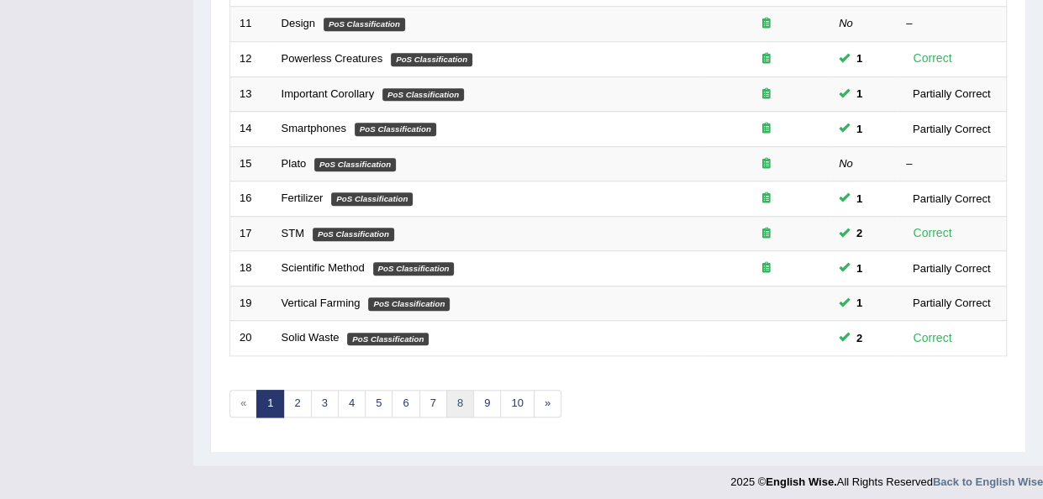
click at [451, 399] on link "8" at bounding box center [460, 404] width 28 height 28
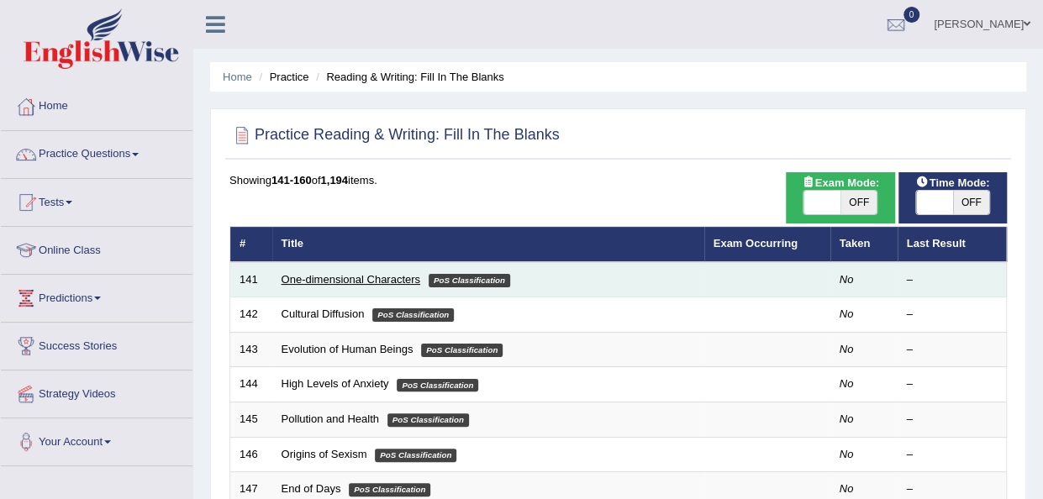
click at [332, 273] on link "One-dimensional Characters" at bounding box center [351, 279] width 139 height 13
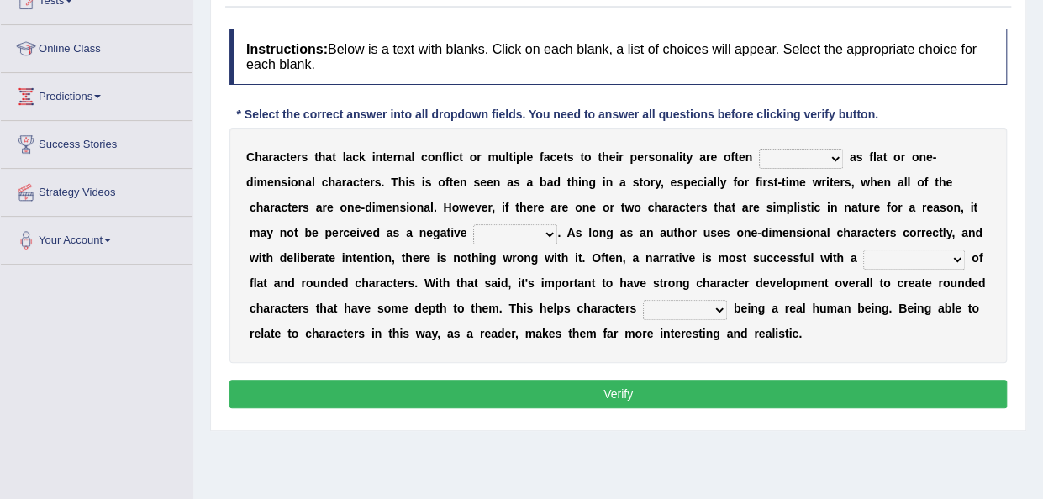
scroll to position [232, 0]
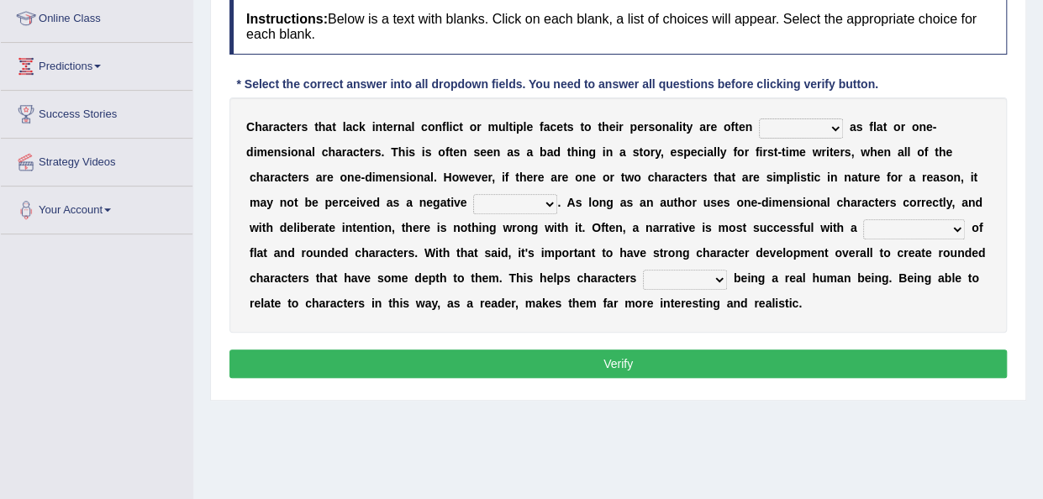
click at [544, 201] on select "mop bait audience trait" at bounding box center [515, 204] width 84 height 20
select select "trait"
click at [473, 194] on select "mop bait audience trait" at bounding box center [515, 204] width 84 height 20
click at [953, 230] on select "rejuvenation determination inclination combination" at bounding box center [914, 229] width 102 height 20
select select "rejuvenation"
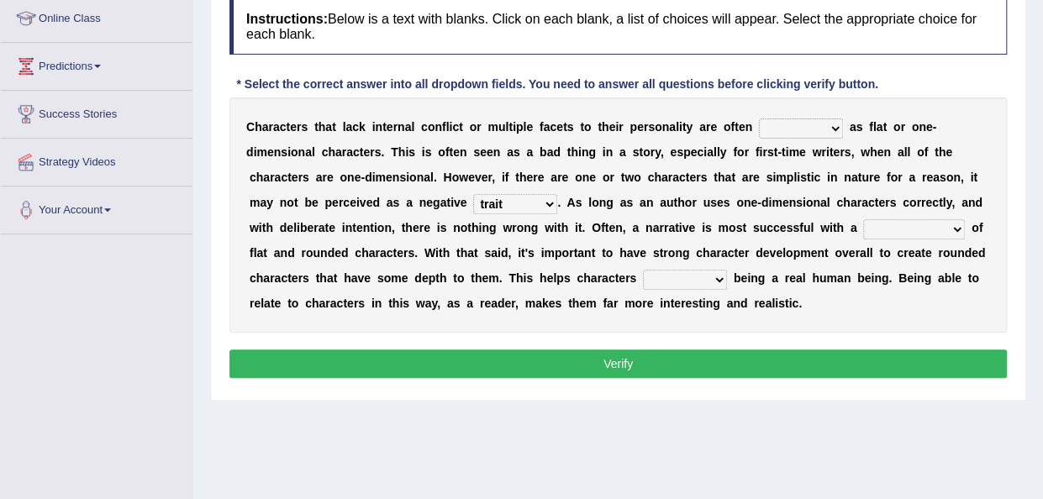
click at [863, 219] on select "rejuvenation determination inclination combination" at bounding box center [914, 229] width 102 height 20
click at [715, 281] on select "intimidate humiliate imitate instate" at bounding box center [685, 280] width 84 height 20
select select "imitate"
click at [643, 270] on select "intimidate humiliate imitate instate" at bounding box center [685, 280] width 84 height 20
click at [829, 127] on select "enacted functioned dubbed acted" at bounding box center [801, 129] width 84 height 20
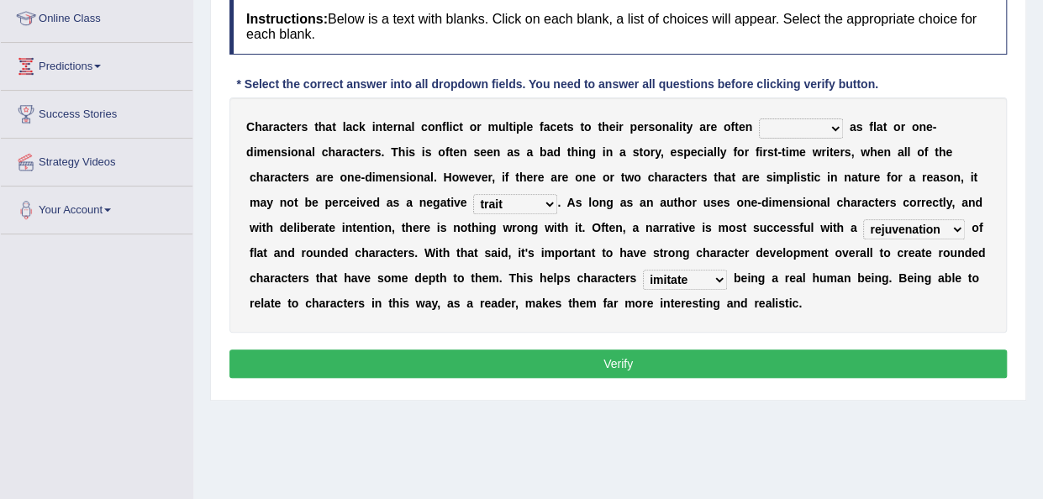
select select "functioned"
click at [759, 119] on select "enacted functioned dubbed acted" at bounding box center [801, 129] width 84 height 20
click at [630, 356] on button "Verify" at bounding box center [618, 364] width 778 height 29
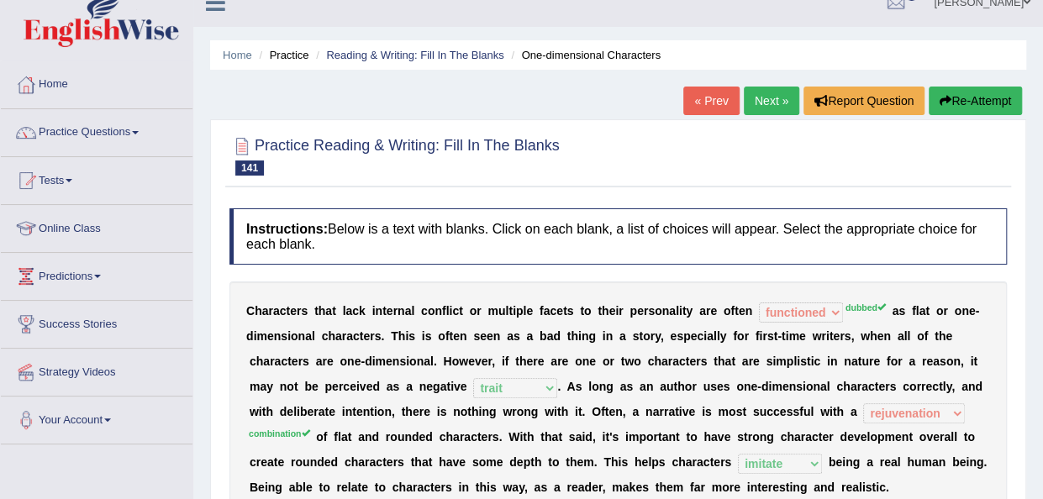
scroll to position [0, 0]
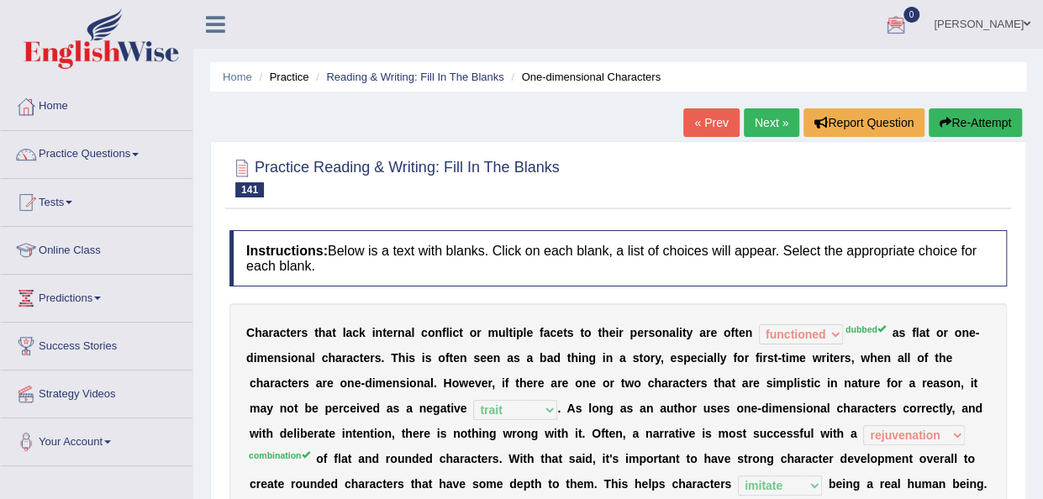
click at [745, 120] on link "Next »" at bounding box center [771, 122] width 55 height 29
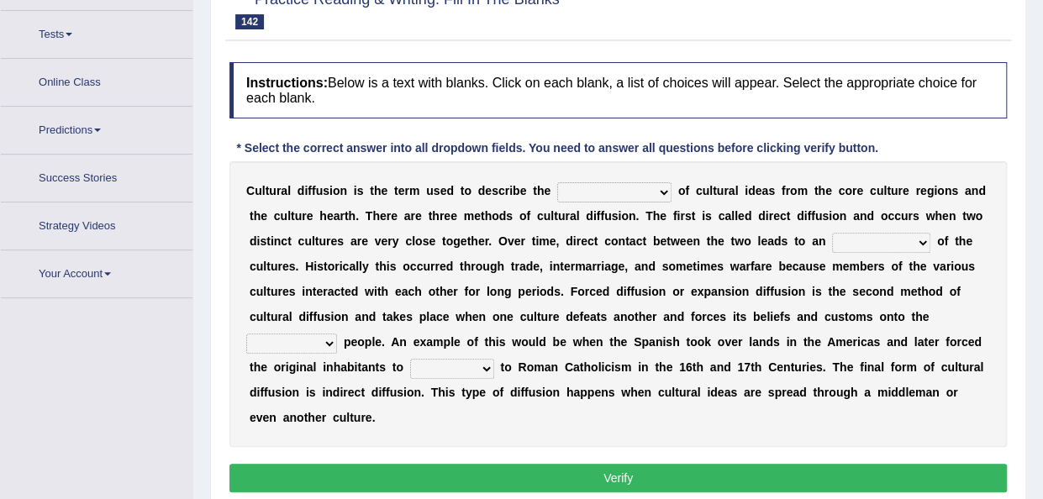
scroll to position [190, 0]
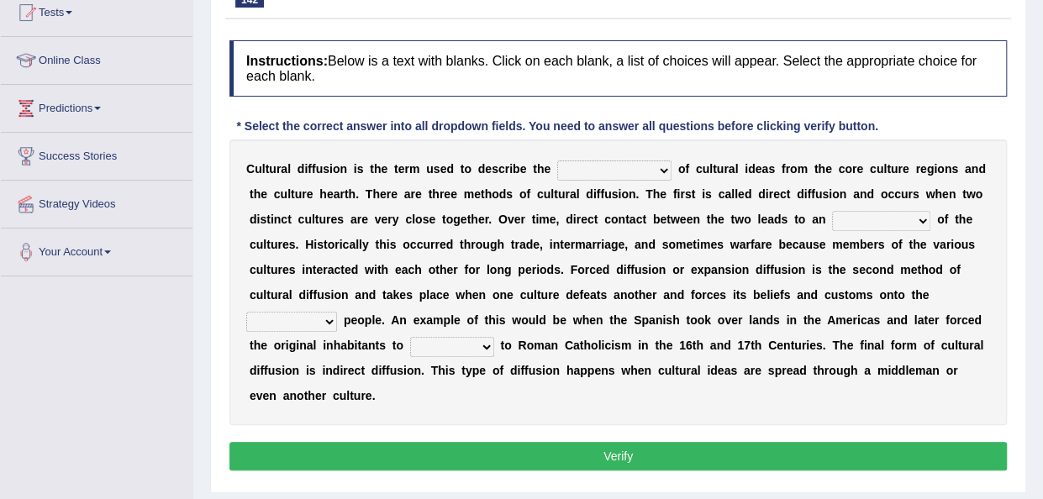
click at [656, 169] on select "fulmination accommodation spread prevention" at bounding box center [614, 171] width 114 height 20
click at [557, 161] on select "fulmination accommodation spread prevention" at bounding box center [614, 171] width 114 height 20
click at [655, 161] on select "fulmination accommodation spread prevention" at bounding box center [614, 171] width 114 height 20
select select "spread"
click at [557, 161] on select "fulmination accommodation spread prevention" at bounding box center [614, 171] width 114 height 20
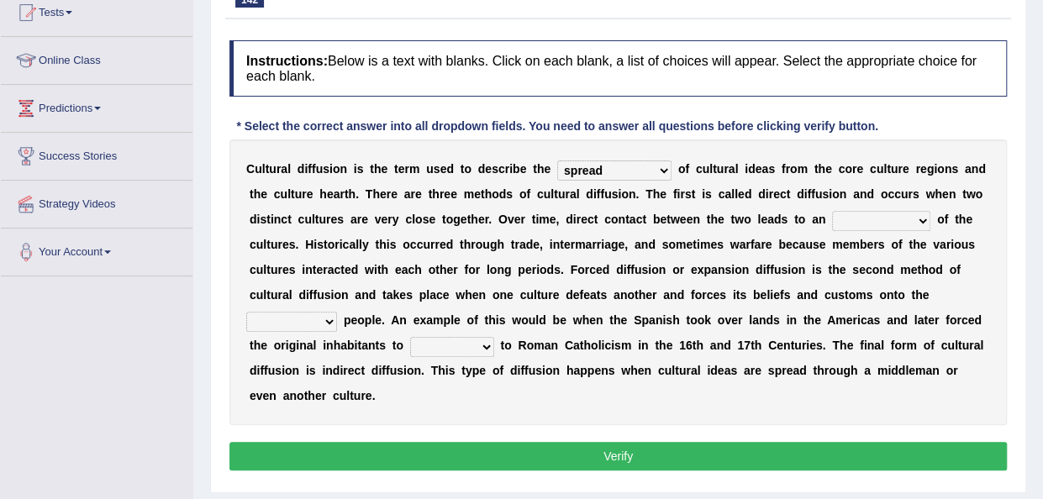
click at [920, 218] on select "interdiction intermittence introvert intermingling" at bounding box center [881, 221] width 98 height 20
select select "intermittence"
click at [832, 211] on select "interdiction intermittence introvert intermingling" at bounding box center [881, 221] width 98 height 20
click at [921, 213] on select "interdiction intermittence introvert intermingling" at bounding box center [881, 221] width 98 height 20
click at [600, 408] on div "C u l t u r a l d i f f u s i o n i s t h e t e r m u s e d t o d e s c r i b e…" at bounding box center [618, 283] width 778 height 286
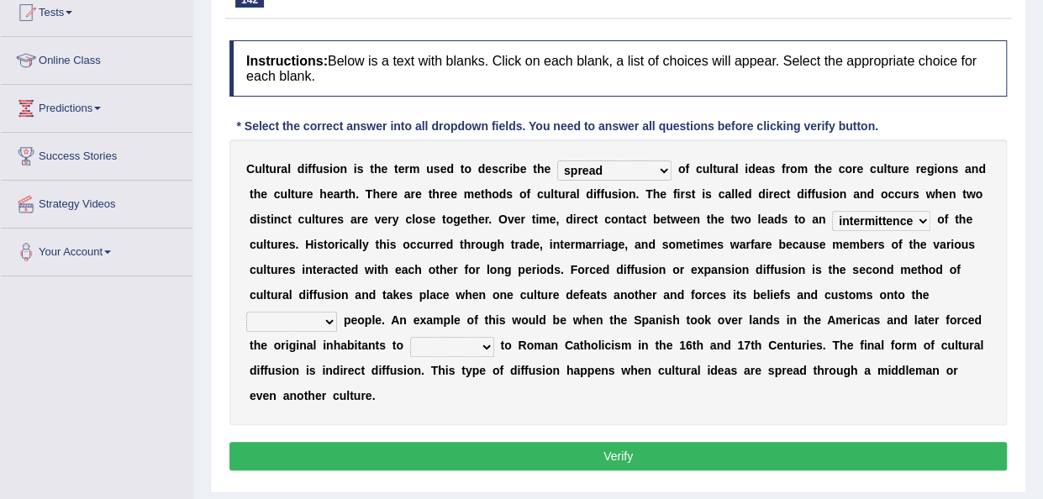
click at [326, 322] on select "conquered engaged respected slaughtered" at bounding box center [291, 322] width 91 height 20
click at [920, 219] on select "interdiction intermittence introvert intermingling" at bounding box center [881, 221] width 98 height 20
click at [691, 418] on div "C u l t u r a l d i f f u s i o n i s t h e t e r m u s e d t o d e s c r i b e…" at bounding box center [618, 283] width 778 height 286
click at [328, 317] on select "conquered engaged respected slaughtered" at bounding box center [291, 322] width 91 height 20
select select "engaged"
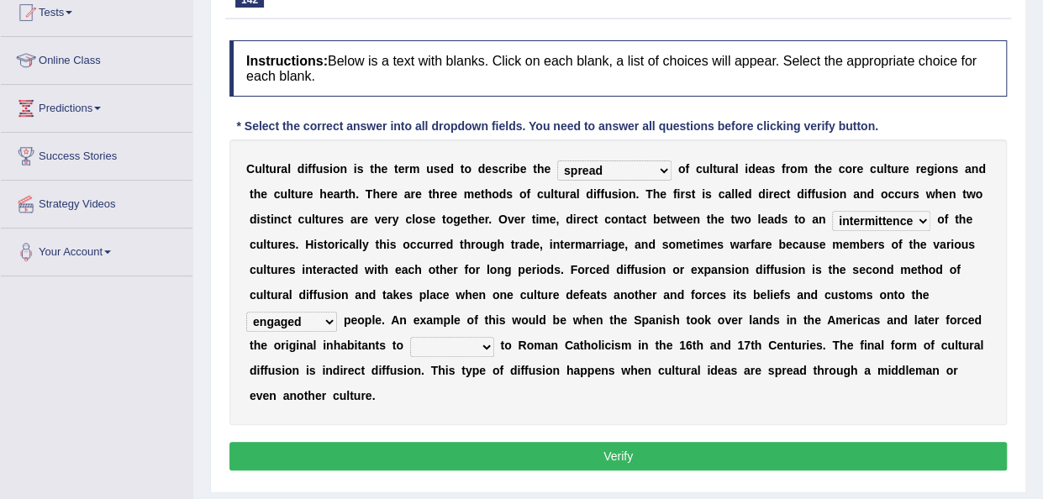
click at [246, 312] on select "conquered engaged respected slaughtered" at bounding box center [291, 322] width 91 height 20
click at [476, 345] on select "reply add convert require" at bounding box center [452, 347] width 84 height 20
select select "add"
click at [410, 337] on select "reply add convert require" at bounding box center [452, 347] width 84 height 20
click at [455, 453] on button "Verify" at bounding box center [618, 456] width 778 height 29
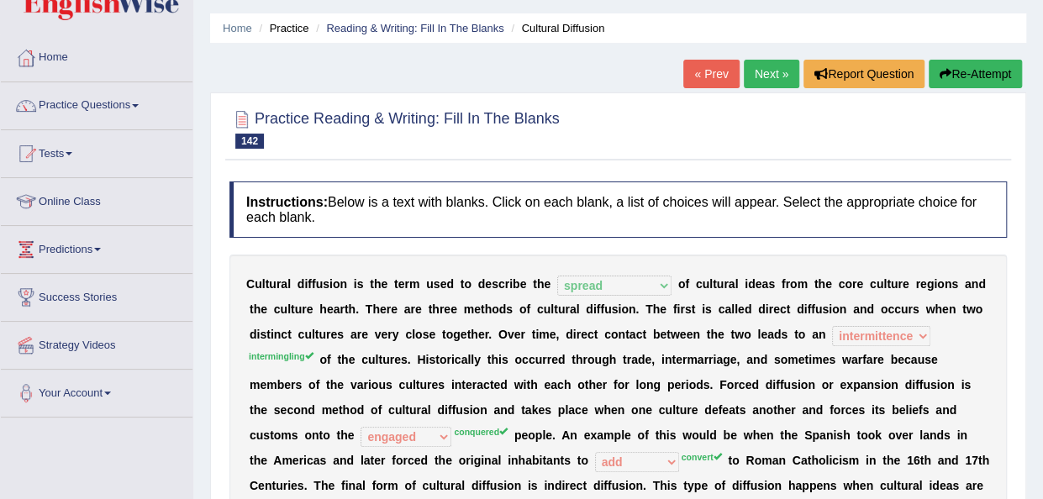
scroll to position [22, 0]
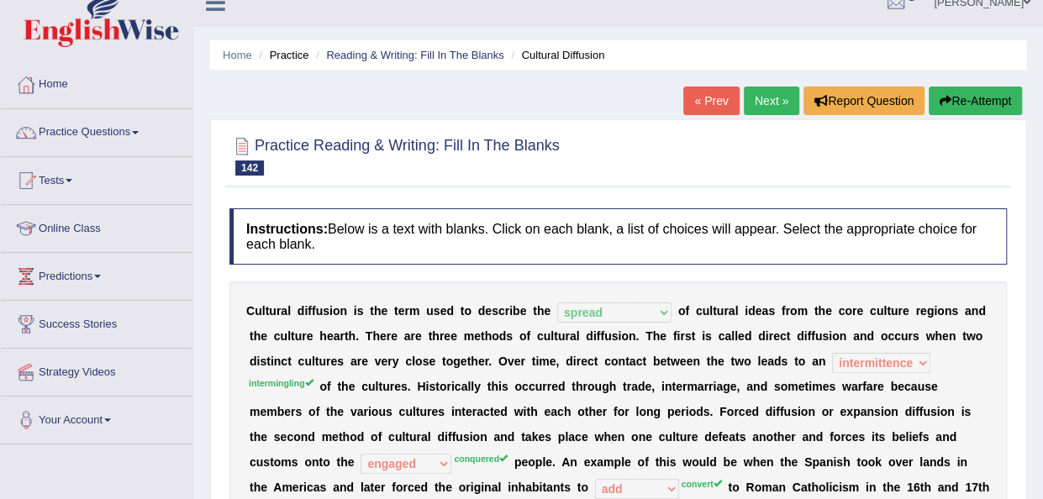
click at [958, 104] on button "Re-Attempt" at bounding box center [975, 101] width 93 height 29
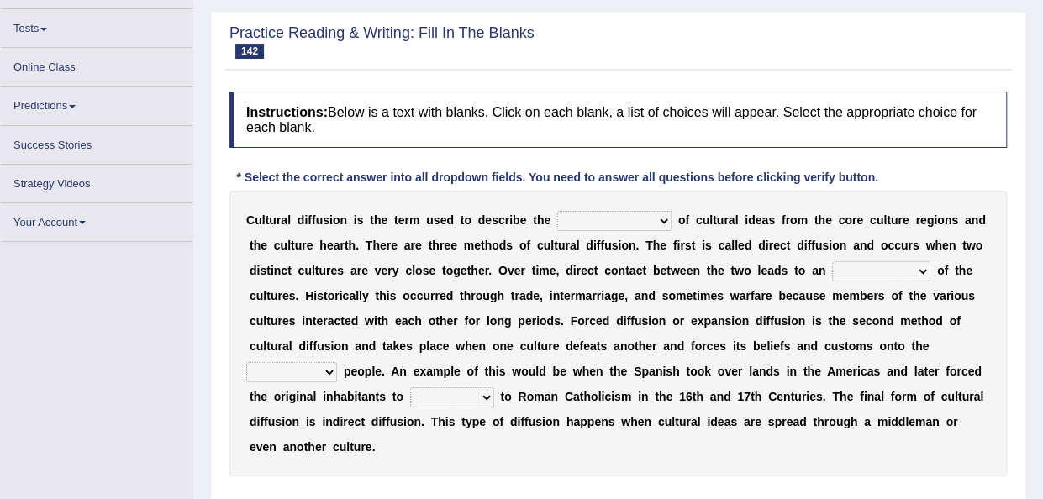
scroll to position [156, 0]
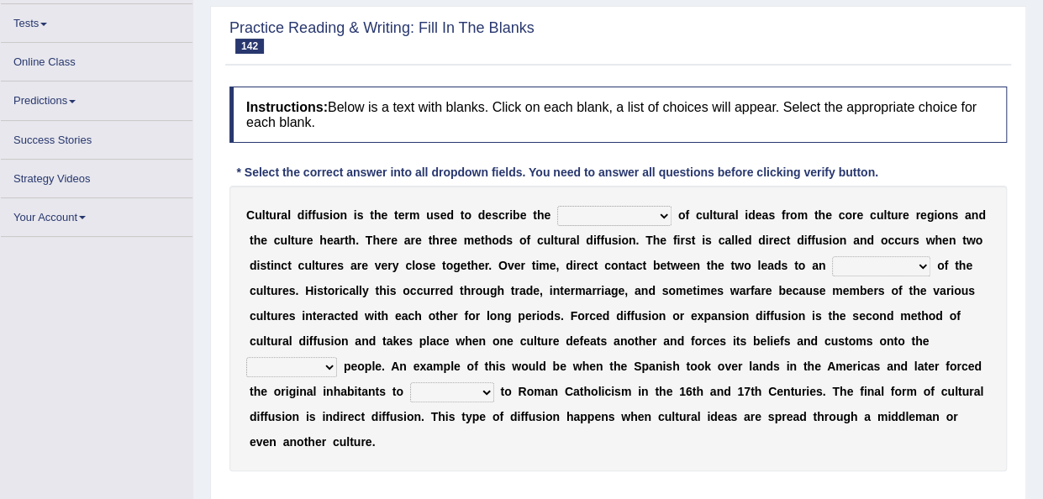
click at [664, 220] on select "fulmination accommodation spread prevention" at bounding box center [614, 216] width 114 height 20
select select "spread"
click at [557, 206] on select "fulmination accommodation spread prevention" at bounding box center [614, 216] width 114 height 20
click at [920, 265] on select "interdiction intermittence introvert intermingling" at bounding box center [881, 266] width 98 height 20
click at [832, 256] on select "interdiction intermittence introvert intermingling" at bounding box center [881, 266] width 98 height 20
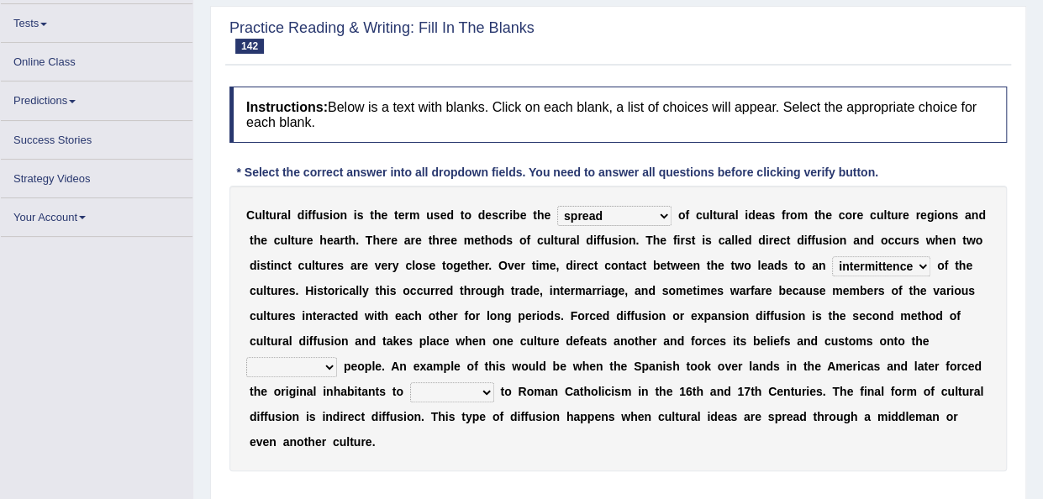
click at [914, 270] on select "interdiction intermittence introvert intermingling" at bounding box center [881, 266] width 98 height 20
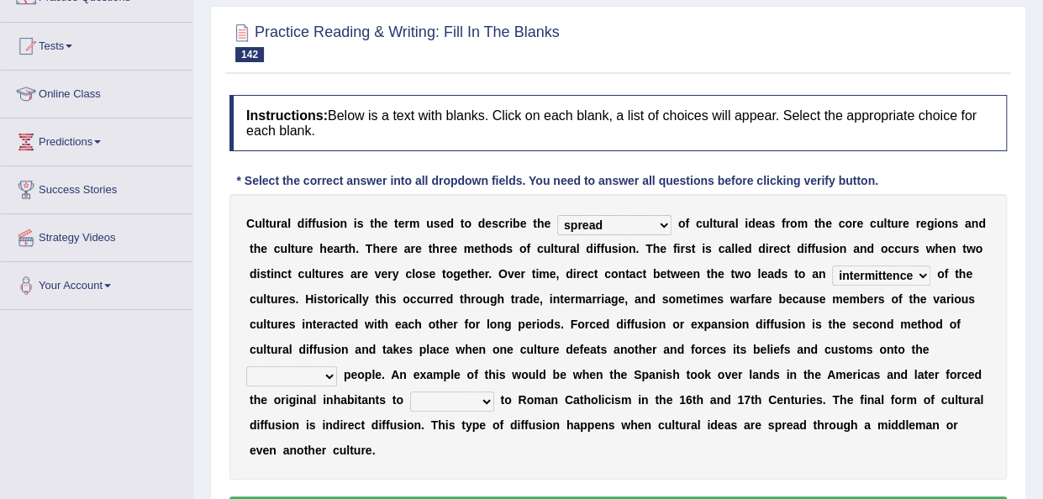
scroll to position [165, 0]
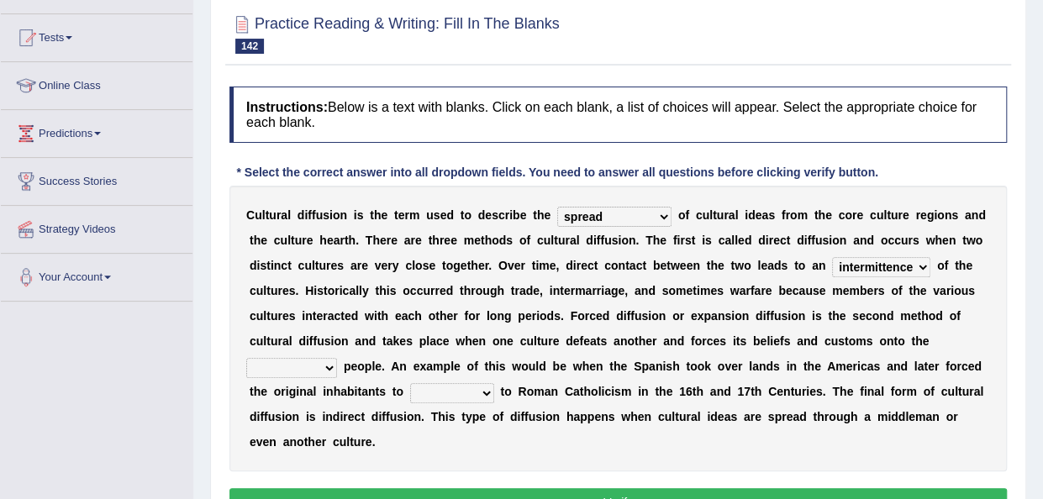
select select "intermingling"
click at [832, 257] on select "interdiction intermittence introvert intermingling" at bounding box center [881, 267] width 98 height 20
click at [325, 366] on select "conquered engaged respected slaughtered" at bounding box center [291, 368] width 91 height 20
select select "conquered"
click at [246, 358] on select "conquered engaged respected slaughtered" at bounding box center [291, 368] width 91 height 20
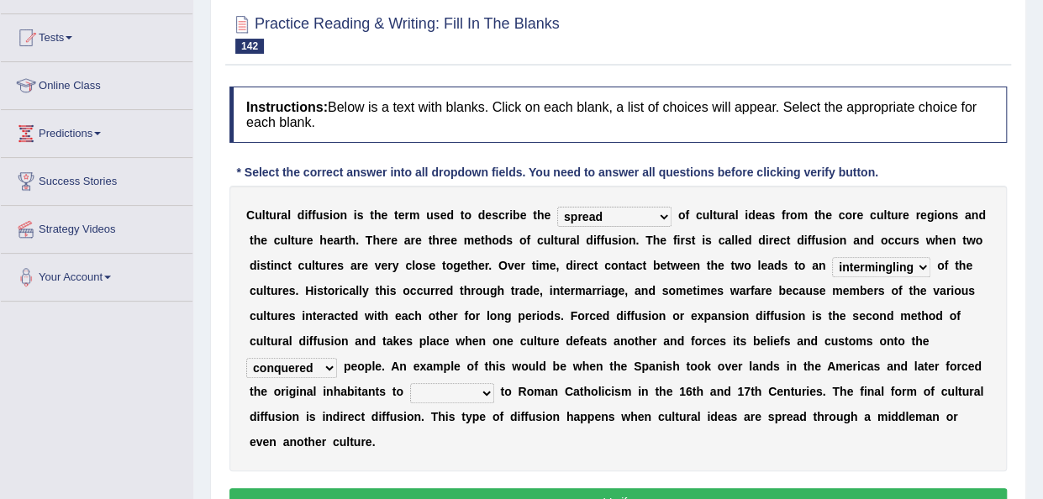
click at [479, 389] on select "reply add convert require" at bounding box center [452, 393] width 84 height 20
select select "convert"
click at [410, 383] on select "reply add convert require" at bounding box center [452, 393] width 84 height 20
click at [760, 490] on button "Verify" at bounding box center [618, 502] width 778 height 29
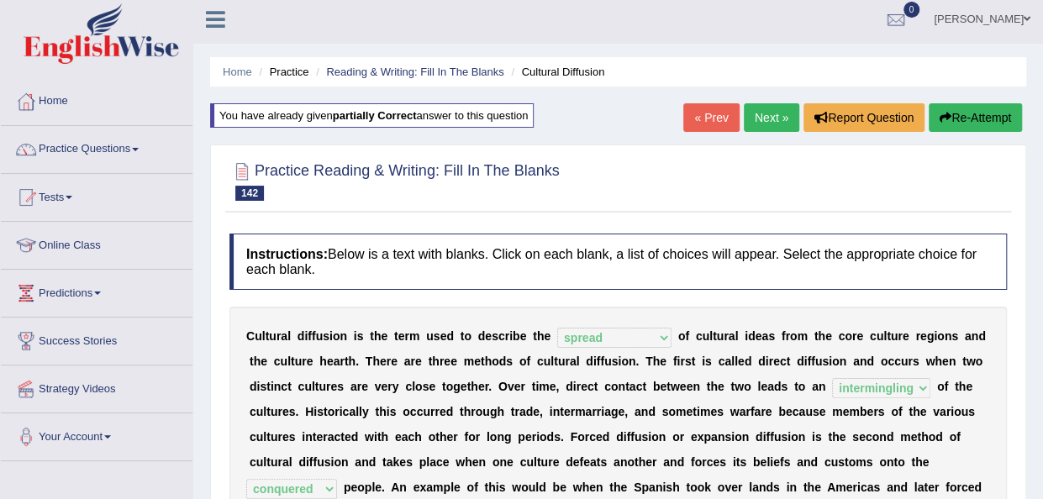
scroll to position [0, 0]
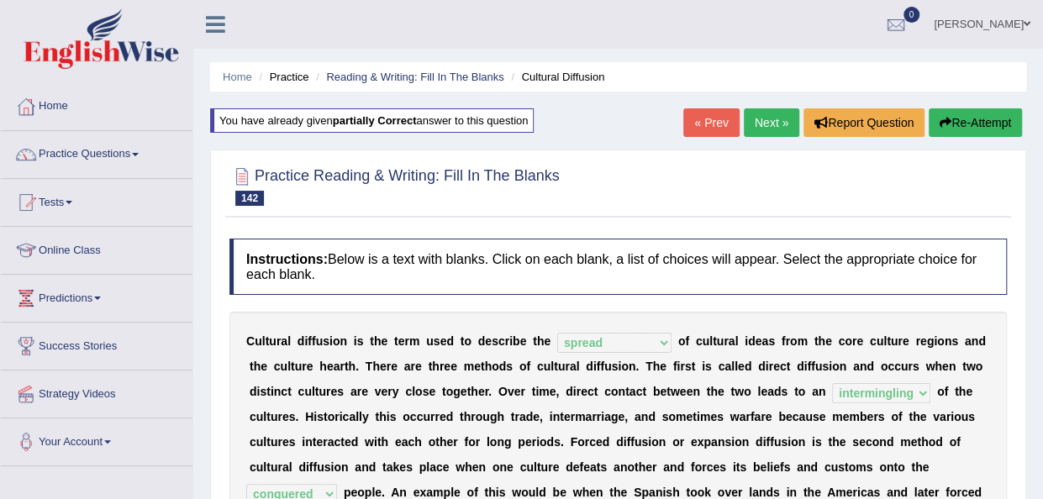
click at [747, 119] on link "Next »" at bounding box center [771, 122] width 55 height 29
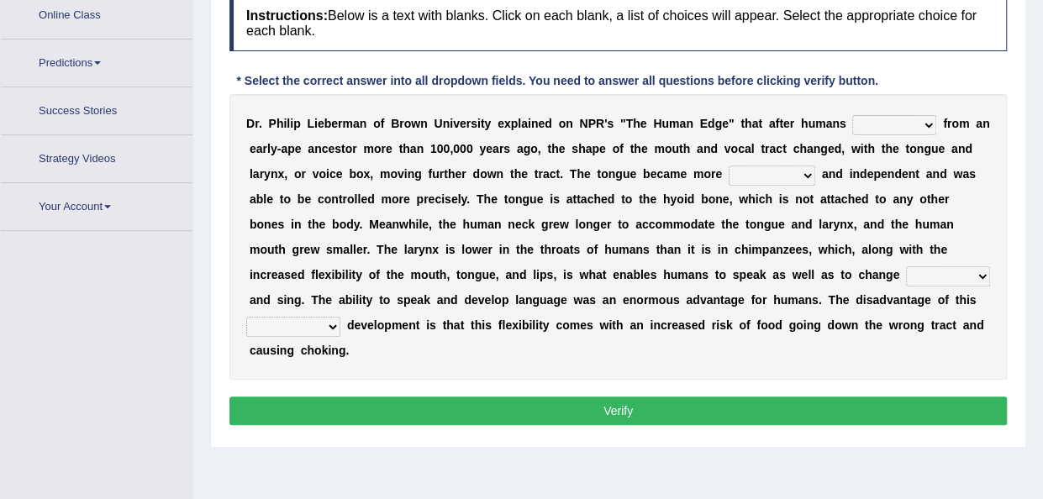
scroll to position [262, 0]
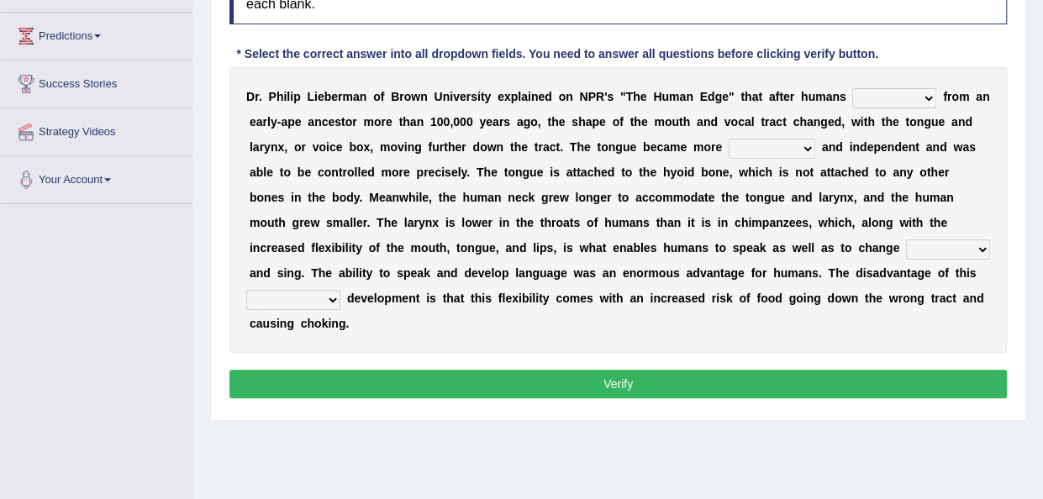
click at [931, 98] on select "diverged converged converged urged" at bounding box center [894, 98] width 84 height 20
select select "converged"
click at [852, 88] on select "diverged converged converged urged" at bounding box center [894, 98] width 84 height 20
click at [803, 142] on select "irresistible ineligible convertible flexible" at bounding box center [772, 149] width 87 height 20
select select "flexible"
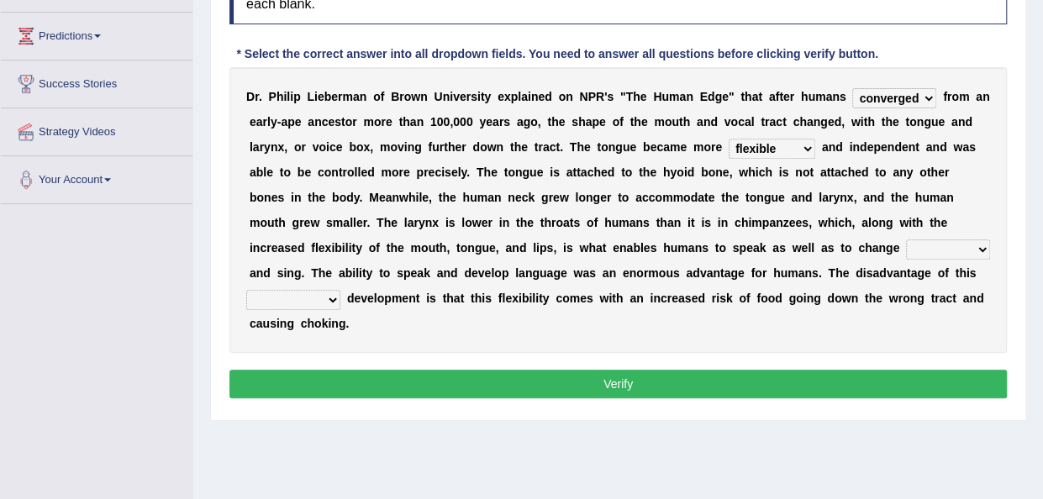
click at [729, 139] on select "irresistible ineligible convertible flexible" at bounding box center [772, 149] width 87 height 20
click at [906, 245] on select "ditch impacts state pitch" at bounding box center [948, 250] width 84 height 20
select select "state"
click at [906, 240] on select "ditch impacts state pitch" at bounding box center [948, 250] width 84 height 20
click at [325, 302] on select "imaginary evolutionary preliminary visionary" at bounding box center [293, 300] width 94 height 20
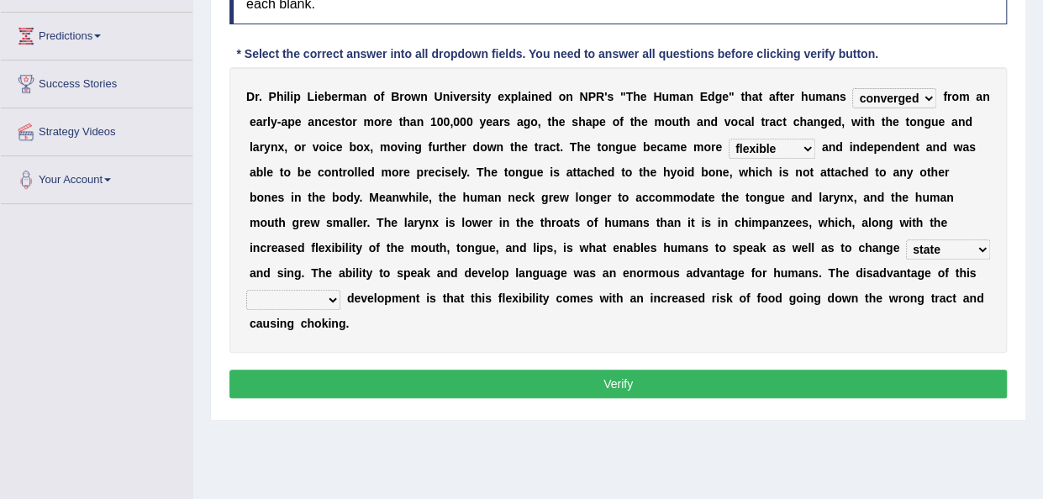
select select "preliminary"
click at [246, 290] on select "imaginary evolutionary preliminary visionary" at bounding box center [293, 300] width 94 height 20
click at [386, 379] on button "Verify" at bounding box center [618, 384] width 778 height 29
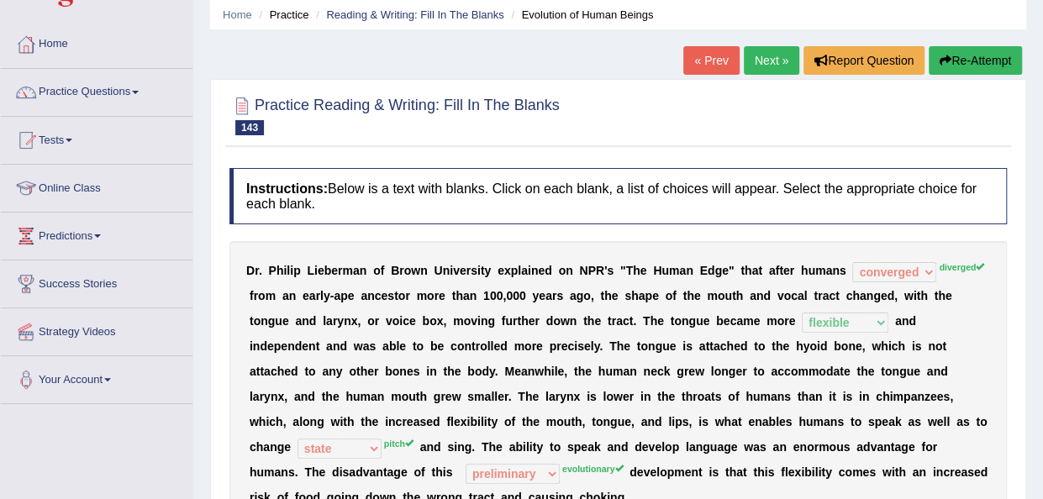
scroll to position [61, 0]
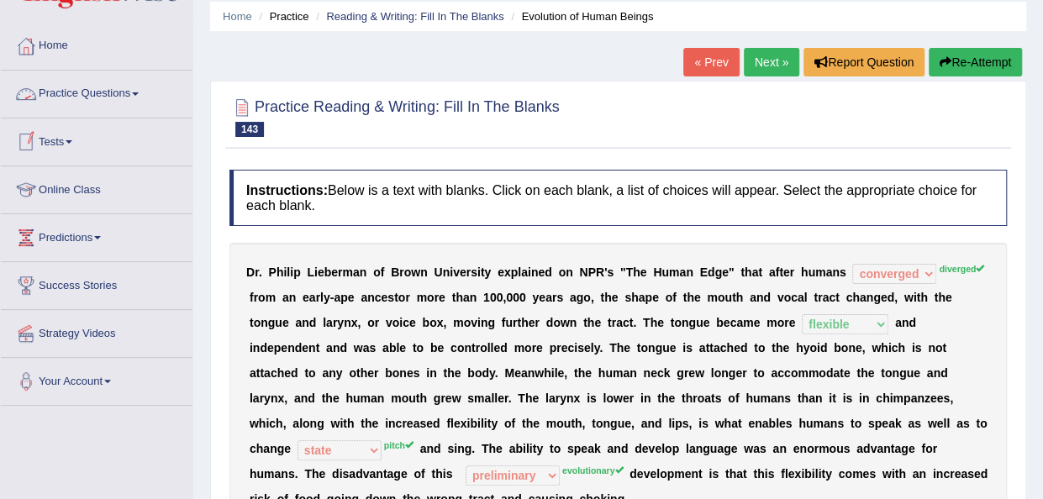
click at [140, 103] on link "Practice Questions" at bounding box center [97, 92] width 192 height 42
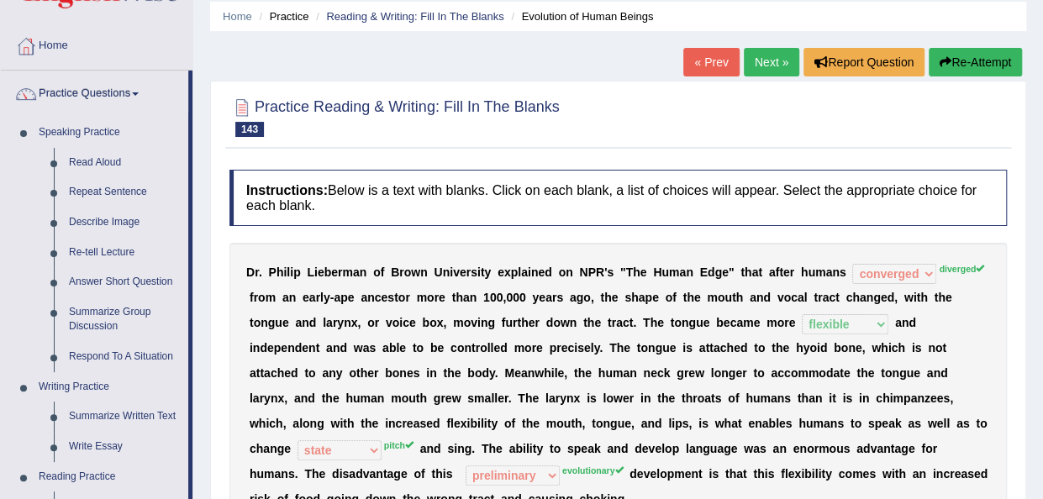
click at [750, 60] on link "Next »" at bounding box center [771, 62] width 55 height 29
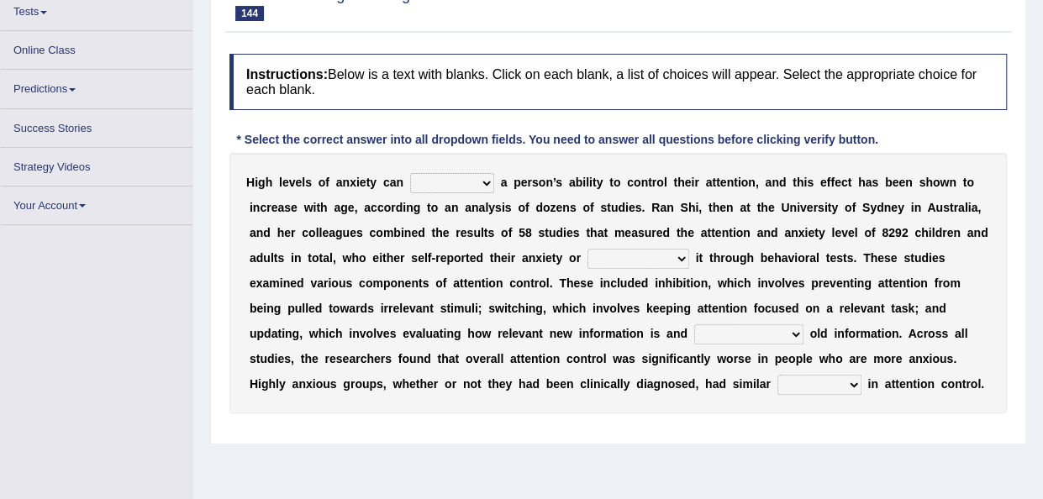
click at [486, 192] on div "H i g h l e v e l s o f a n x i e t y c a n refine strain demure recite a p e r…" at bounding box center [618, 283] width 778 height 261
click at [482, 181] on select "refine strain demure recite" at bounding box center [452, 183] width 84 height 20
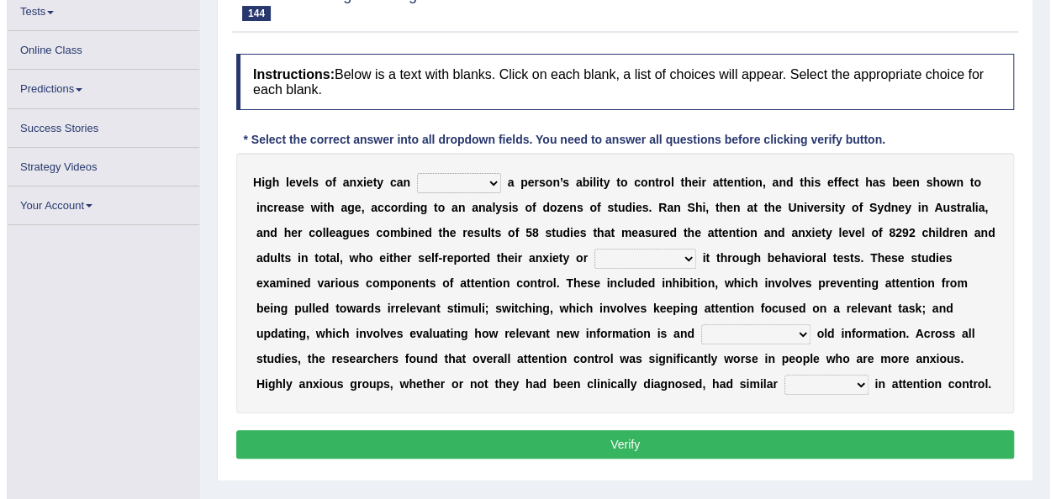
scroll to position [190, 0]
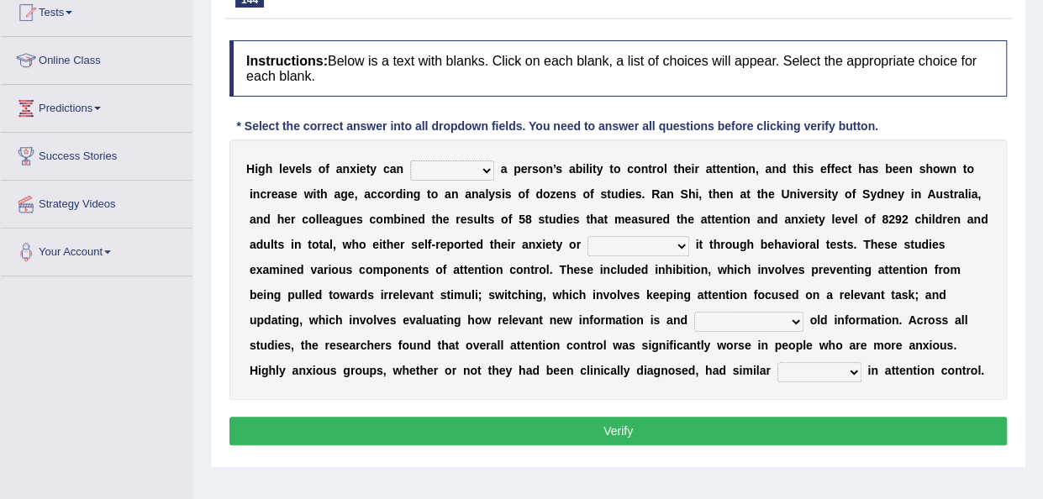
select select "recite"
click at [410, 161] on select "refine strain demure recite" at bounding box center [452, 171] width 84 height 20
click at [669, 245] on select "fulminated remonstrated demonstrated experimented" at bounding box center [639, 246] width 102 height 20
select select "experimented"
click at [588, 236] on select "fulminated remonstrated demonstrated experimented" at bounding box center [639, 246] width 102 height 20
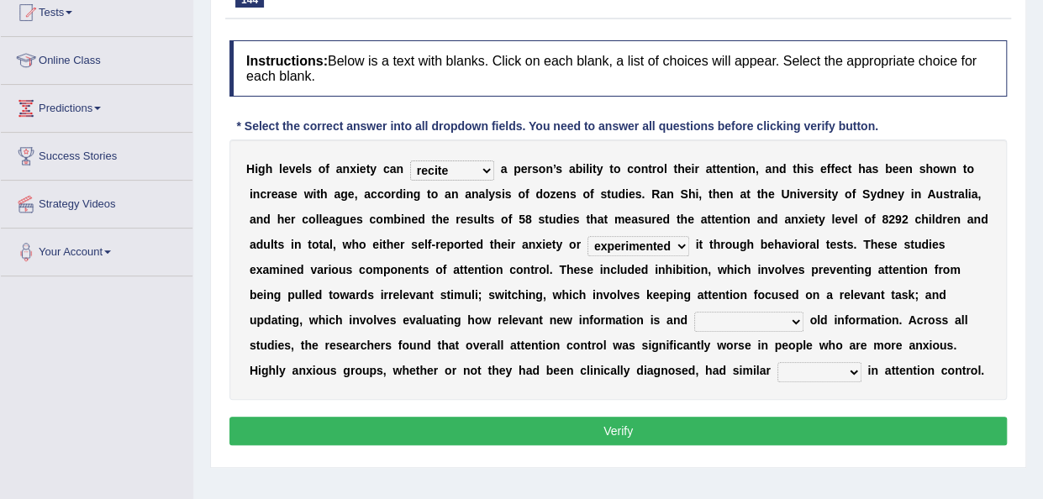
click at [793, 322] on select "overfertilizing overcontrolling overwriting overevaluating" at bounding box center [748, 322] width 109 height 20
select select "overwriting"
click at [694, 312] on select "overfertilizing overcontrolling overwriting overevaluating" at bounding box center [748, 322] width 109 height 20
click at [849, 369] on select "deficits splits elicits solicits" at bounding box center [820, 372] width 84 height 20
select select "splits"
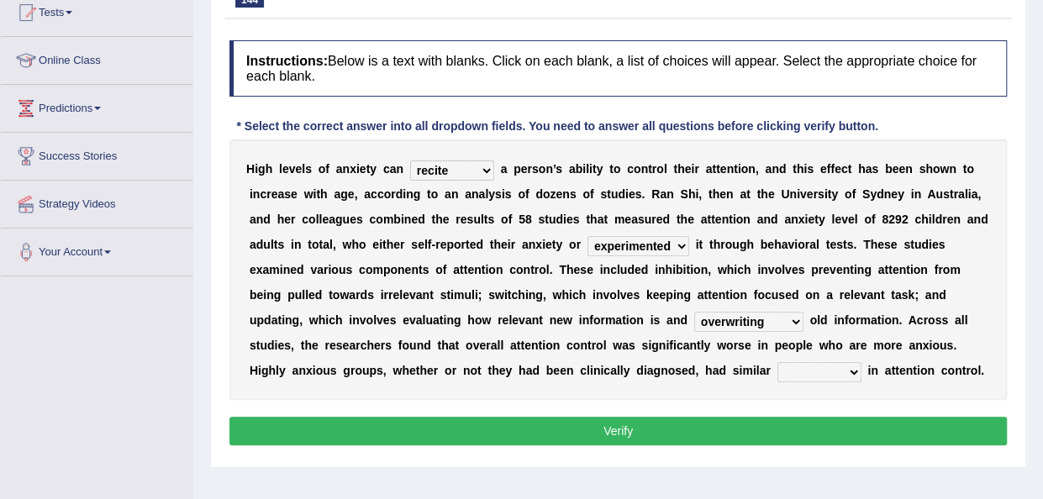
click at [778, 362] on select "deficits splits elicits solicits" at bounding box center [820, 372] width 84 height 20
click at [680, 432] on button "Verify" at bounding box center [618, 431] width 778 height 29
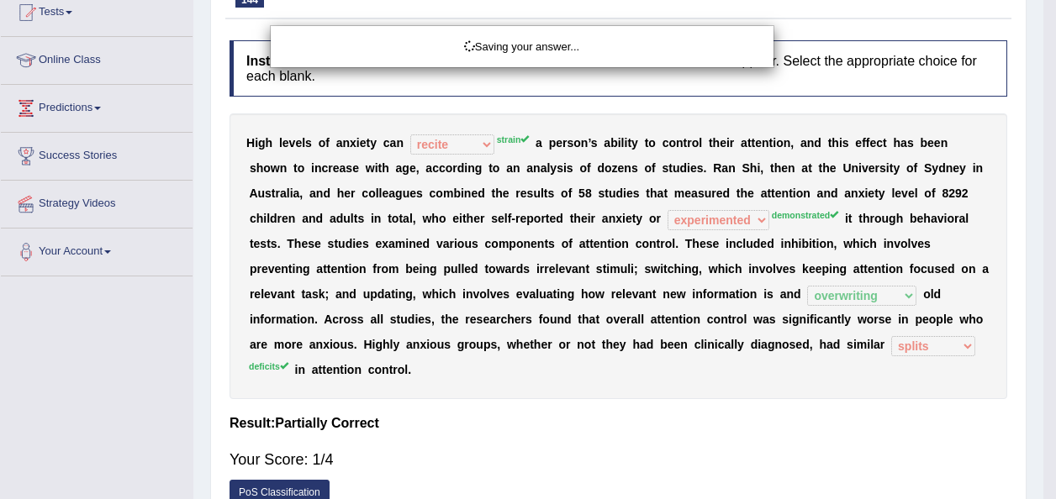
click at [1042, 14] on div "Saving your answer..." at bounding box center [528, 249] width 1056 height 499
